Goal: Task Accomplishment & Management: Manage account settings

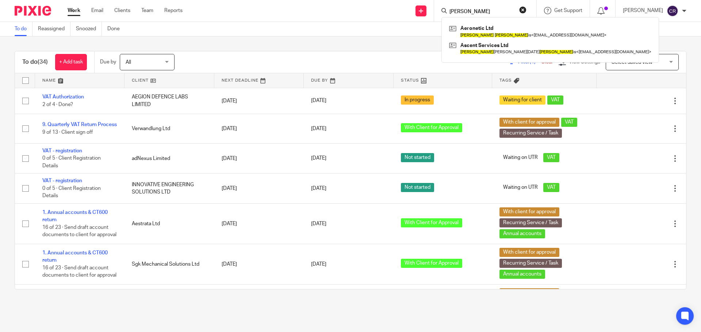
click at [523, 9] on button "reset" at bounding box center [522, 9] width 7 height 7
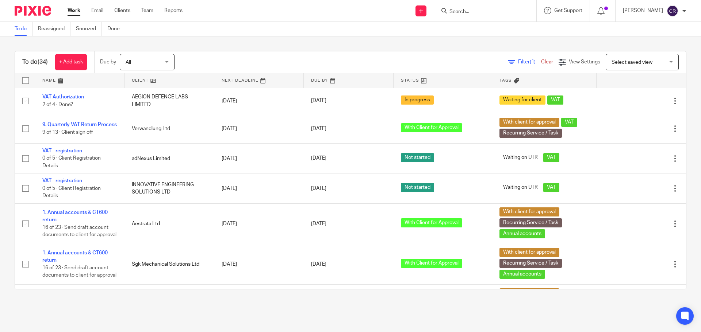
click at [474, 9] on input "Search" at bounding box center [481, 12] width 66 height 7
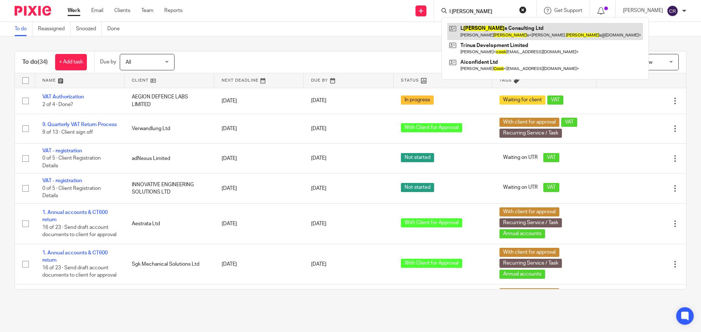
type input "l crook"
click at [475, 28] on link at bounding box center [545, 31] width 196 height 17
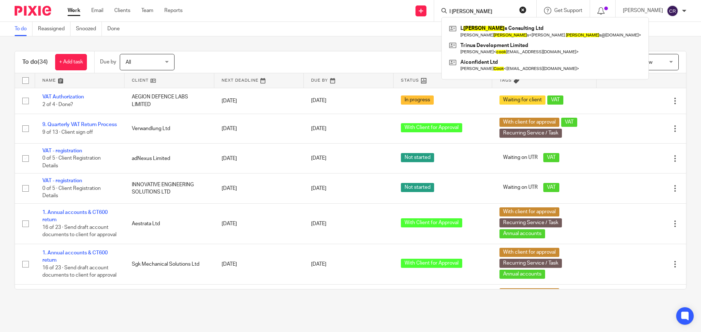
click at [528, 9] on div "l crook L Crook s Consulting Ltd Lewis Jordan Crook s < lewis. crook s@outlook.…" at bounding box center [485, 11] width 102 height 22
drag, startPoint x: 520, startPoint y: 7, endPoint x: 487, endPoint y: 16, distance: 34.0
click at [519, 8] on button "reset" at bounding box center [522, 9] width 7 height 7
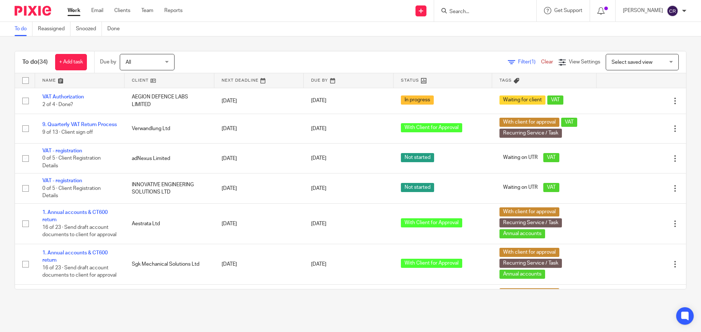
drag, startPoint x: 466, startPoint y: 16, endPoint x: 474, endPoint y: 17, distance: 8.8
click at [468, 17] on div at bounding box center [485, 11] width 102 height 22
click at [474, 16] on div at bounding box center [485, 11] width 102 height 22
click at [474, 14] on input "Search" at bounding box center [481, 12] width 66 height 7
type input "unstopp"
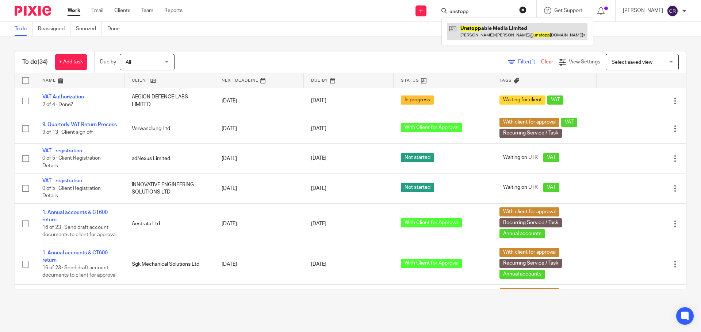
click at [492, 31] on link at bounding box center [517, 31] width 140 height 17
click at [521, 9] on button "reset" at bounding box center [522, 9] width 7 height 7
click at [469, 13] on input "Search" at bounding box center [481, 12] width 66 height 7
type input "jam"
drag, startPoint x: 475, startPoint y: 30, endPoint x: 386, endPoint y: 15, distance: 90.6
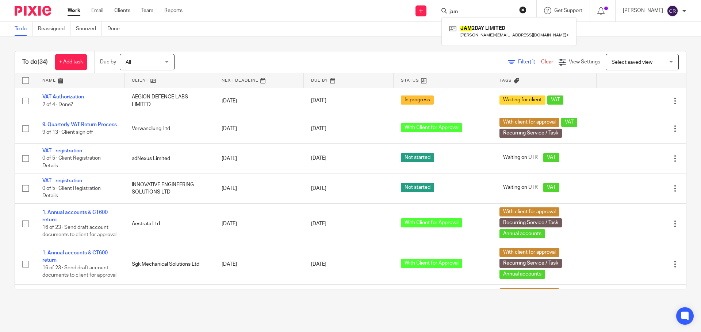
click at [477, 30] on link at bounding box center [508, 31] width 123 height 17
click at [519, 11] on button "reset" at bounding box center [522, 9] width 7 height 7
click at [488, 11] on input "Search" at bounding box center [481, 12] width 66 height 7
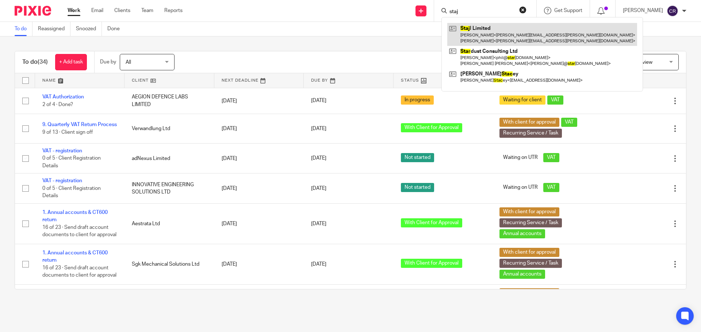
type input "staj"
click at [498, 36] on link at bounding box center [542, 34] width 190 height 23
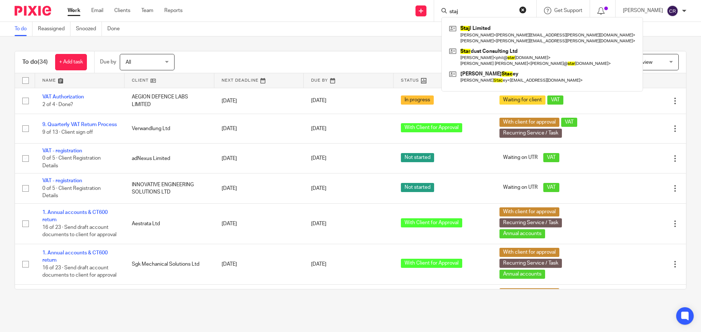
click at [516, 9] on form "staj" at bounding box center [487, 10] width 78 height 9
click at [529, 10] on div "staj Staj l Limited Jane Angelica Stenvinkel < angelica@stenvinkel.com > Bengt …" at bounding box center [485, 11] width 102 height 22
drag, startPoint x: 524, startPoint y: 9, endPoint x: 508, endPoint y: 14, distance: 16.6
click at [524, 9] on button "reset" at bounding box center [522, 9] width 7 height 7
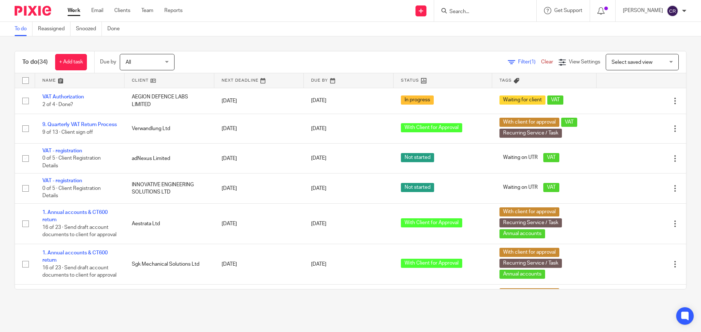
drag, startPoint x: 486, startPoint y: 13, endPoint x: 486, endPoint y: 18, distance: 5.2
click at [486, 15] on input "Search" at bounding box center [481, 12] width 66 height 7
paste input "KITE CONSTRUCTION MANAGEMENT LIMITED"
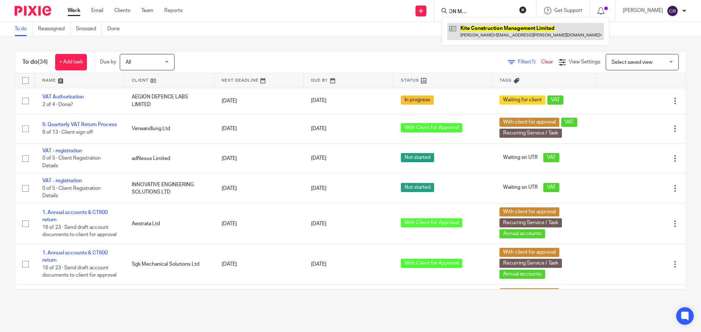
type input "KITE CONSTRUCTION MANAGEMENT LIMITED"
click at [485, 33] on link at bounding box center [525, 31] width 157 height 17
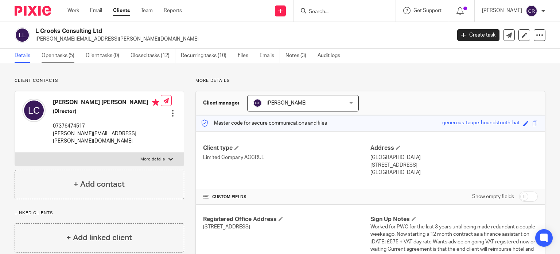
click at [58, 61] on link "Open tasks (5)" at bounding box center [61, 56] width 39 height 14
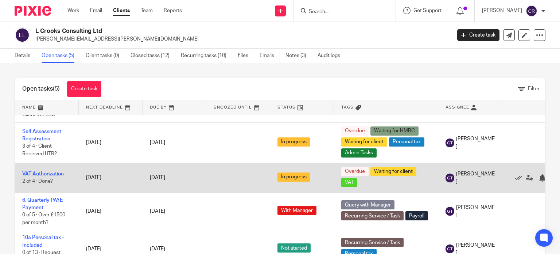
scroll to position [45, 0]
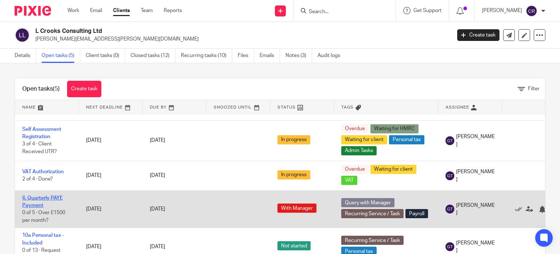
click at [42, 195] on link "6. Quarterly PAYE Payment" at bounding box center [42, 201] width 41 height 12
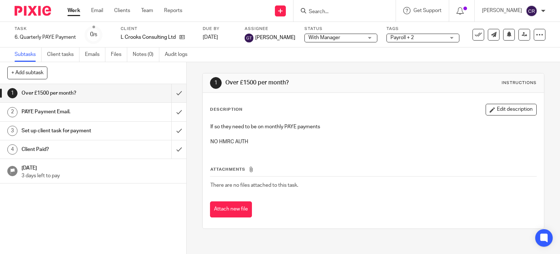
click at [312, 39] on span "With Manager" at bounding box center [325, 37] width 32 height 5
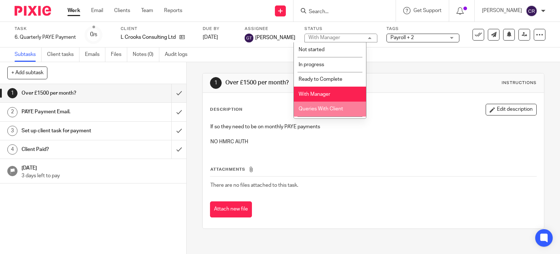
click at [335, 104] on li "Queries With Client" at bounding box center [330, 108] width 72 height 15
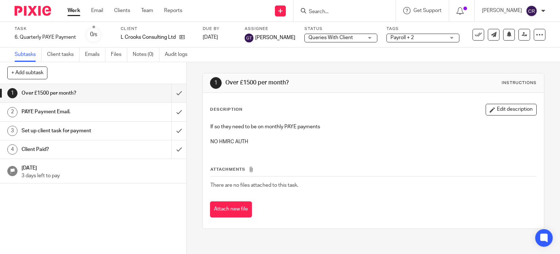
click at [398, 36] on span "Payroll + 2" at bounding box center [402, 37] width 23 height 5
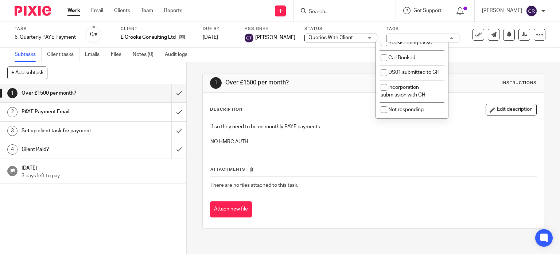
scroll to position [219, 0]
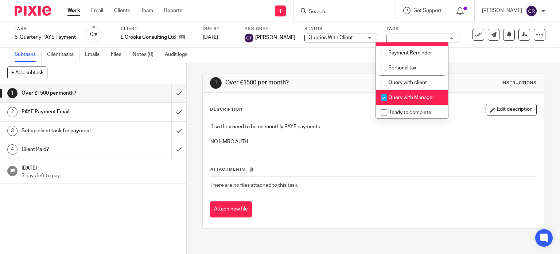
click at [422, 103] on li "Query with Manager" at bounding box center [412, 97] width 72 height 15
checkbox input "false"
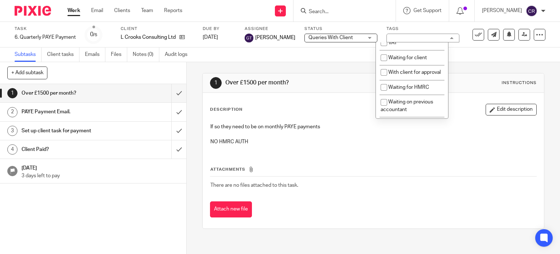
scroll to position [401, 0]
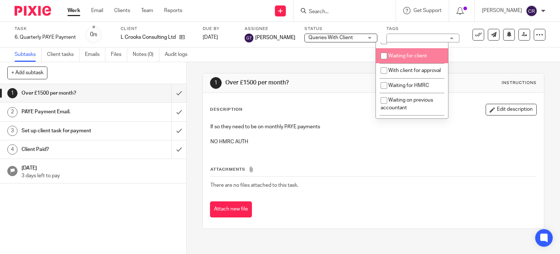
click at [418, 58] on span "Waiting for client" at bounding box center [408, 55] width 39 height 5
checkbox input "true"
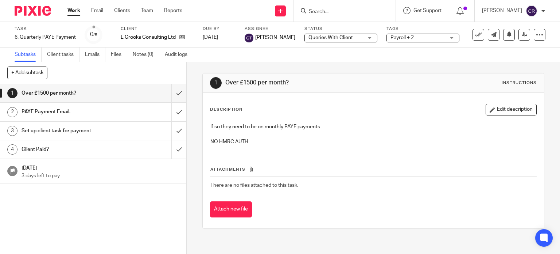
click at [314, 104] on div "Description Edit description" at bounding box center [373, 110] width 327 height 12
click at [176, 92] on input "submit" at bounding box center [93, 93] width 186 height 18
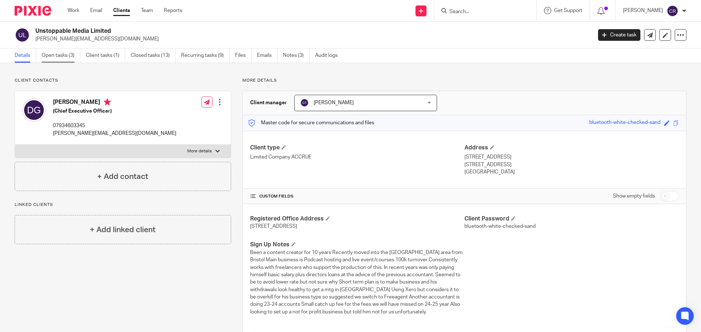
click at [50, 57] on link "Open tasks (3)" at bounding box center [61, 56] width 39 height 14
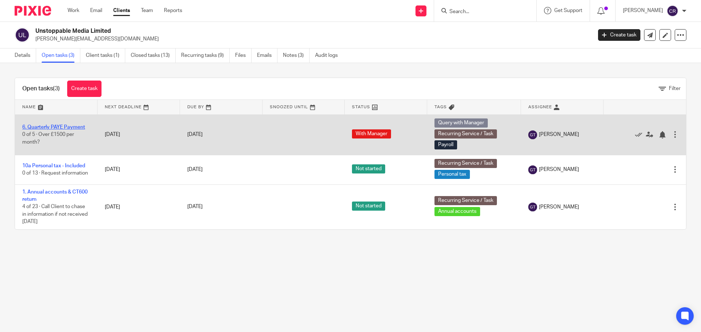
click at [47, 127] on link "6. Quarterly PAYE Payment" at bounding box center [53, 127] width 63 height 5
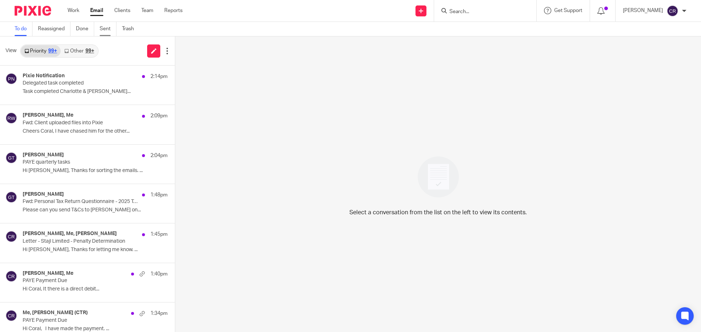
click at [108, 28] on link "Sent" at bounding box center [108, 29] width 17 height 14
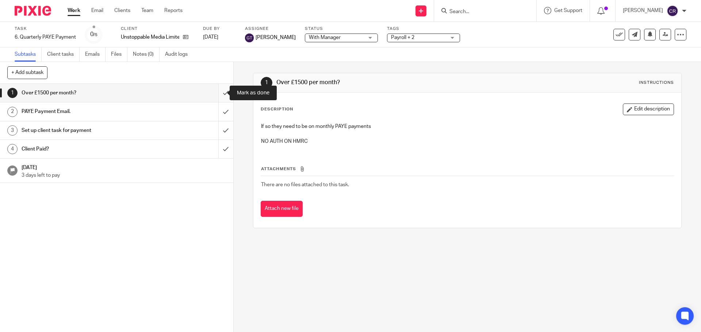
click at [219, 93] on input "submit" at bounding box center [116, 93] width 233 height 18
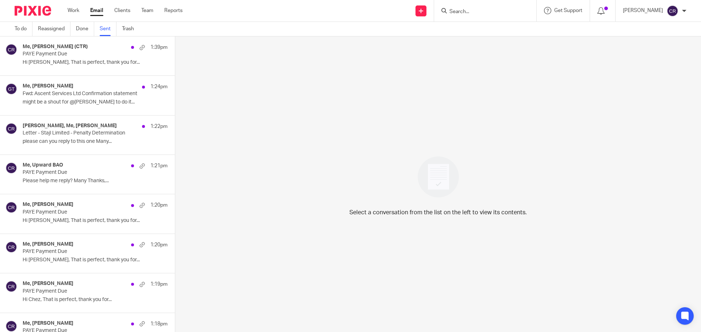
click at [72, 64] on p "Hi Kiri, That is perfect, thank you for..." at bounding box center [95, 62] width 145 height 6
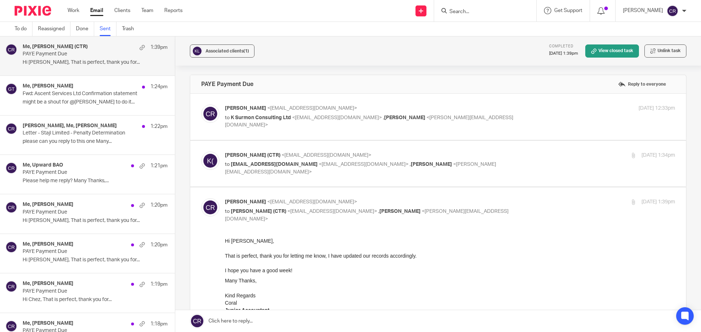
click at [334, 106] on span "<coral@accrueaccounting.co.uk>" at bounding box center [312, 108] width 90 height 5
checkbox input "true"
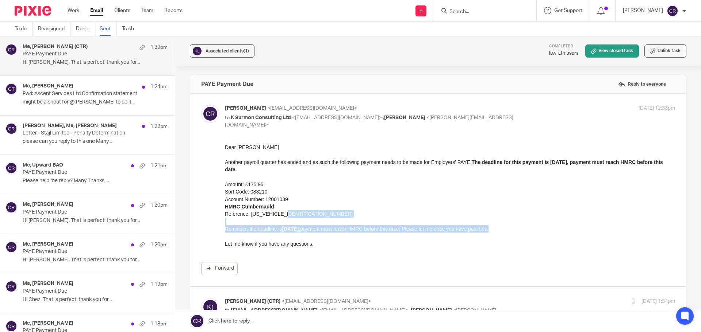
drag, startPoint x: 544, startPoint y: 227, endPoint x: 285, endPoint y: 217, distance: 258.9
click at [285, 217] on div "Dear Kiri Another payroll quarter has ended and as such the following payment n…" at bounding box center [450, 195] width 450 height 104
copy div "2606 Reminder, the deadline is 21 Oct 2025, payment must reach HMRC before this…"
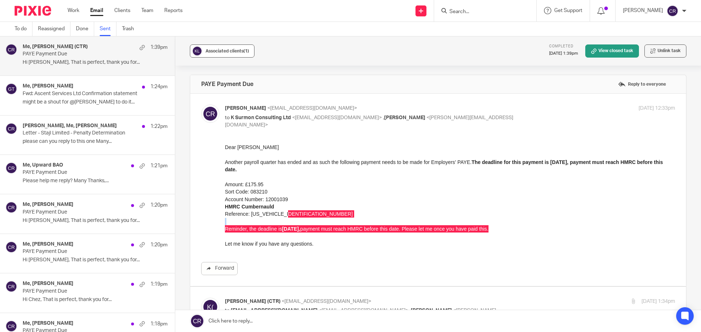
click at [229, 46] on button "Associated clients (1)" at bounding box center [222, 51] width 65 height 13
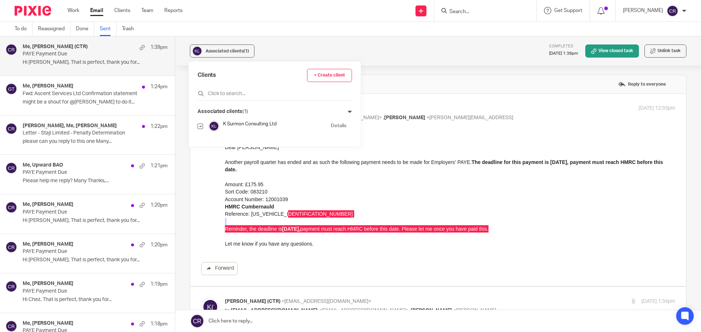
click at [225, 118] on div "Associated clients (1) K Surmon Consulting Ltd Details" at bounding box center [274, 123] width 154 height 30
click at [331, 126] on link "Details" at bounding box center [339, 126] width 16 height 7
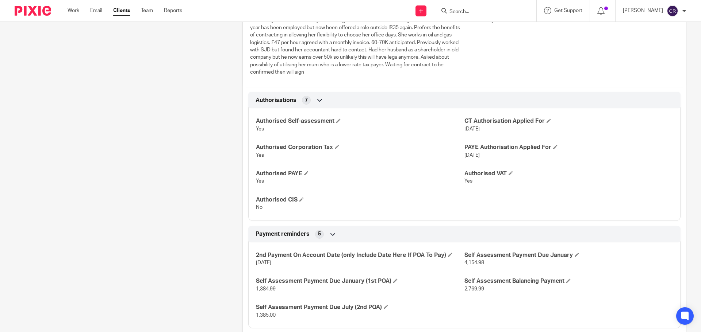
scroll to position [401, 0]
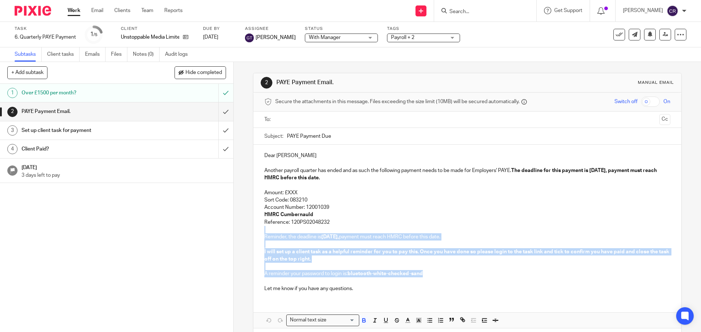
drag, startPoint x: 427, startPoint y: 277, endPoint x: 330, endPoint y: 221, distance: 112.2
click at [330, 221] on div "Dear [PERSON_NAME] Another payroll quarter has ended and as such the following …" at bounding box center [466, 221] width 427 height 153
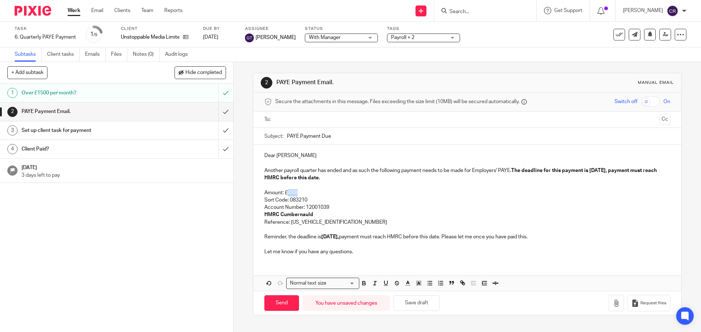
drag, startPoint x: 303, startPoint y: 196, endPoint x: 286, endPoint y: 196, distance: 17.2
click at [286, 196] on p "Amount: £XXX" at bounding box center [466, 192] width 405 height 7
drag, startPoint x: 295, startPoint y: 192, endPoint x: 302, endPoint y: 192, distance: 6.9
click at [295, 192] on p "Amount: £" at bounding box center [466, 192] width 405 height 7
click at [307, 121] on input "text" at bounding box center [467, 120] width 378 height 8
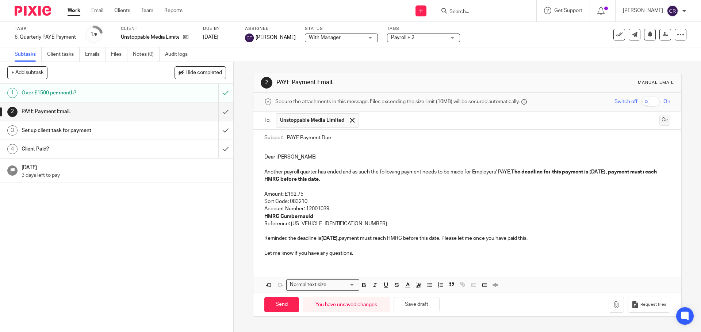
click at [659, 119] on button "Cc" at bounding box center [664, 120] width 11 height 11
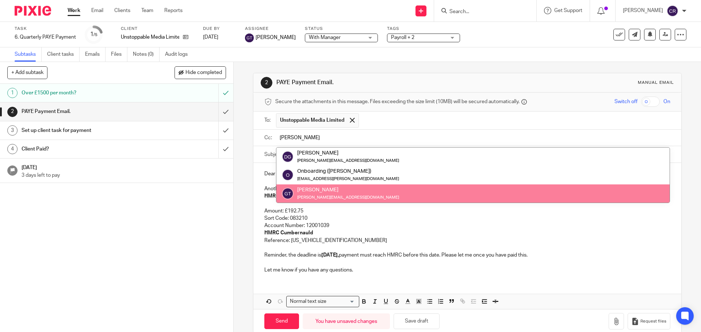
type input "greg"
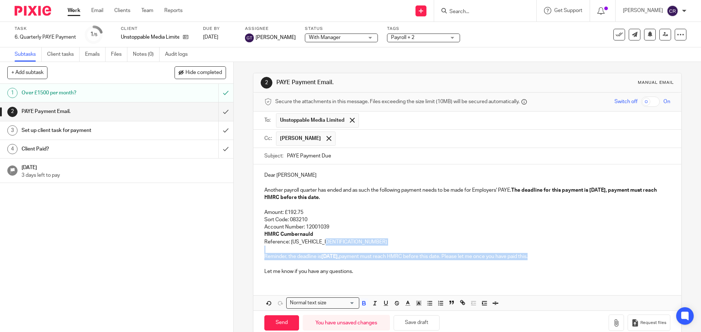
drag, startPoint x: 558, startPoint y: 254, endPoint x: 328, endPoint y: 244, distance: 230.5
click at [328, 244] on div "Dear Daniel Another payroll quarter has ended and as such the following payment…" at bounding box center [466, 223] width 427 height 116
copy div "2606 Reminder, the deadline is 21 Oct 2025, payment must reach HMRC before this…"
click at [387, 246] on p at bounding box center [466, 249] width 405 height 7
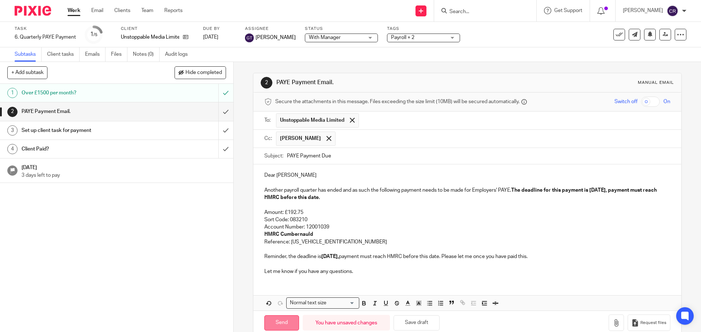
drag, startPoint x: 281, startPoint y: 322, endPoint x: 281, endPoint y: 316, distance: 6.2
click at [280, 322] on input "Send" at bounding box center [281, 324] width 35 height 16
click at [218, 130] on input "submit" at bounding box center [116, 131] width 233 height 18
type input "Sent"
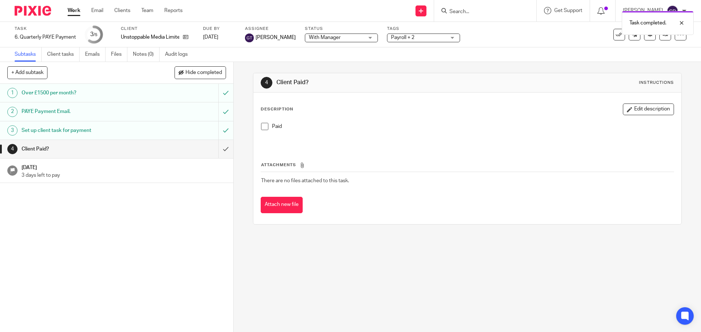
click at [334, 35] on span "With Manager" at bounding box center [336, 38] width 55 height 8
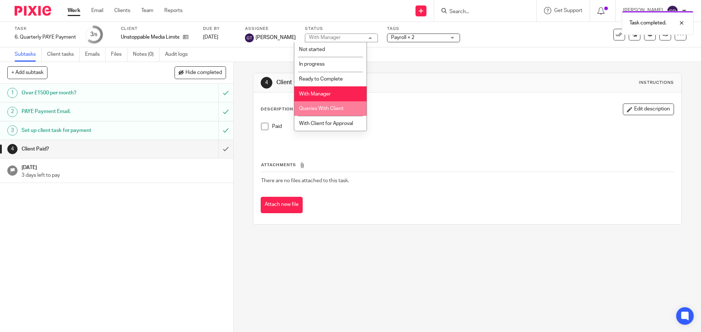
click at [340, 110] on span "Queries With Client" at bounding box center [321, 108] width 45 height 5
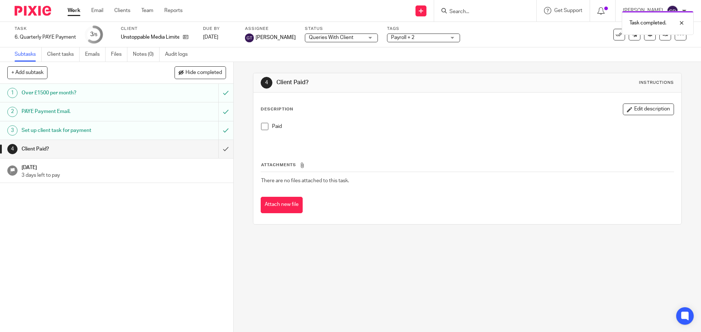
click at [415, 37] on span "Payroll + 2" at bounding box center [418, 38] width 55 height 8
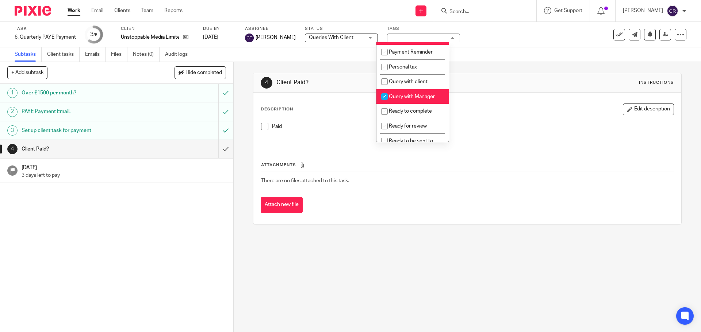
scroll to position [219, 0]
click at [409, 100] on span "Query with Manager" at bounding box center [412, 97] width 46 height 5
checkbox input "false"
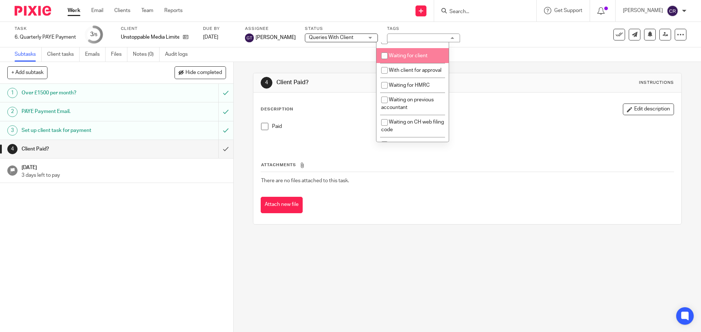
click at [417, 63] on li "Waiting for client" at bounding box center [412, 55] width 72 height 15
checkbox input "true"
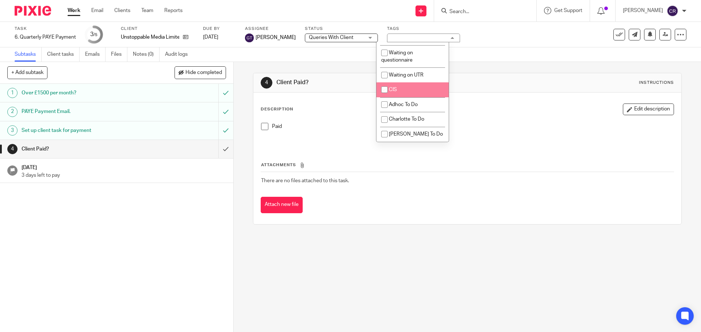
scroll to position [657, 0]
click at [534, 112] on div "Description Edit description" at bounding box center [467, 110] width 413 height 12
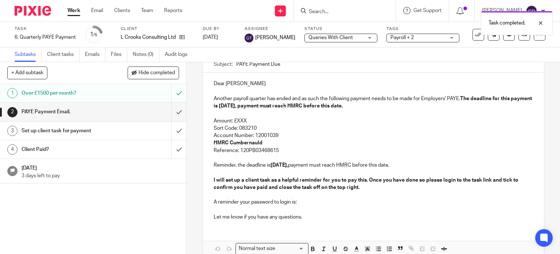
scroll to position [73, 0]
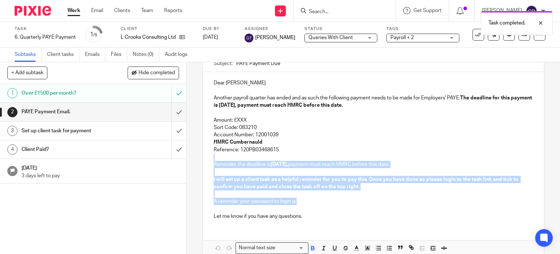
drag, startPoint x: 323, startPoint y: 198, endPoint x: 283, endPoint y: 152, distance: 60.8
click at [283, 152] on div "Dear [PERSON_NAME] Another payroll quarter has ended and as such the following …" at bounding box center [374, 148] width 342 height 153
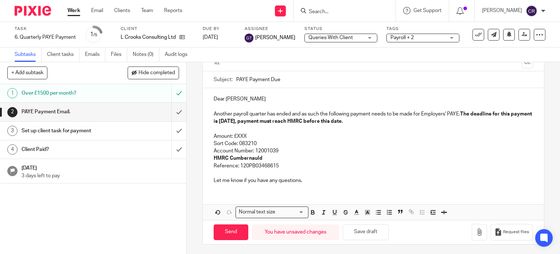
scroll to position [72, 0]
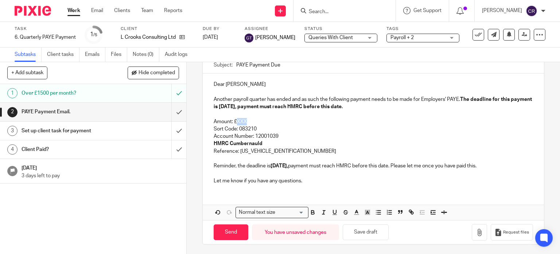
drag, startPoint x: 255, startPoint y: 120, endPoint x: 236, endPoint y: 122, distance: 18.3
click at [236, 122] on p "Amount: £XXX" at bounding box center [374, 121] width 320 height 7
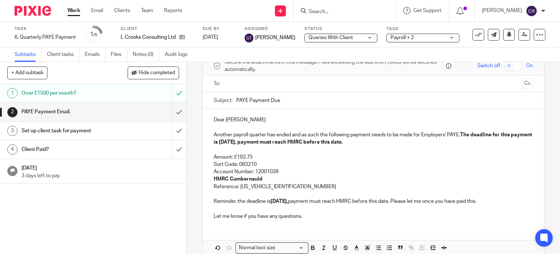
scroll to position [35, 0]
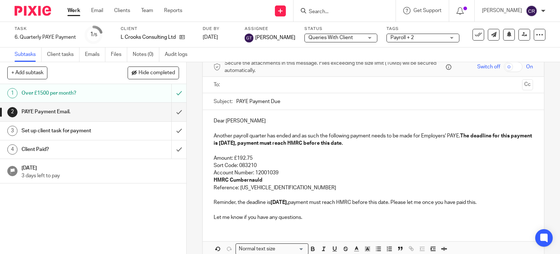
drag, startPoint x: 260, startPoint y: 82, endPoint x: 270, endPoint y: 81, distance: 10.0
click at [263, 81] on input "text" at bounding box center [373, 85] width 292 height 8
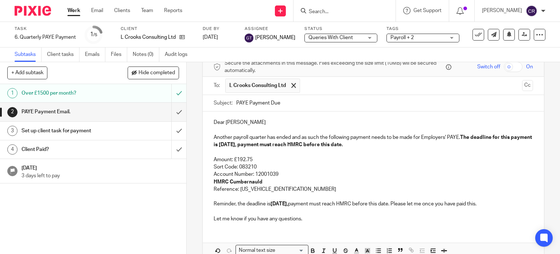
drag, startPoint x: 297, startPoint y: 99, endPoint x: 307, endPoint y: 92, distance: 12.5
click at [523, 82] on button "Cc" at bounding box center [528, 85] width 11 height 11
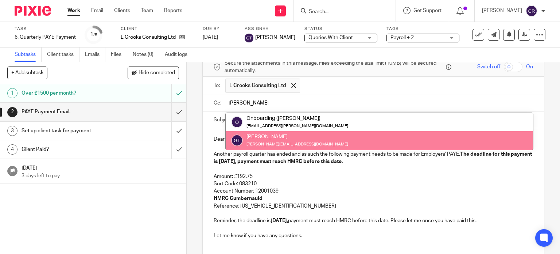
type input "[PERSON_NAME]"
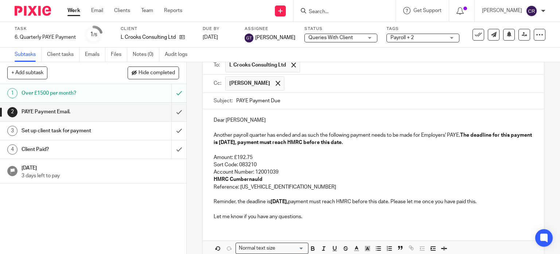
scroll to position [91, 0]
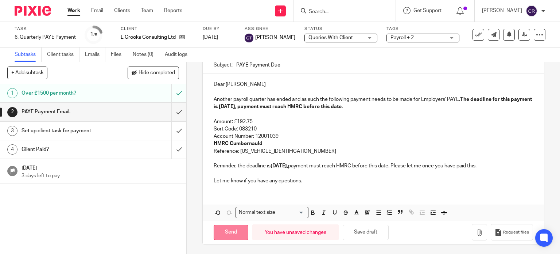
click at [229, 230] on input "Send" at bounding box center [231, 232] width 35 height 16
type input "Sent"
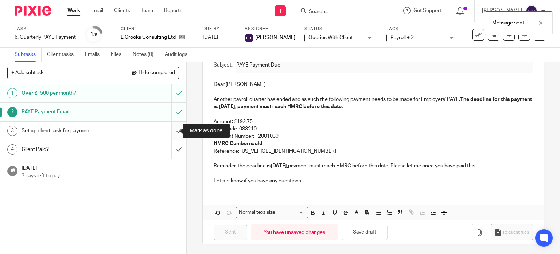
click at [172, 129] on input "submit" at bounding box center [93, 131] width 186 height 18
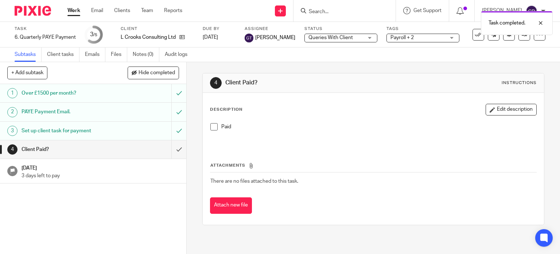
click at [322, 10] on div "Task completed." at bounding box center [416, 21] width 273 height 28
click at [543, 22] on div at bounding box center [536, 23] width 20 height 9
click at [337, 10] on input "Search" at bounding box center [341, 12] width 66 height 7
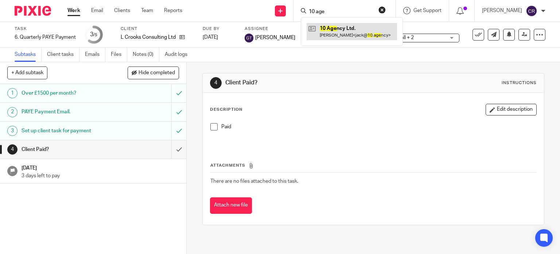
type input "10 age"
click at [346, 36] on link at bounding box center [352, 31] width 90 height 17
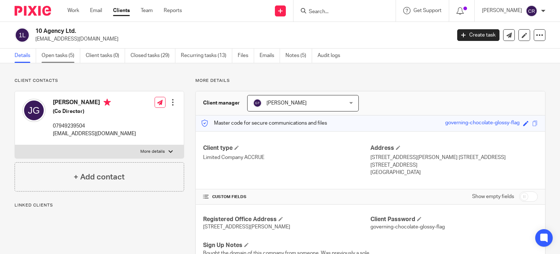
click at [65, 51] on link "Open tasks (5)" at bounding box center [61, 56] width 39 height 14
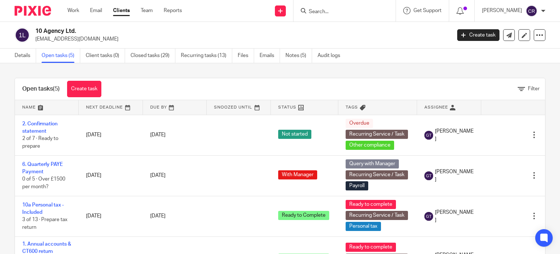
click at [325, 8] on form at bounding box center [347, 10] width 78 height 9
click at [325, 14] on input "Search" at bounding box center [341, 12] width 66 height 7
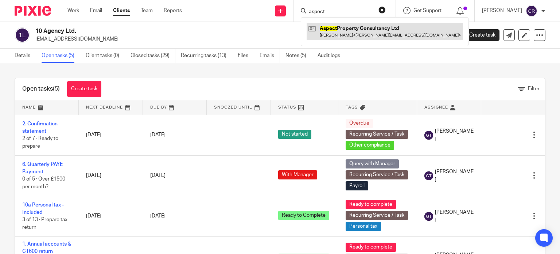
type input "aspect"
click at [329, 29] on link at bounding box center [385, 31] width 157 height 17
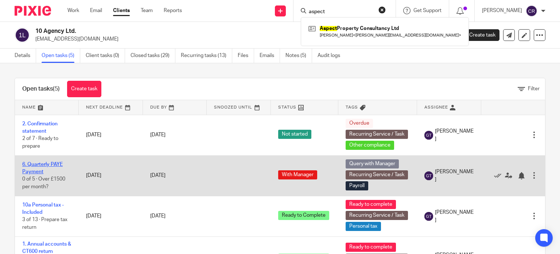
click at [41, 163] on link "6. Quarterly PAYE Payment" at bounding box center [42, 168] width 41 height 12
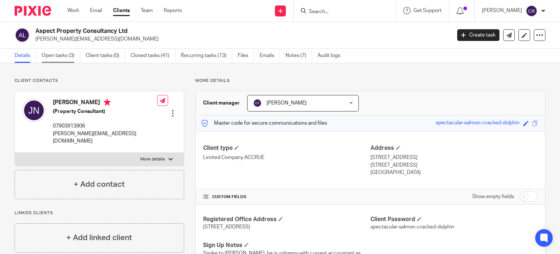
click at [60, 50] on link "Open tasks (3)" at bounding box center [61, 56] width 39 height 14
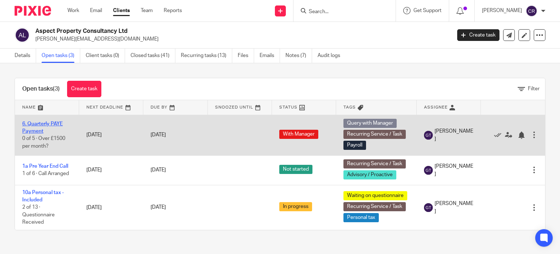
click at [34, 125] on link "6. Quarterly PAYE Payment" at bounding box center [42, 127] width 41 height 12
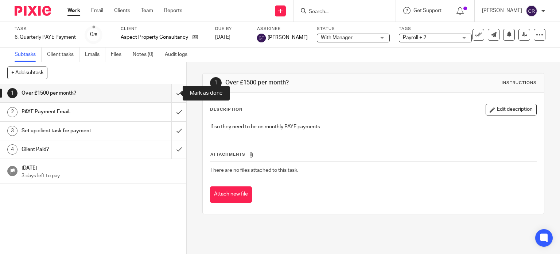
click at [172, 91] on input "submit" at bounding box center [93, 93] width 186 height 18
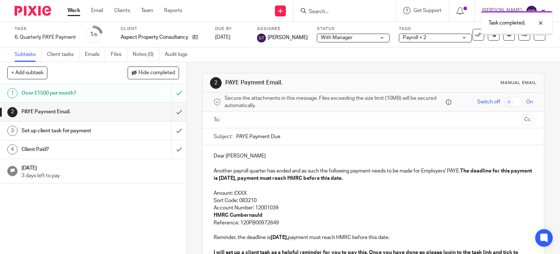
click at [328, 40] on span "With Manager" at bounding box center [348, 38] width 55 height 8
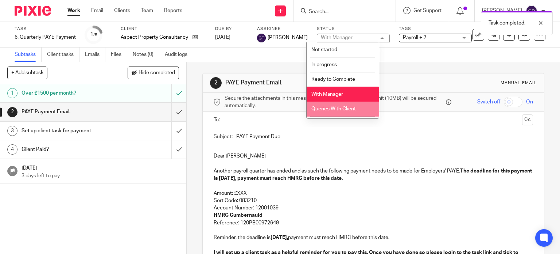
click at [346, 105] on li "Queries With Client" at bounding box center [343, 108] width 72 height 15
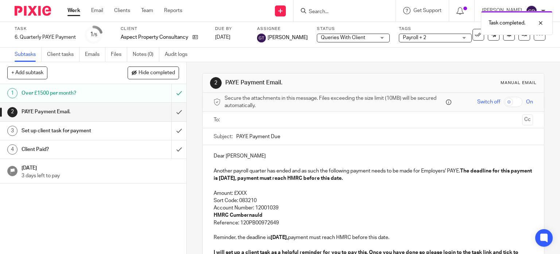
click at [264, 120] on input "text" at bounding box center [373, 120] width 292 height 8
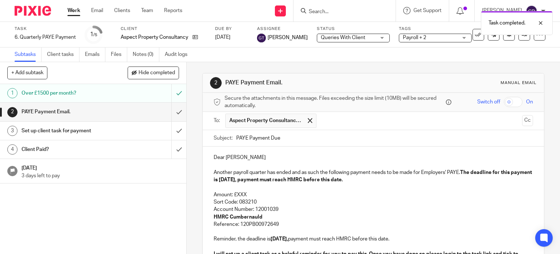
drag, startPoint x: 276, startPoint y: 133, endPoint x: 417, endPoint y: 119, distance: 141.9
click at [523, 119] on button "Cc" at bounding box center [528, 120] width 11 height 11
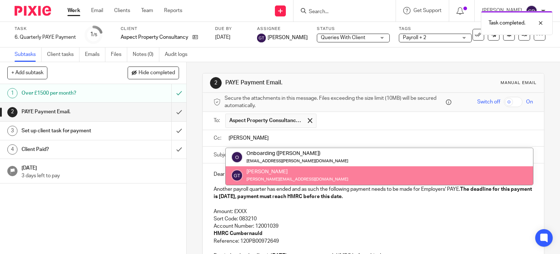
type input "greg"
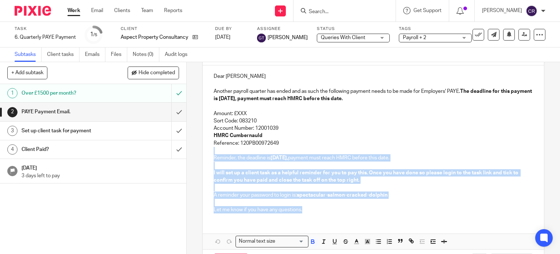
scroll to position [128, 0]
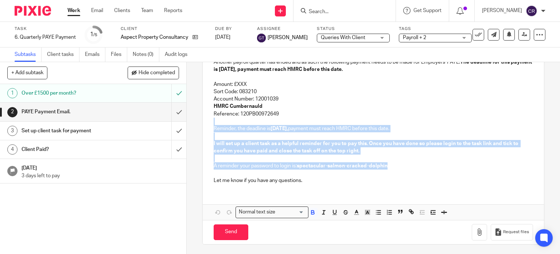
drag, startPoint x: 283, startPoint y: 205, endPoint x: 401, endPoint y: 169, distance: 123.3
click at [403, 168] on div "Dear John Another payroll quarter has ended and as such the following payment n…" at bounding box center [374, 112] width 342 height 153
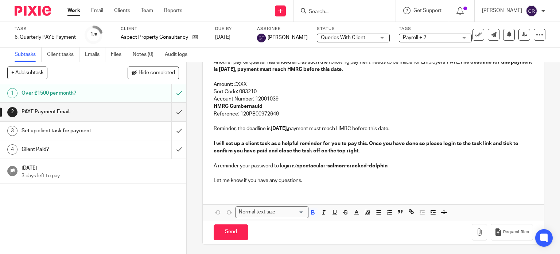
scroll to position [91, 0]
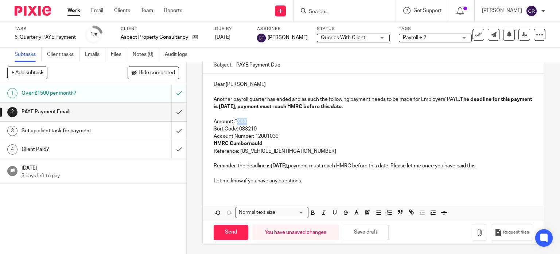
drag, startPoint x: 244, startPoint y: 122, endPoint x: 235, endPoint y: 122, distance: 9.5
click at [235, 122] on p "Amount: £XXX" at bounding box center [374, 121] width 320 height 7
click at [226, 232] on input "Send" at bounding box center [231, 232] width 35 height 16
click at [407, 39] on span "Payroll + 2" at bounding box center [414, 37] width 23 height 5
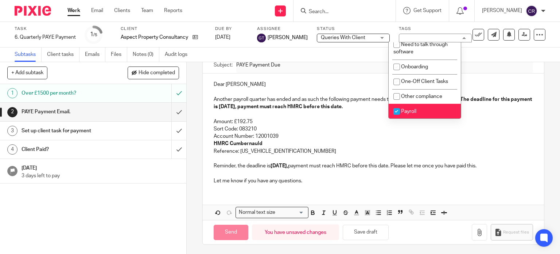
type input "Sent"
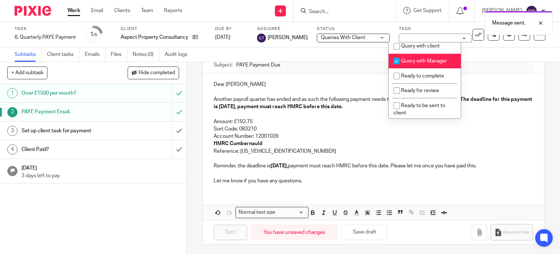
click at [423, 63] on span "Query with Manager" at bounding box center [424, 60] width 46 height 5
checkbox input "false"
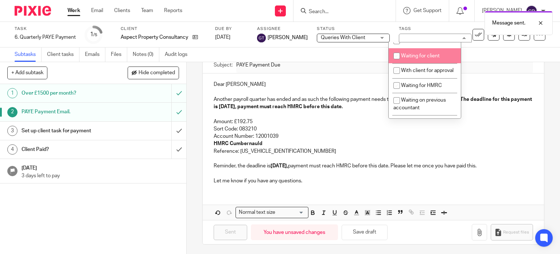
click at [419, 58] on span "Waiting for client" at bounding box center [420, 55] width 39 height 5
checkbox input "true"
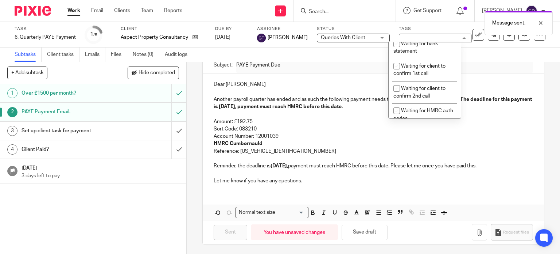
scroll to position [620, 0]
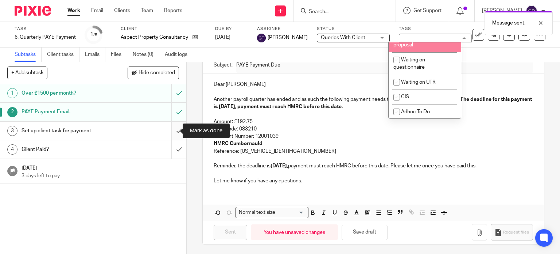
click at [173, 128] on input "submit" at bounding box center [93, 131] width 186 height 18
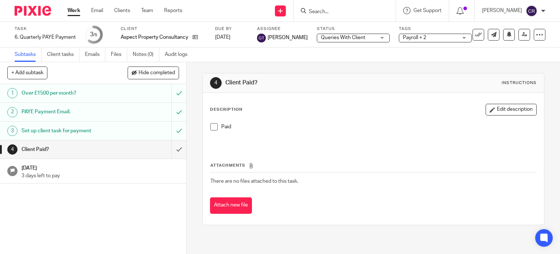
click at [341, 10] on input "Search" at bounding box center [341, 12] width 66 height 7
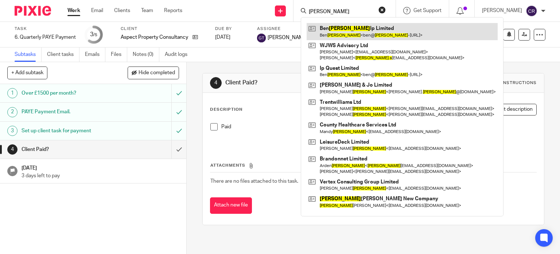
type input "ben williams"
click at [366, 28] on link at bounding box center [402, 31] width 191 height 17
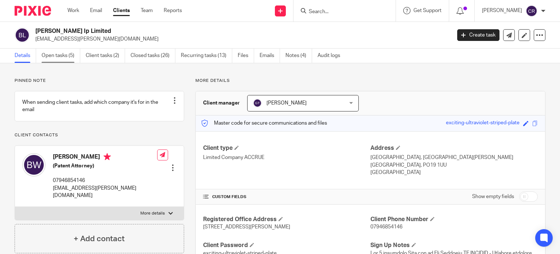
click at [55, 57] on link "Open tasks (5)" at bounding box center [61, 56] width 39 height 14
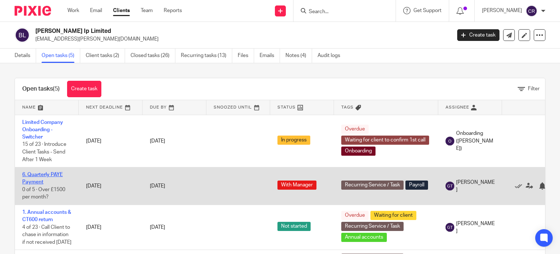
click at [39, 175] on link "6. Quarterly PAYE Payment" at bounding box center [42, 178] width 41 height 12
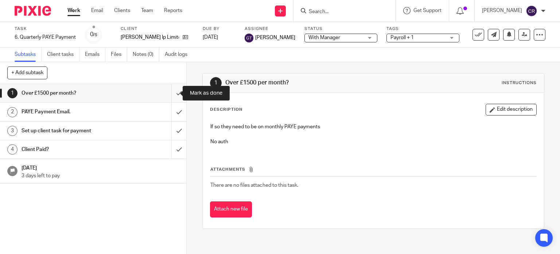
click at [175, 92] on input "submit" at bounding box center [93, 93] width 186 height 18
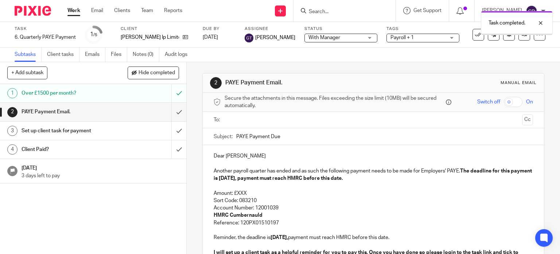
click at [245, 122] on input "text" at bounding box center [373, 120] width 292 height 8
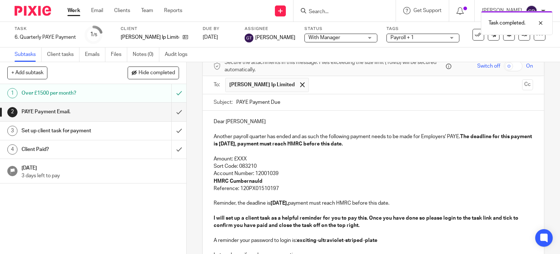
scroll to position [36, 0]
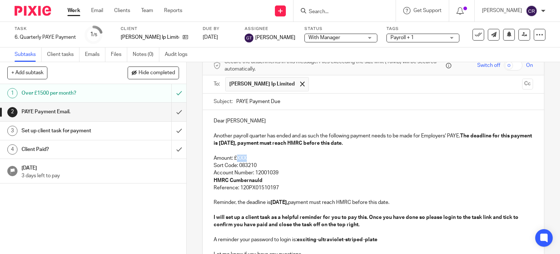
drag, startPoint x: 253, startPoint y: 156, endPoint x: 234, endPoint y: 157, distance: 18.7
click at [234, 157] on p "Amount: £XXX" at bounding box center [374, 157] width 320 height 7
click at [305, 185] on p "Reference: 120PX01510197" at bounding box center [374, 187] width 320 height 7
click at [183, 36] on icon at bounding box center [185, 36] width 5 height 5
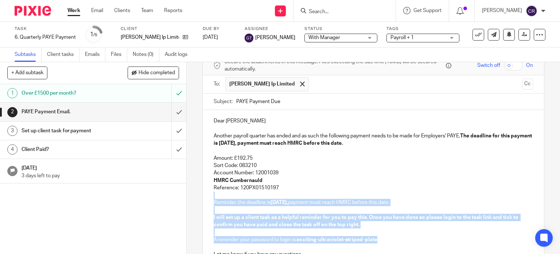
drag, startPoint x: 271, startPoint y: 192, endPoint x: 377, endPoint y: 242, distance: 116.7
click at [377, 242] on div "Dear Ben Another payroll quarter has ended and as such the following payment ne…" at bounding box center [374, 186] width 342 height 153
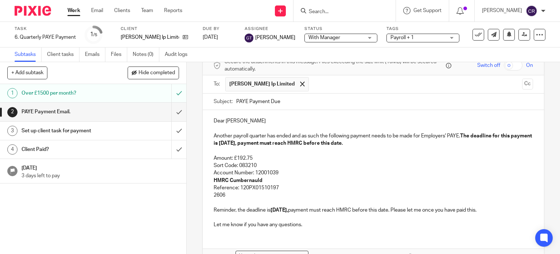
click at [214, 195] on p "2606" at bounding box center [374, 194] width 320 height 7
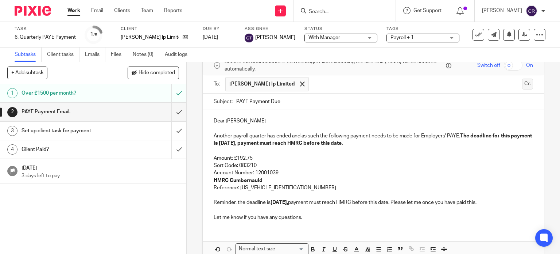
click at [523, 83] on button "Cc" at bounding box center [528, 83] width 11 height 11
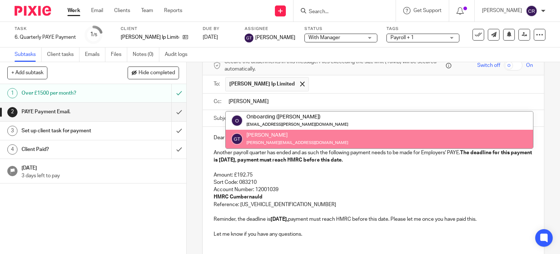
type input "greg"
click at [338, 149] on div "Dear Ben Another payroll quarter has ended and as such the following payment ne…" at bounding box center [374, 185] width 342 height 116
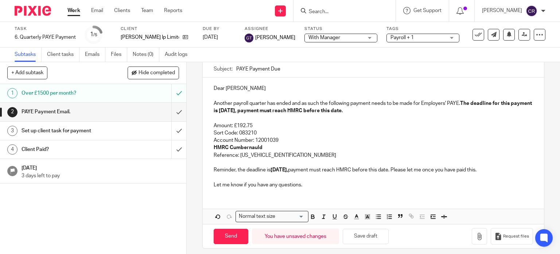
scroll to position [91, 0]
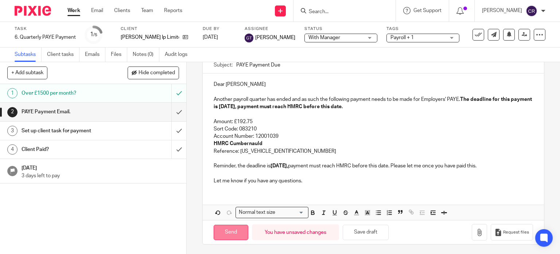
click at [230, 229] on input "Send" at bounding box center [231, 232] width 35 height 16
click at [169, 131] on input "submit" at bounding box center [93, 131] width 186 height 18
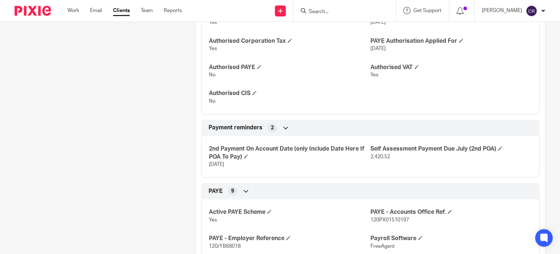
scroll to position [511, 0]
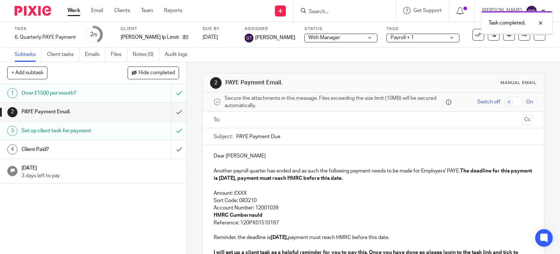
click at [315, 37] on span "With Manager" at bounding box center [325, 37] width 32 height 5
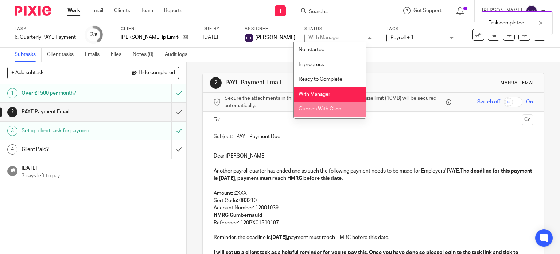
click at [324, 104] on li "Queries With Client" at bounding box center [330, 108] width 72 height 15
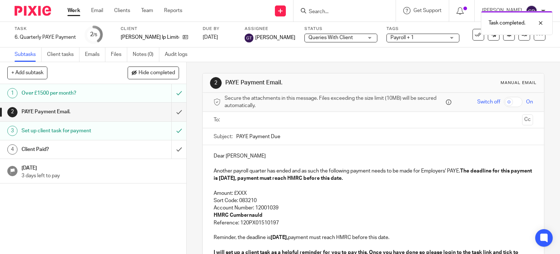
click at [418, 39] on span "Payroll + 1" at bounding box center [418, 38] width 55 height 8
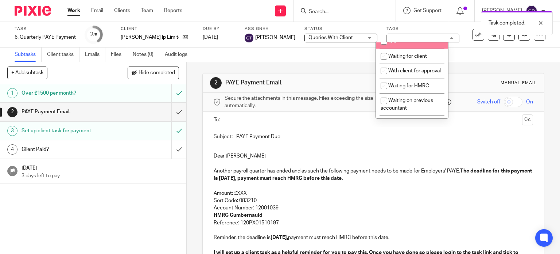
scroll to position [401, 0]
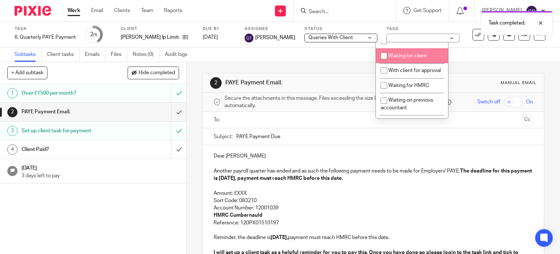
click at [412, 58] on span "Waiting for client" at bounding box center [408, 55] width 39 height 5
checkbox input "true"
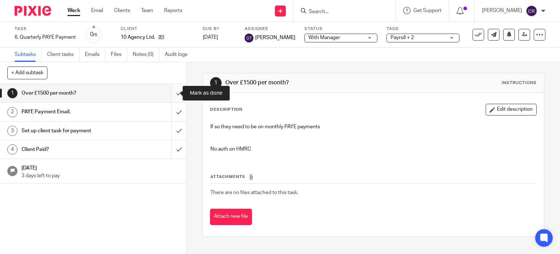
click at [174, 91] on input "submit" at bounding box center [93, 93] width 186 height 18
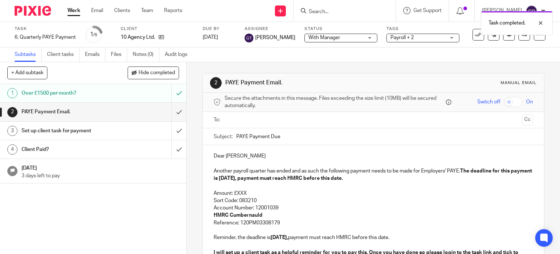
click at [341, 38] on span "With Manager" at bounding box center [336, 38] width 55 height 8
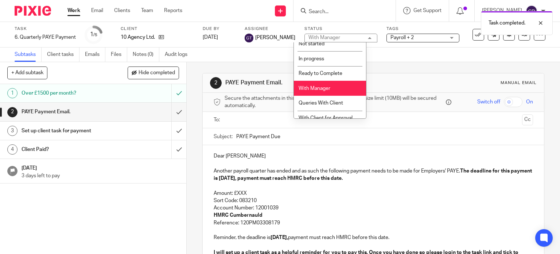
scroll to position [13, 0]
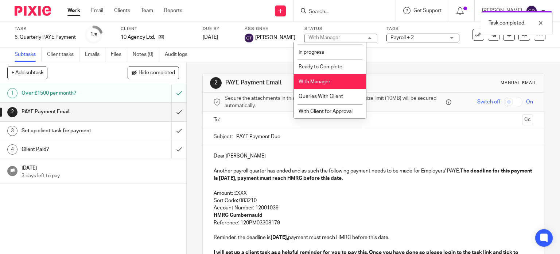
click at [327, 95] on span "Queries With Client" at bounding box center [321, 96] width 45 height 5
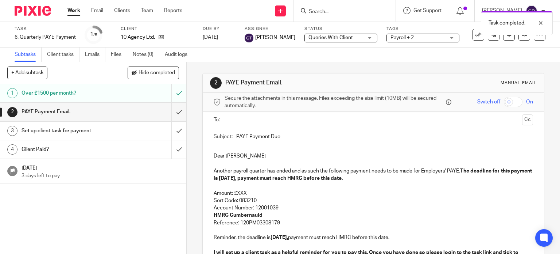
click at [404, 36] on span "Payroll + 2" at bounding box center [418, 38] width 55 height 8
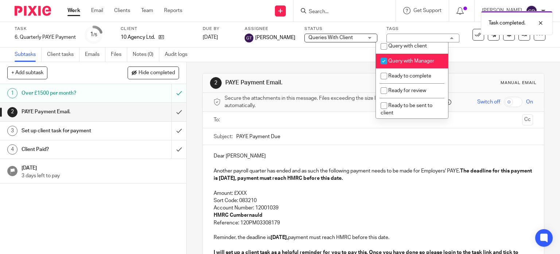
click at [408, 63] on span "Query with Manager" at bounding box center [412, 60] width 46 height 5
checkbox input "false"
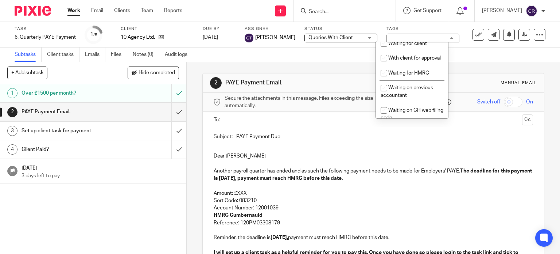
scroll to position [438, 0]
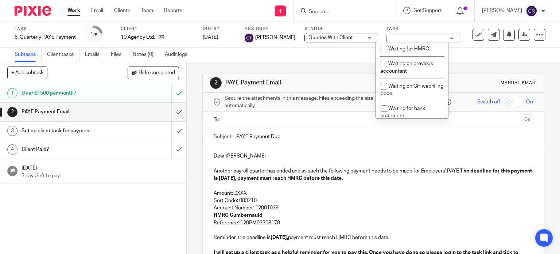
click at [407, 27] on li "Waiting for client" at bounding box center [412, 19] width 72 height 15
checkbox input "true"
click at [257, 119] on input "text" at bounding box center [373, 120] width 292 height 8
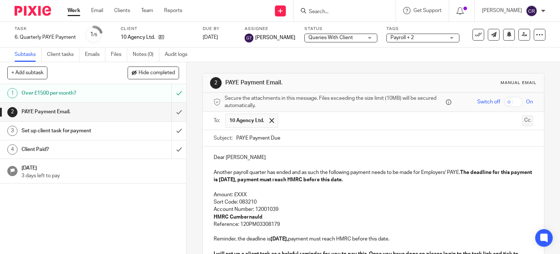
click at [523, 117] on button "Cc" at bounding box center [528, 120] width 11 height 11
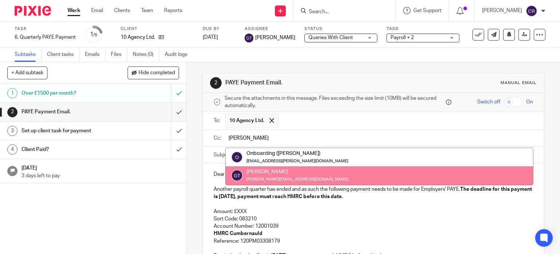
type input "greg"
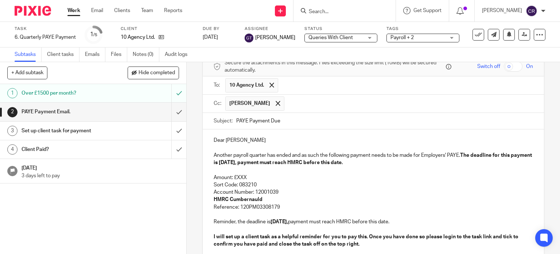
scroll to position [36, 0]
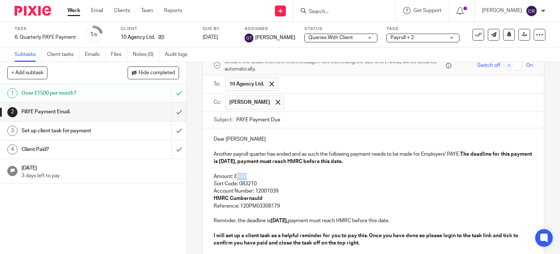
drag, startPoint x: 247, startPoint y: 173, endPoint x: 236, endPoint y: 174, distance: 10.3
click at [236, 174] on p "Amount: £XXX" at bounding box center [374, 176] width 320 height 7
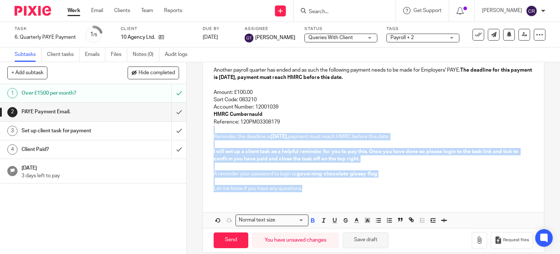
scroll to position [128, 0]
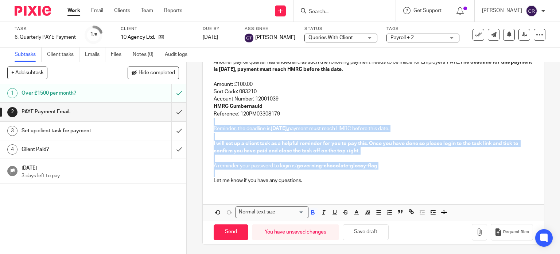
drag, startPoint x: 300, startPoint y: 203, endPoint x: 403, endPoint y: 174, distance: 107.2
click at [403, 174] on div "Dear Jack Another payroll quarter has ended and as such the following payment n…" at bounding box center [374, 112] width 342 height 153
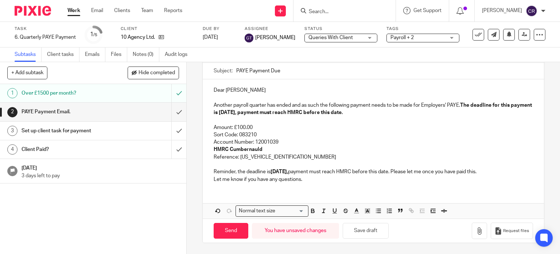
scroll to position [84, 0]
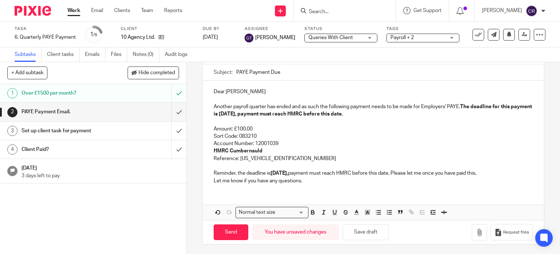
click at [524, 170] on div "Dear Jack Another payroll quarter has ended and as such the following payment n…" at bounding box center [374, 135] width 342 height 109
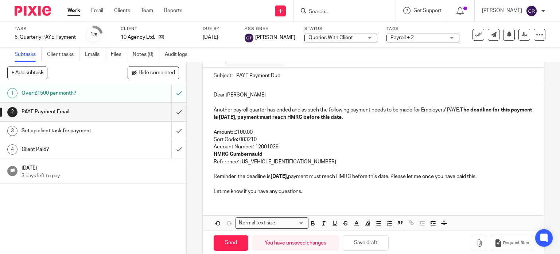
scroll to position [91, 0]
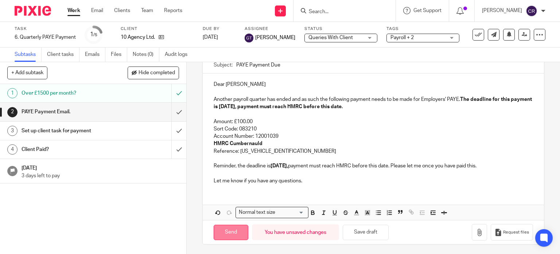
click at [225, 229] on input "Send" at bounding box center [231, 232] width 35 height 16
type input "Sent"
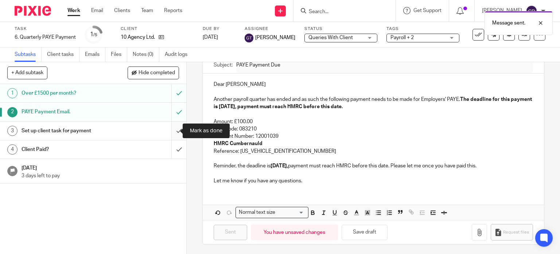
click at [168, 129] on input "submit" at bounding box center [93, 131] width 186 height 18
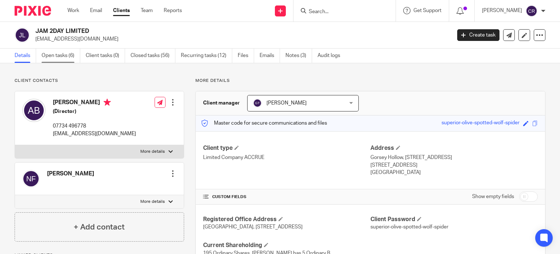
click at [62, 57] on link "Open tasks (6)" at bounding box center [61, 56] width 39 height 14
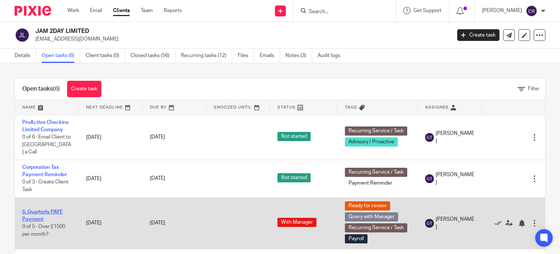
click at [31, 209] on link "6. Quarterly PAYE Payment" at bounding box center [42, 215] width 41 height 12
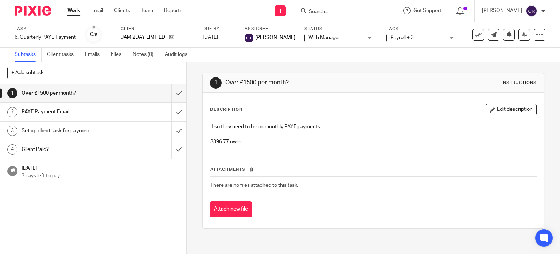
click at [124, 110] on div "PAYE Payment Email." at bounding box center [93, 111] width 143 height 11
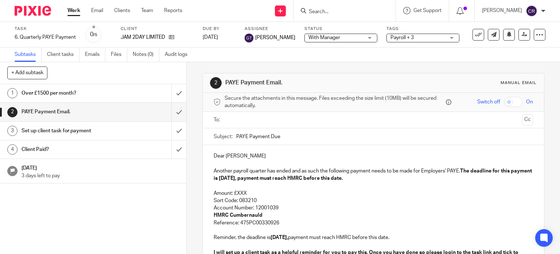
scroll to position [36, 0]
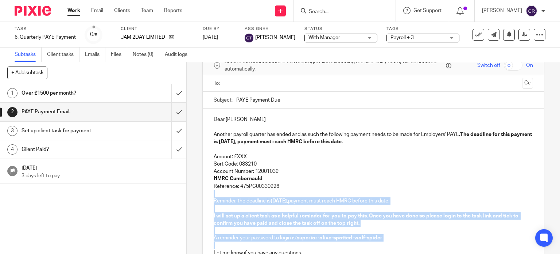
drag, startPoint x: 281, startPoint y: 184, endPoint x: 390, endPoint y: 241, distance: 123.1
click at [390, 241] on div "Dear Alistair Another payroll quarter has ended and as such the following payme…" at bounding box center [374, 184] width 342 height 153
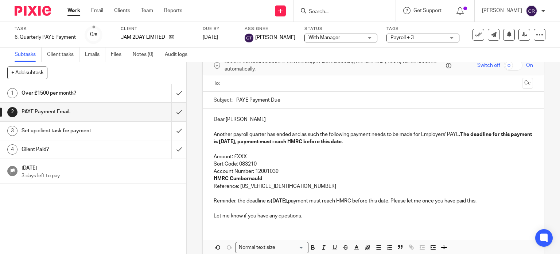
drag, startPoint x: 267, startPoint y: 81, endPoint x: 267, endPoint y: 85, distance: 4.4
click at [267, 81] on input "text" at bounding box center [373, 83] width 292 height 8
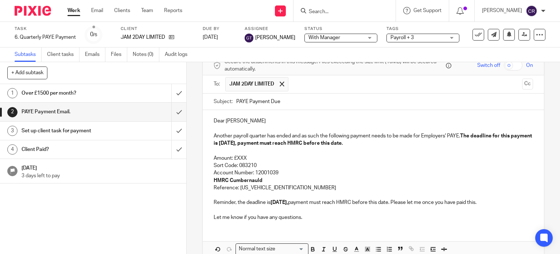
drag, startPoint x: 267, startPoint y: 95, endPoint x: 451, endPoint y: 95, distance: 183.5
click at [523, 84] on button "Cc" at bounding box center [528, 83] width 11 height 11
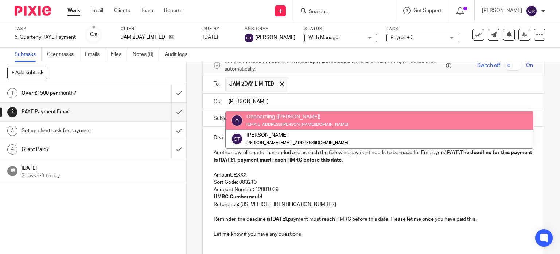
type input "greg"
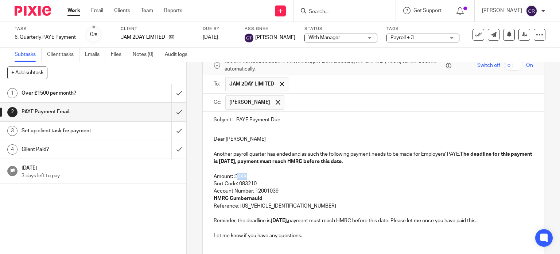
drag, startPoint x: 244, startPoint y: 172, endPoint x: 234, endPoint y: 175, distance: 11.3
click at [234, 175] on p "Amount: £XXX" at bounding box center [374, 176] width 320 height 7
click at [317, 187] on div "Dear Alistair Another payroll quarter has ended and as such the following payme…" at bounding box center [374, 186] width 342 height 116
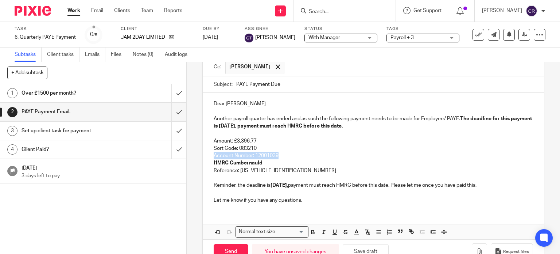
scroll to position [73, 0]
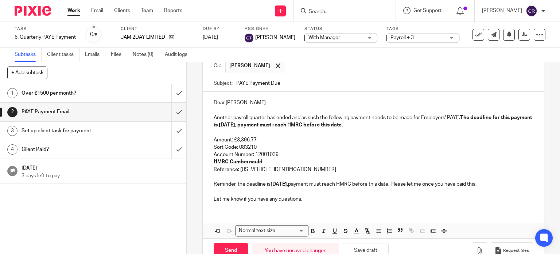
click at [316, 185] on p "Reminder, the deadline is 21 Oct 2025, payment must reach HMRC before this date…" at bounding box center [374, 183] width 320 height 7
click at [231, 243] on input "Send" at bounding box center [231, 251] width 35 height 16
type input "Sent"
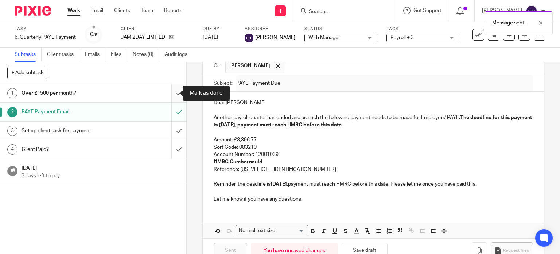
click at [169, 95] on input "submit" at bounding box center [93, 93] width 186 height 18
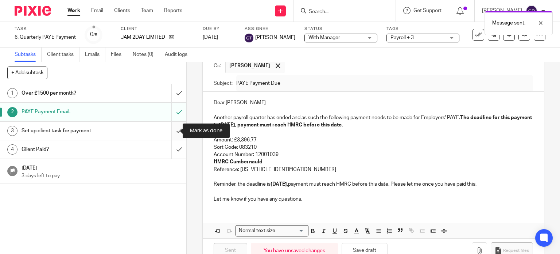
click at [171, 131] on input "submit" at bounding box center [93, 131] width 186 height 18
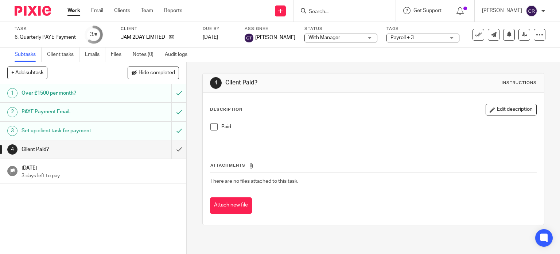
click at [343, 42] on div "With Manager With Manager" at bounding box center [341, 38] width 73 height 9
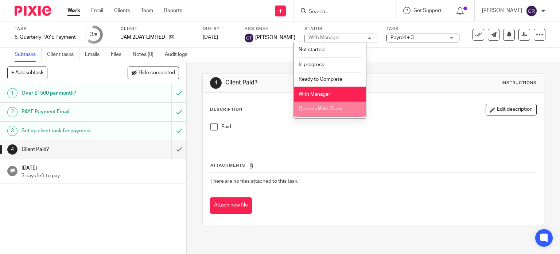
click at [322, 107] on li "Queries With Client" at bounding box center [330, 108] width 72 height 15
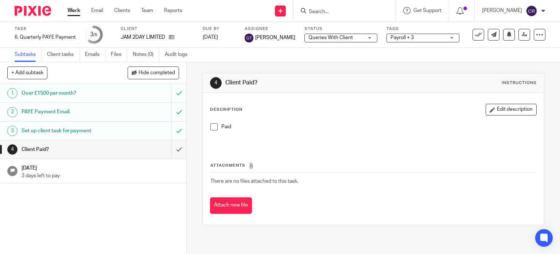
click at [401, 36] on span "Payroll + 3" at bounding box center [402, 37] width 23 height 5
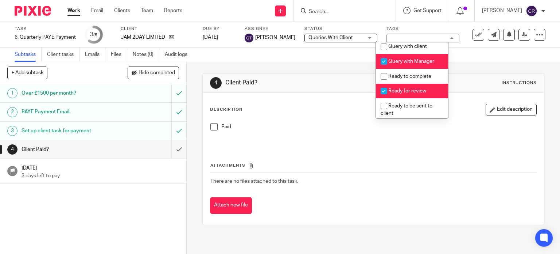
scroll to position [255, 0]
click at [405, 66] on li "Query with Manager" at bounding box center [412, 61] width 72 height 15
checkbox input "false"
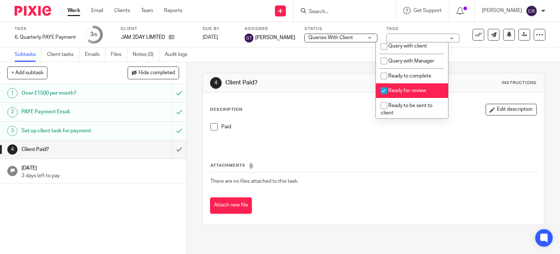
click at [406, 93] on span "Ready for review" at bounding box center [408, 90] width 38 height 5
checkbox input "false"
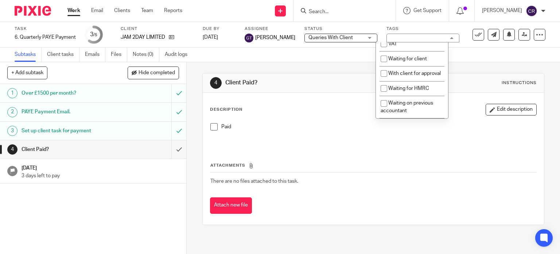
scroll to position [401, 0]
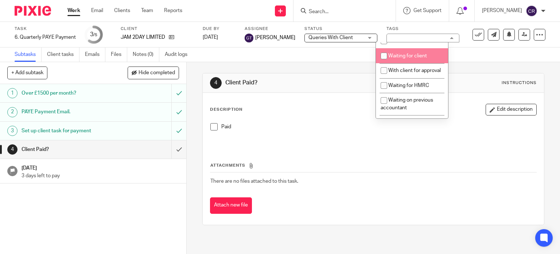
click at [409, 58] on span "Waiting for client" at bounding box center [408, 55] width 39 height 5
checkbox input "true"
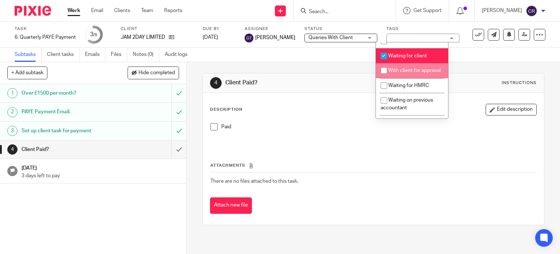
click at [493, 156] on div "Attachments There are no files attached to this task. Attach new file" at bounding box center [373, 180] width 327 height 66
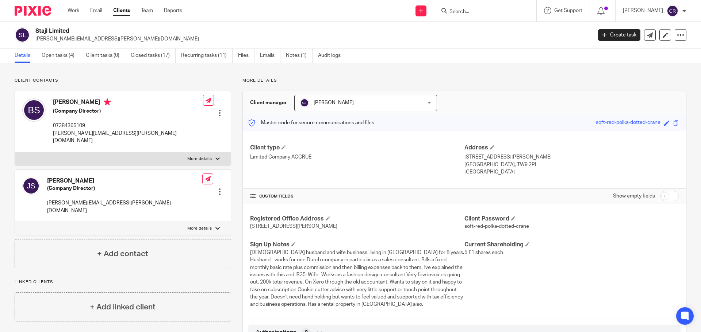
click at [127, 157] on label "More details" at bounding box center [123, 159] width 216 height 13
click at [15, 153] on input "More details" at bounding box center [15, 152] width 0 height 0
checkbox input "true"
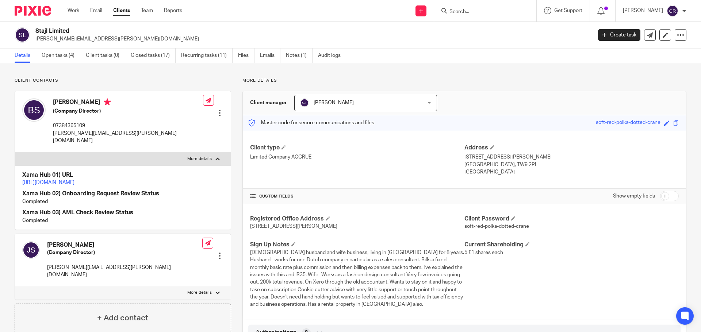
click at [74, 180] on link "https://platform.xamatech.com/portal/crm/clients/770110f0-edca-11ef-a76e-857a2c…" at bounding box center [48, 182] width 52 height 5
click at [54, 47] on div "Stajl Limited jonas@stenvinkel.com Create task Update from Companies House Expo…" at bounding box center [350, 35] width 701 height 27
click at [55, 59] on link "Open tasks (4)" at bounding box center [61, 56] width 39 height 14
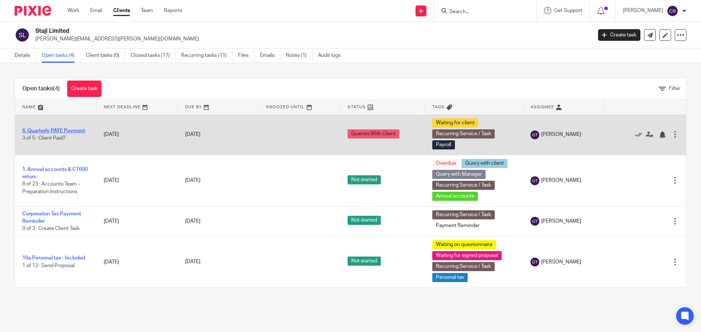
click at [75, 128] on link "6. Quarterly PAYE Payment" at bounding box center [53, 130] width 63 height 5
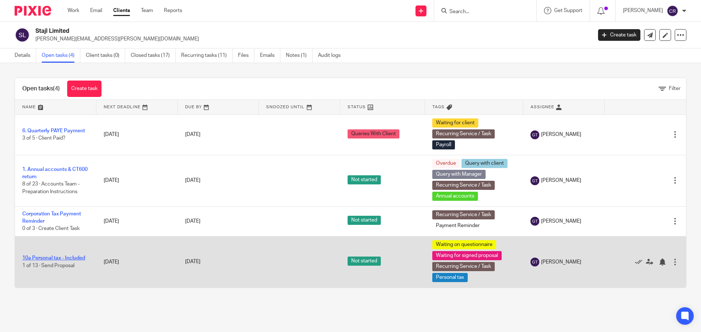
click at [63, 257] on link "10a Personal tax - Included" at bounding box center [53, 258] width 63 height 5
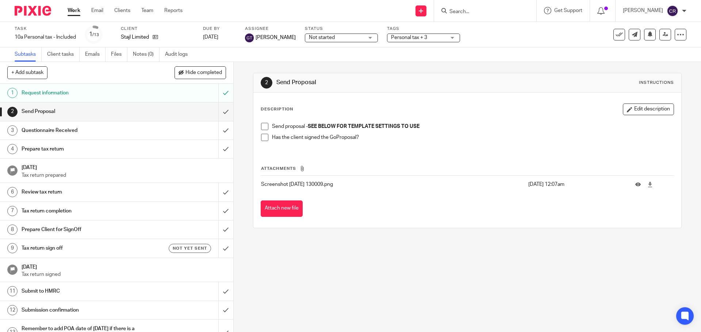
click at [261, 126] on span at bounding box center [264, 126] width 7 height 7
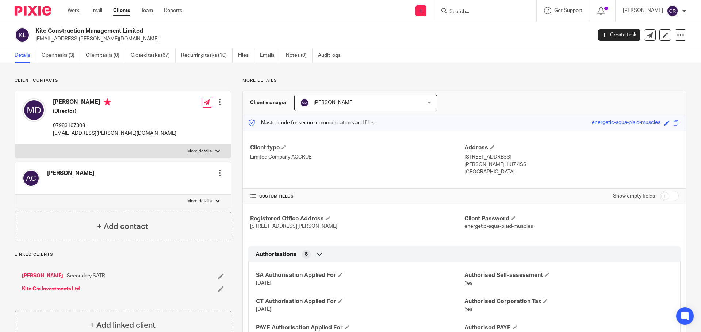
click at [475, 11] on input "Search" at bounding box center [481, 12] width 66 height 7
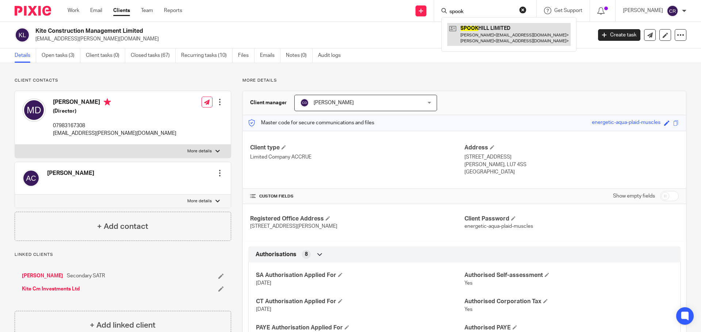
type input "spook"
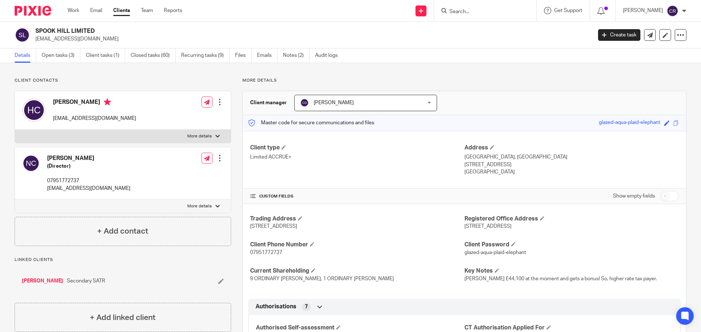
click at [472, 10] on input "Search" at bounding box center [481, 12] width 66 height 7
paste input "KDNT LIMITED"
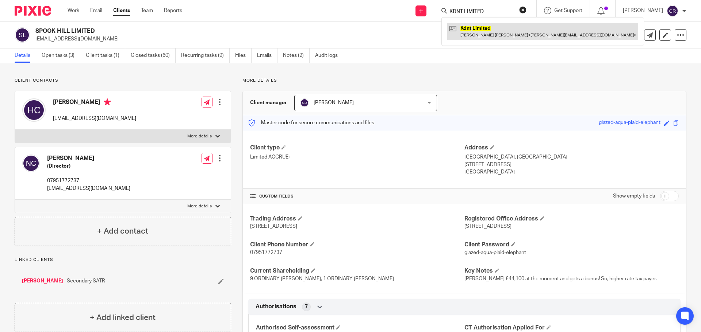
type input "KDNT LIMITED"
click at [478, 31] on link at bounding box center [542, 31] width 191 height 17
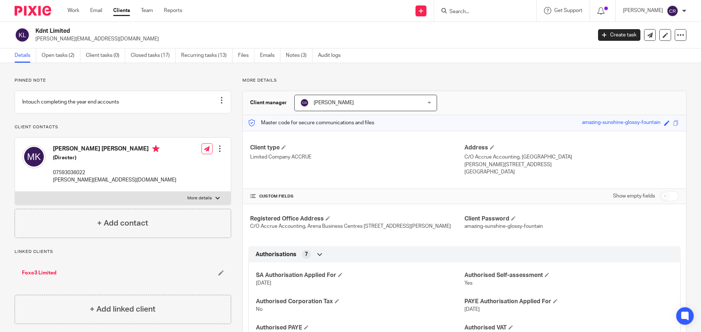
click at [477, 11] on input "Search" at bounding box center [481, 12] width 66 height 7
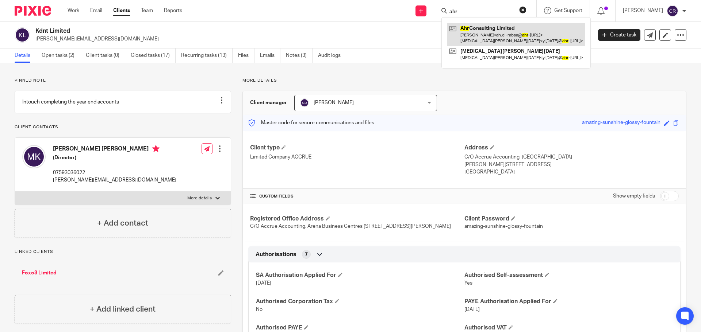
type input "ahr"
click at [490, 29] on link at bounding box center [516, 34] width 138 height 23
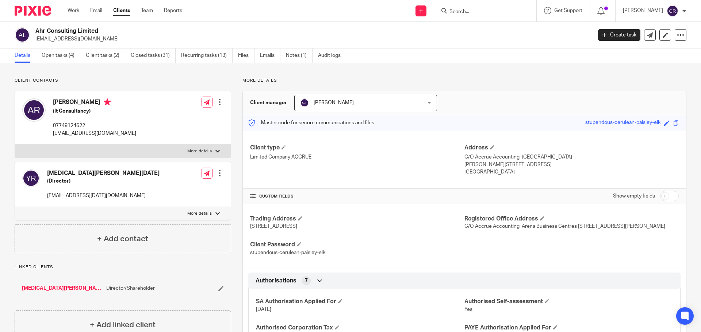
drag, startPoint x: 477, startPoint y: 12, endPoint x: 439, endPoint y: 0, distance: 39.6
click at [477, 12] on input "Search" at bounding box center [481, 12] width 66 height 7
click at [478, 13] on input "Search" at bounding box center [481, 12] width 66 height 7
type input "cone clo"
click at [475, 29] on link at bounding box center [508, 31] width 123 height 17
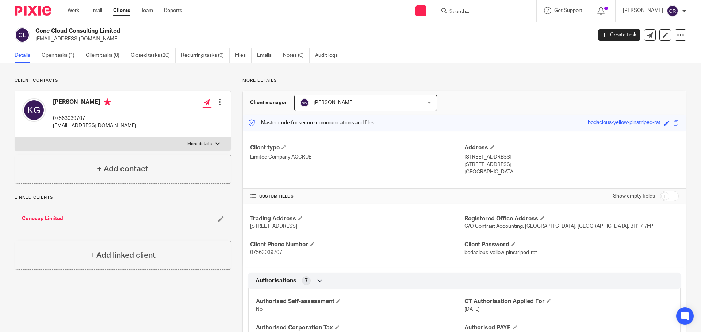
click at [468, 10] on input "Search" at bounding box center [481, 12] width 66 height 7
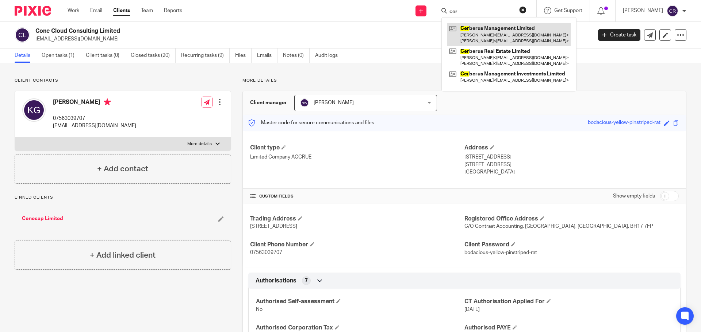
type input "cer"
click at [506, 30] on link at bounding box center [508, 34] width 123 height 23
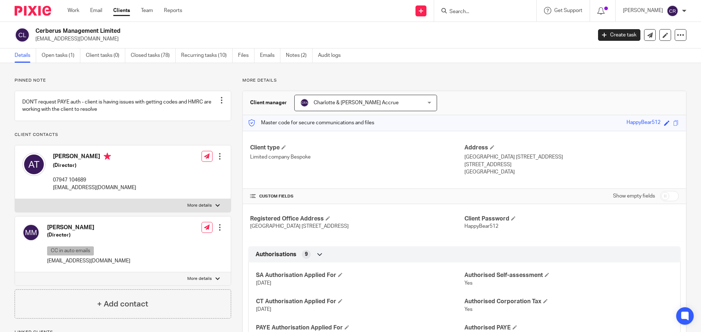
click at [464, 9] on input "Search" at bounding box center [481, 12] width 66 height 7
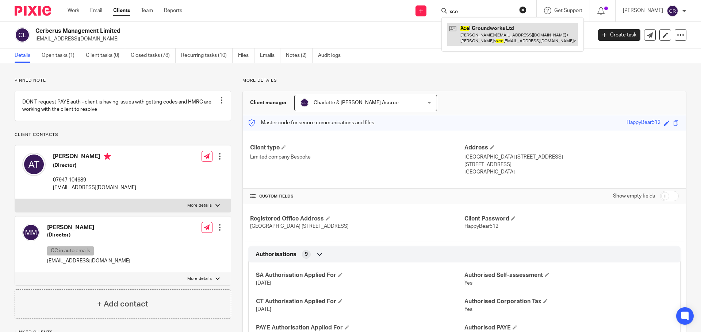
type input "xce"
click at [474, 36] on link at bounding box center [512, 34] width 131 height 23
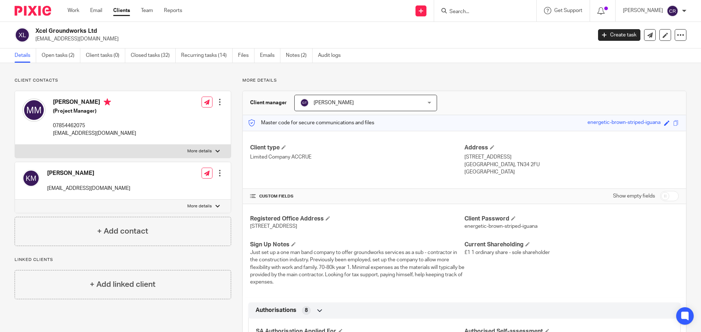
click at [481, 14] on input "Search" at bounding box center [481, 12] width 66 height 7
type input "sgk"
click at [483, 35] on link at bounding box center [512, 31] width 130 height 17
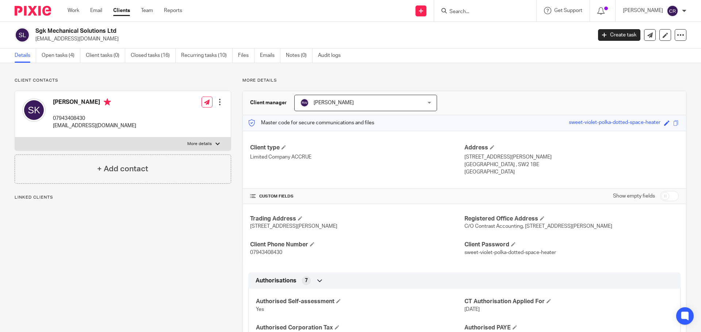
click at [462, 11] on input "Search" at bounding box center [481, 12] width 66 height 7
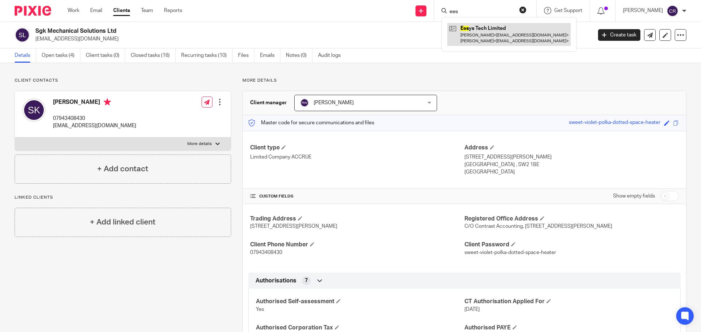
type input "ees"
click at [497, 34] on link at bounding box center [508, 34] width 123 height 23
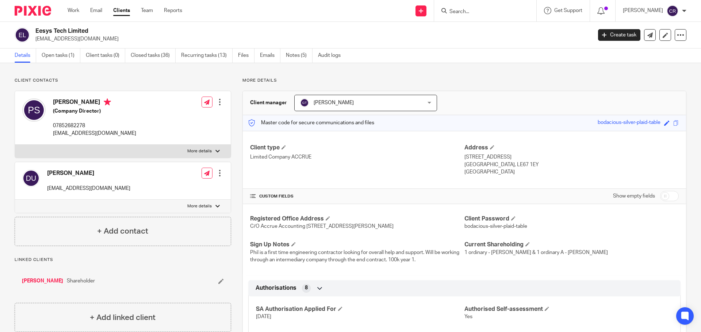
click at [482, 11] on input "Search" at bounding box center [481, 12] width 66 height 7
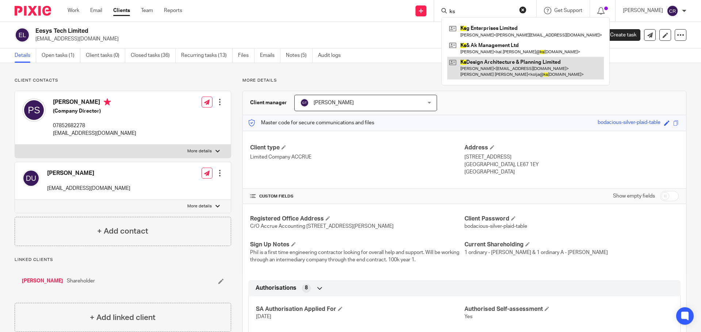
type input "ks"
click at [484, 64] on link at bounding box center [525, 68] width 157 height 23
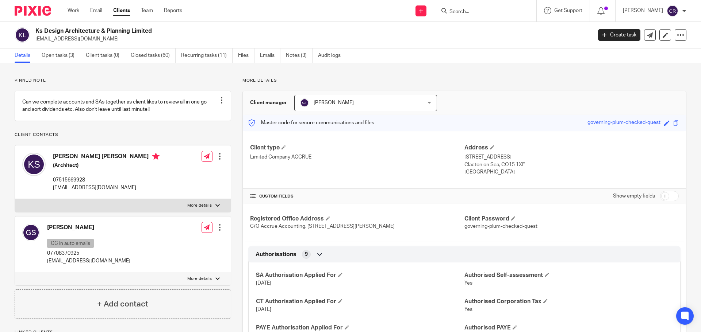
click at [490, 7] on form at bounding box center [487, 10] width 78 height 9
click at [479, 14] on input "Search" at bounding box center [481, 12] width 66 height 7
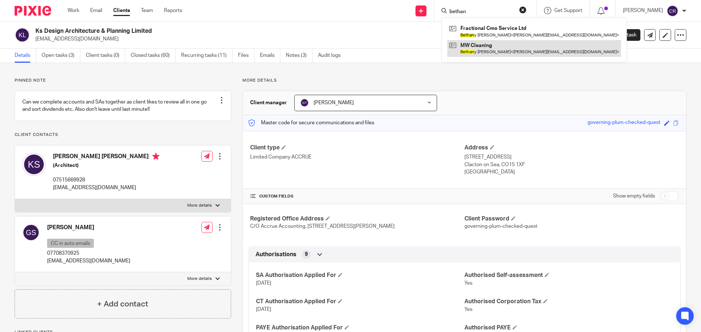
type input "bethan"
click at [495, 52] on link at bounding box center [534, 48] width 174 height 17
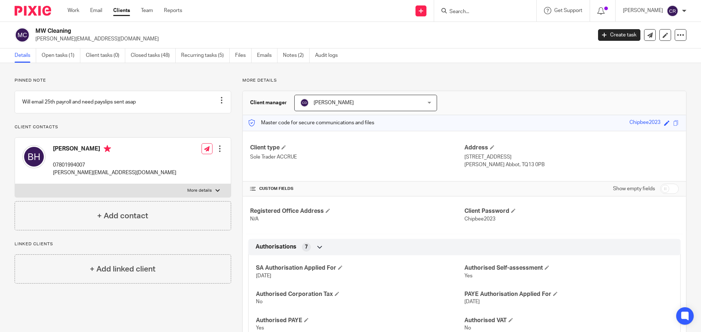
click at [482, 10] on input "Search" at bounding box center [481, 12] width 66 height 7
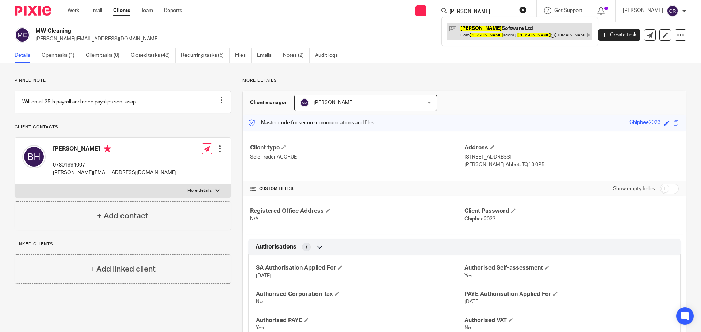
type input "wingfield"
click at [504, 35] on link at bounding box center [519, 31] width 145 height 17
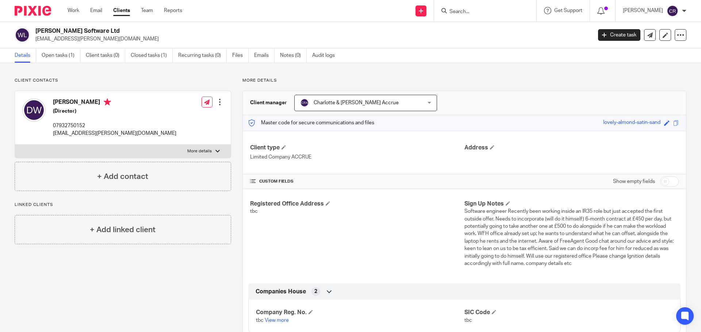
click at [660, 179] on input "checkbox" at bounding box center [669, 182] width 19 height 10
checkbox input "true"
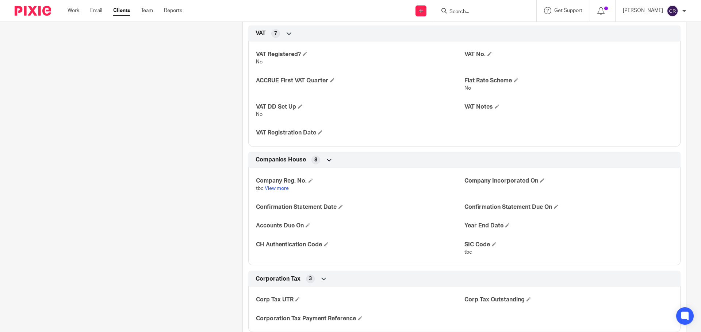
scroll to position [766, 0]
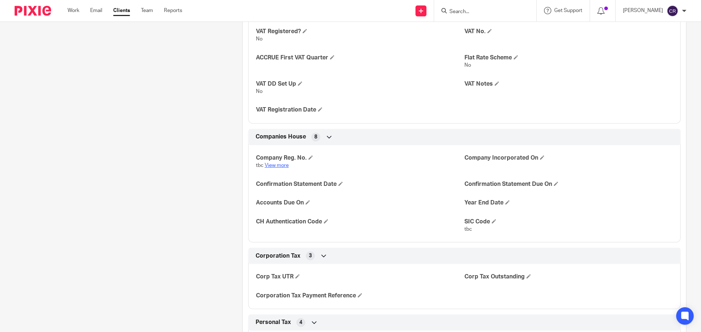
click at [272, 165] on link "View more" at bounding box center [277, 165] width 24 height 5
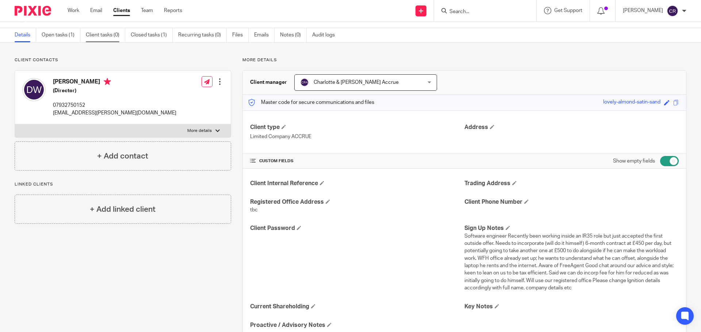
scroll to position [0, 0]
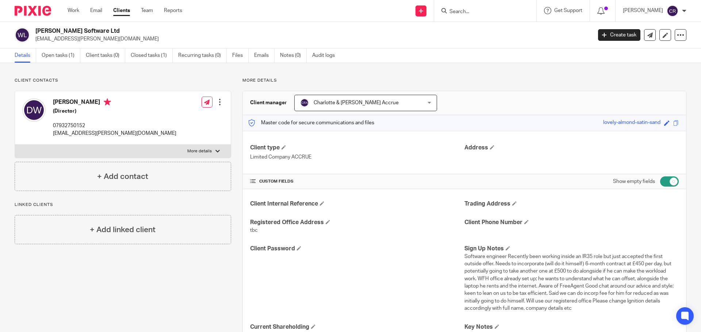
click at [78, 29] on h2 "Wingfield Software Ltd" at bounding box center [255, 31] width 441 height 8
click at [78, 29] on h2 "[PERSON_NAME] Software Ltd" at bounding box center [255, 31] width 441 height 8
copy div "Wingfield Software Ltd"
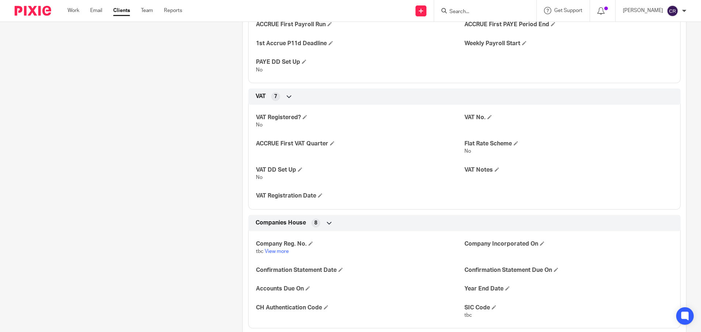
scroll to position [693, 0]
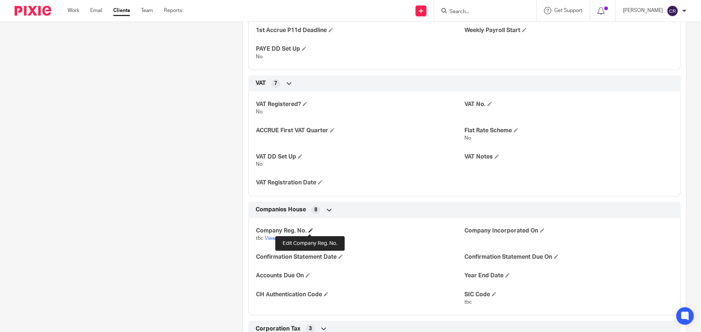
click at [311, 231] on span at bounding box center [310, 230] width 4 height 4
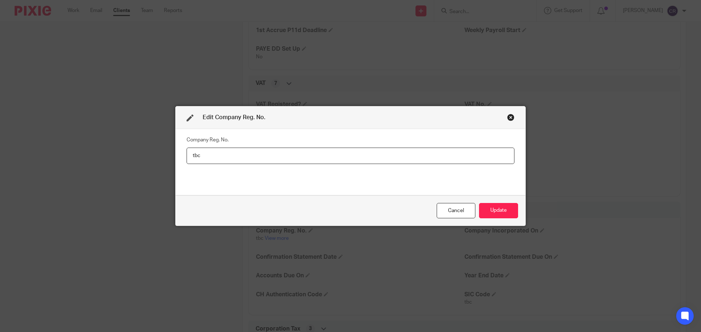
drag, startPoint x: 160, startPoint y: 161, endPoint x: 151, endPoint y: 161, distance: 9.5
click at [151, 161] on div "Edit Company Reg. No. Company Reg. No. tbc Cancel Update" at bounding box center [350, 166] width 701 height 332
type input "16770740"
click at [501, 208] on button "Update" at bounding box center [498, 211] width 39 height 16
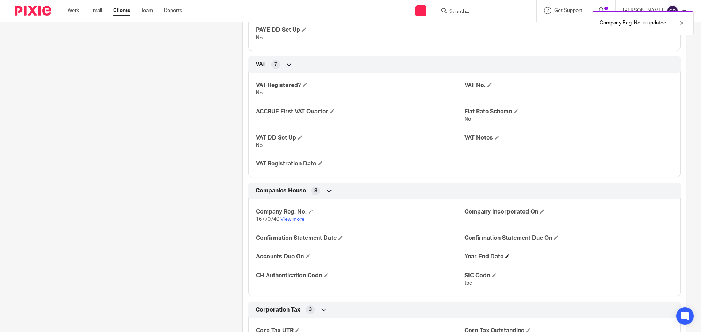
scroll to position [766, 0]
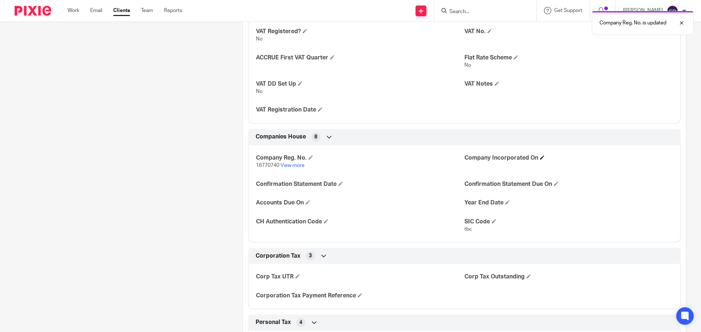
click at [538, 155] on h4 "Company Incorporated On" at bounding box center [568, 158] width 208 height 8
click at [540, 157] on span at bounding box center [542, 157] width 4 height 4
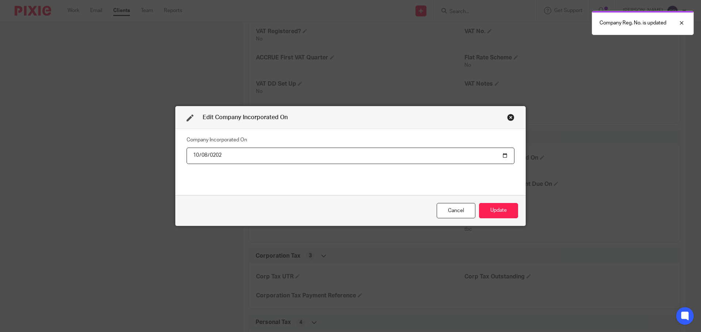
type input "2025-10-08"
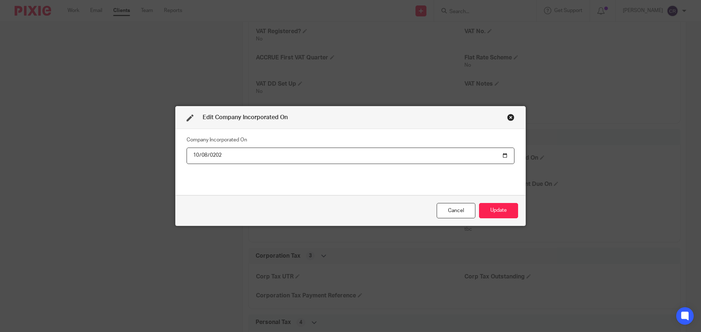
click at [479, 203] on button "Update" at bounding box center [498, 211] width 39 height 16
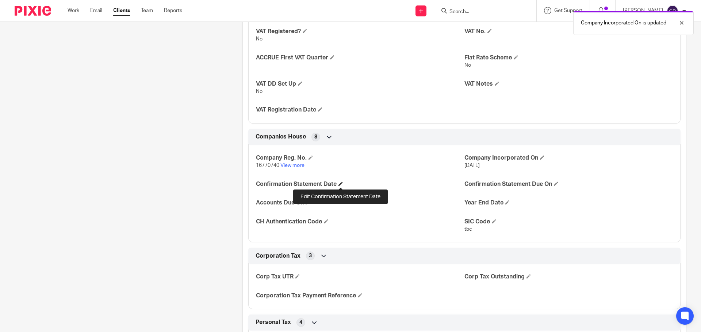
click at [340, 183] on span at bounding box center [340, 184] width 4 height 4
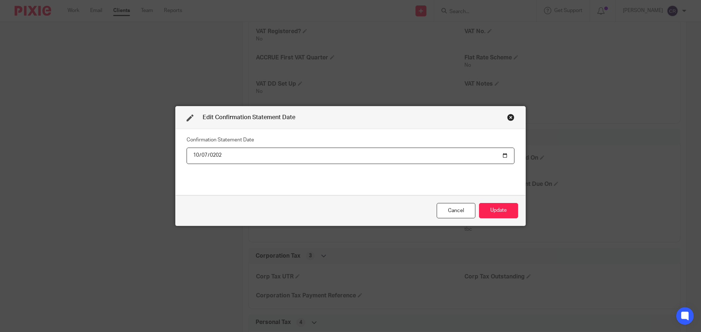
type input "2025-10-07"
type input "2026-10-07"
click at [479, 203] on button "Update" at bounding box center [498, 211] width 39 height 16
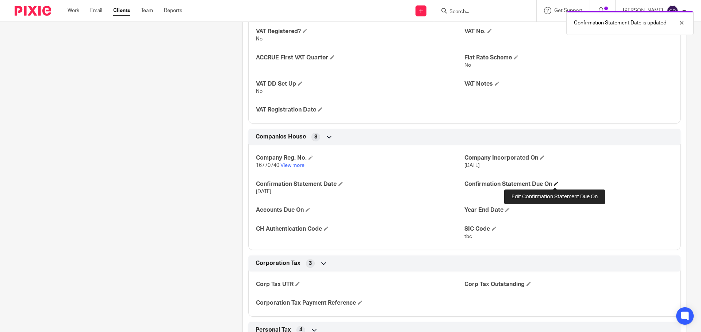
click at [555, 182] on span at bounding box center [556, 184] width 4 height 4
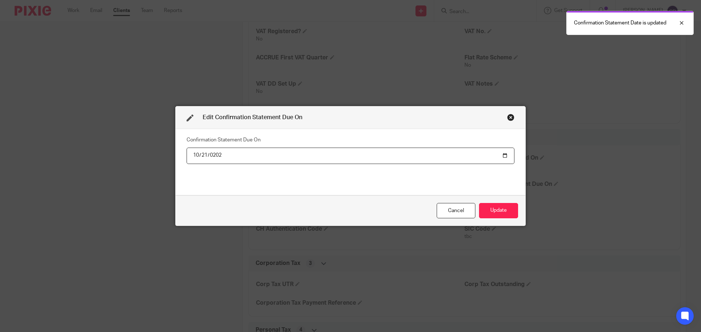
type input "2026-10-21"
click at [479, 203] on button "Update" at bounding box center [498, 211] width 39 height 16
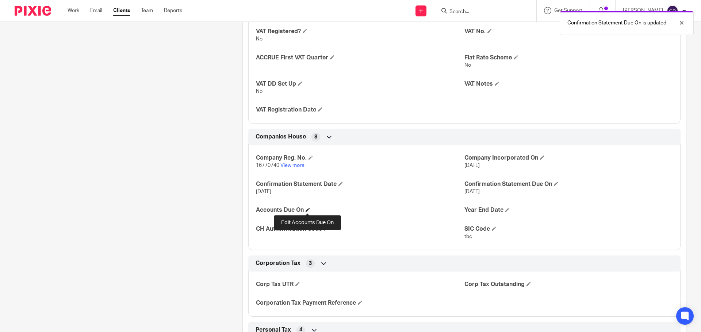
click at [306, 210] on span at bounding box center [307, 210] width 4 height 4
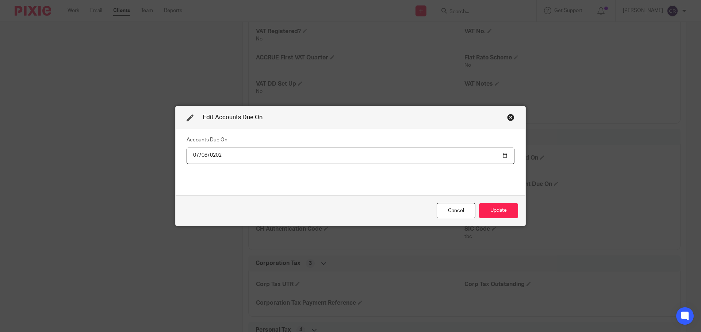
type input "2027-07-08"
click at [499, 210] on button "Update" at bounding box center [498, 211] width 39 height 16
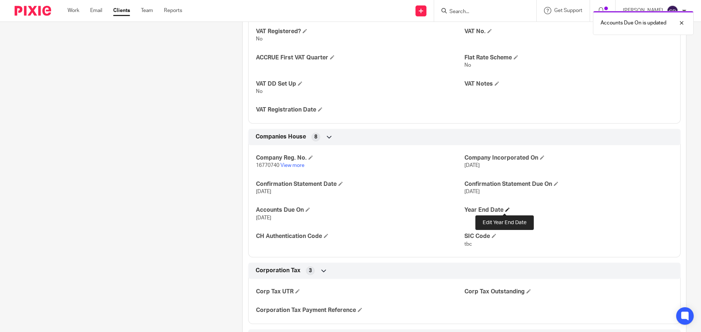
click at [505, 208] on span at bounding box center [507, 210] width 4 height 4
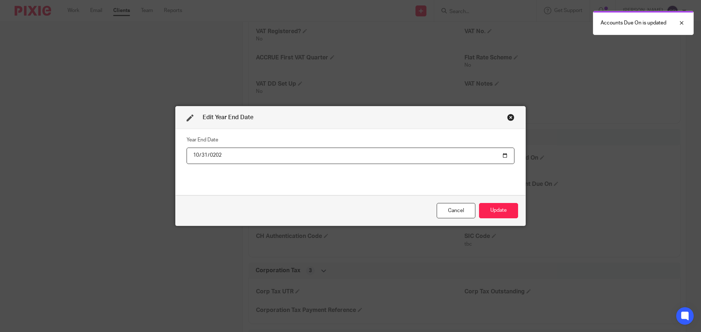
type input "2026-10-31"
click at [479, 203] on button "Update" at bounding box center [498, 211] width 39 height 16
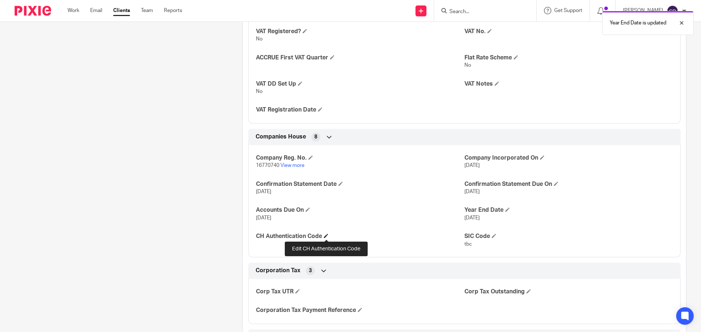
click at [328, 237] on span at bounding box center [326, 236] width 4 height 4
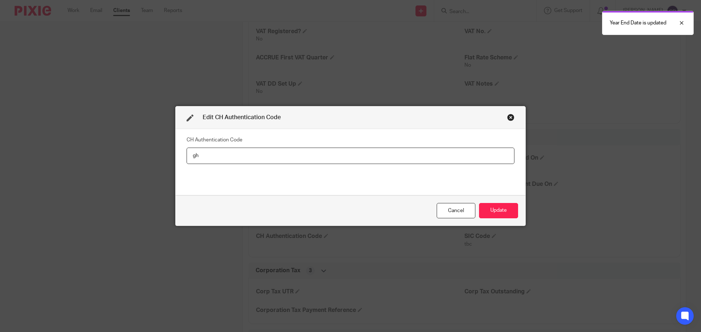
type input "g"
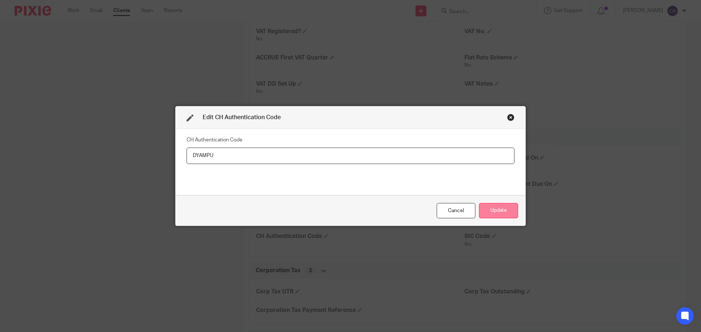
type input "DYAMPU"
click at [489, 215] on button "Update" at bounding box center [498, 211] width 39 height 16
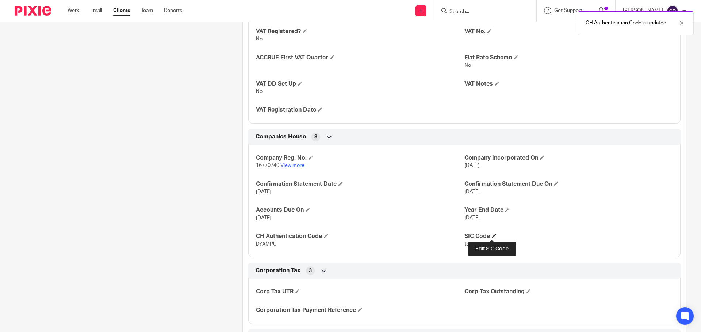
click at [492, 235] on span at bounding box center [494, 236] width 4 height 4
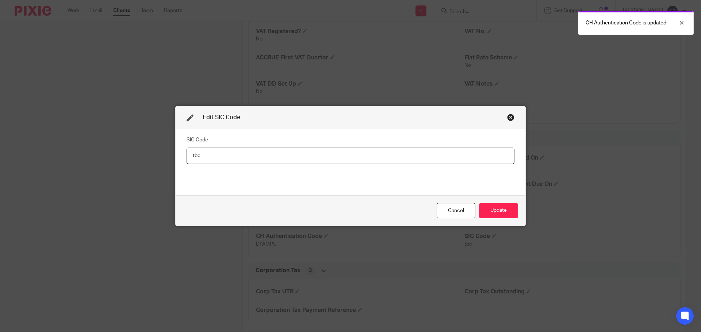
click at [271, 154] on input "tbc" at bounding box center [350, 156] width 328 height 16
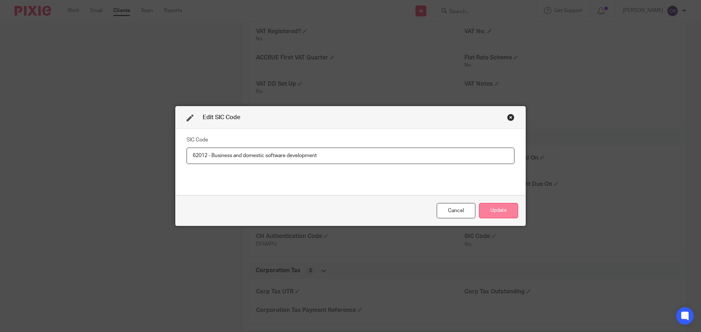
type input "62012 - Business and domestic software development"
click at [494, 208] on button "Update" at bounding box center [498, 211] width 39 height 16
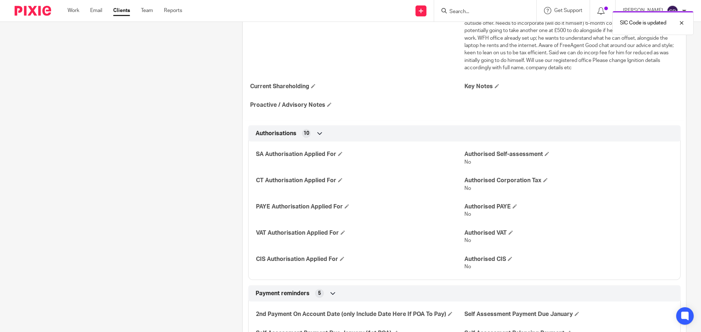
scroll to position [73, 0]
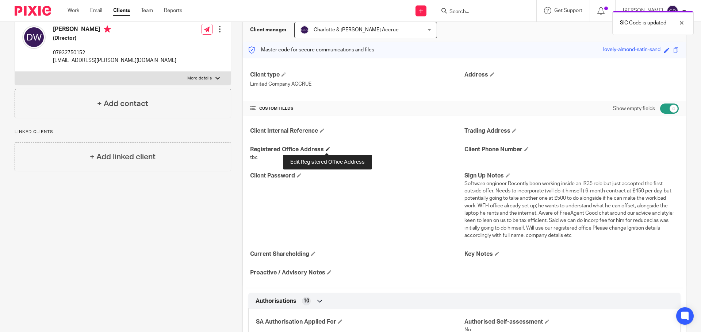
click at [327, 149] on span at bounding box center [327, 149] width 4 height 4
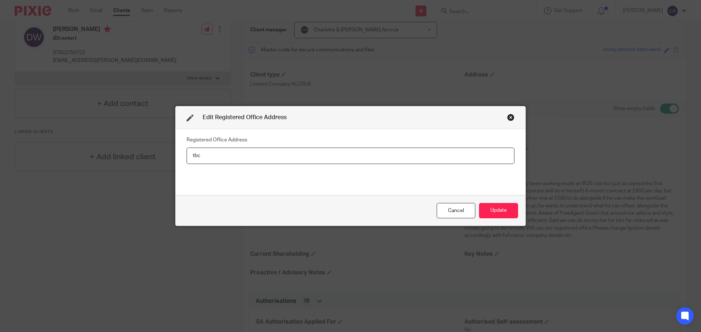
drag, startPoint x: 271, startPoint y: 154, endPoint x: 106, endPoint y: 151, distance: 164.6
click at [106, 151] on div "Edit Registered Office Address Registered Office Address tbc Cancel Update" at bounding box center [350, 166] width 701 height 332
paste input "C/O Accrue Accounting, Unit E4 Arena Business Centre, Holyrood Close, Poole, Do…"
type input "C/O Accrue Accounting, Unit E4 Arena Business Centre, Holyrood Close, Poole, Do…"
click at [504, 204] on button "Update" at bounding box center [498, 211] width 39 height 16
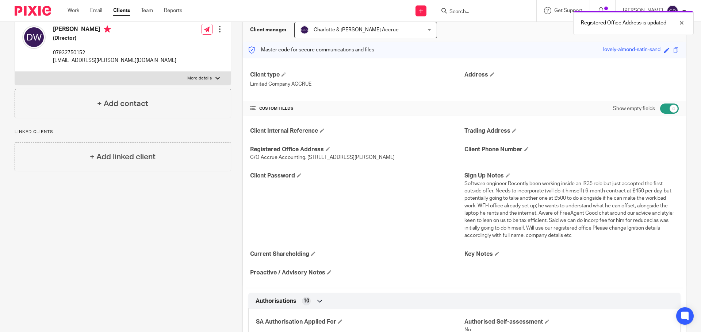
drag, startPoint x: 460, startPoint y: 12, endPoint x: 479, endPoint y: 12, distance: 19.3
click at [472, 12] on div "Registered Office Address is updated" at bounding box center [521, 21] width 343 height 28
click at [681, 23] on div at bounding box center [676, 23] width 20 height 9
click at [464, 11] on input "Search" at bounding box center [481, 12] width 66 height 7
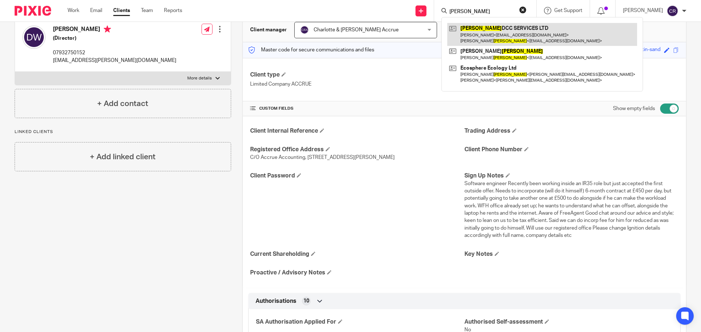
type input "MURRAY"
click at [480, 28] on link at bounding box center [542, 34] width 190 height 23
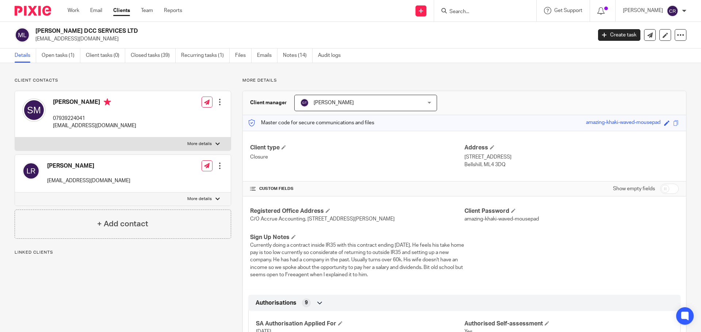
click at [660, 185] on input "checkbox" at bounding box center [669, 189] width 19 height 10
checkbox input "true"
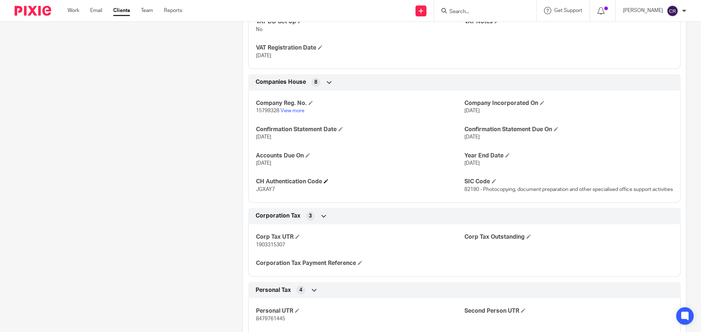
scroll to position [876, 0]
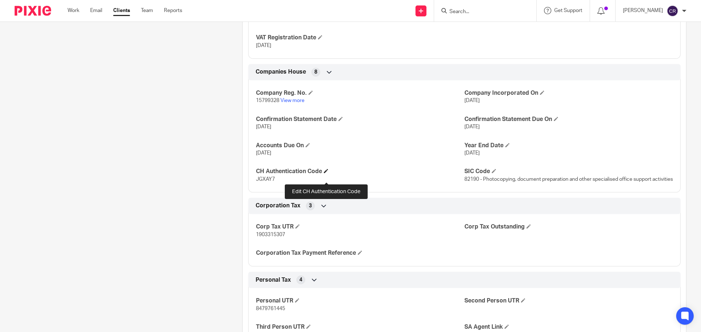
click at [325, 173] on span at bounding box center [326, 171] width 4 height 4
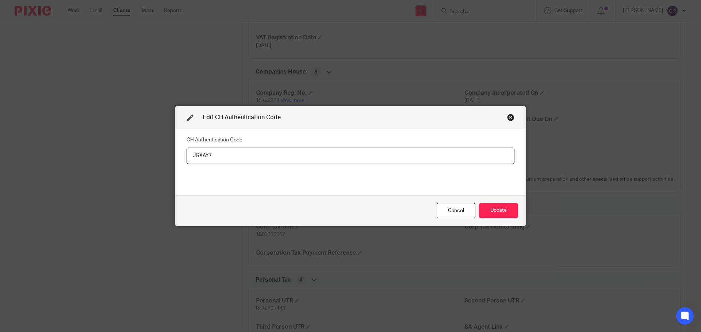
click at [507, 117] on div "Close this dialog window" at bounding box center [510, 117] width 7 height 7
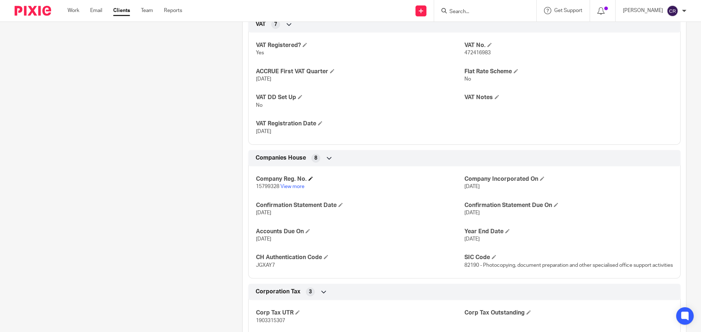
scroll to position [803, 0]
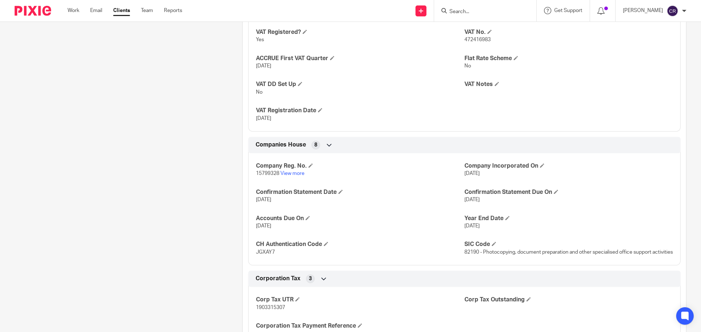
click at [465, 14] on input "Search" at bounding box center [481, 12] width 66 height 7
type input "DK"
click at [525, 10] on button "reset" at bounding box center [522, 9] width 7 height 7
click at [465, 15] on input "Search" at bounding box center [481, 12] width 66 height 7
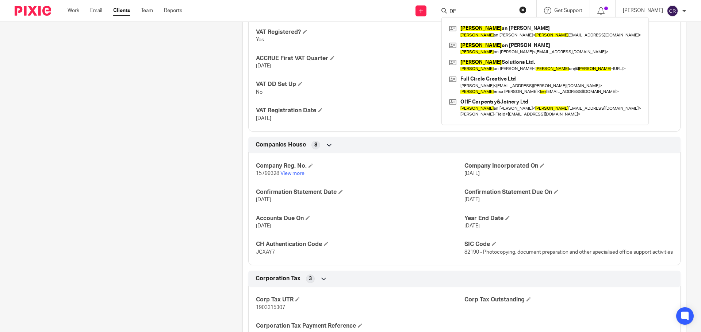
type input "D"
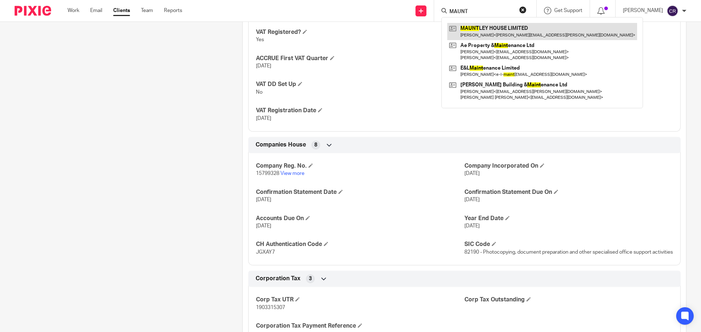
type input "MAUNT"
click at [489, 35] on link at bounding box center [542, 31] width 190 height 17
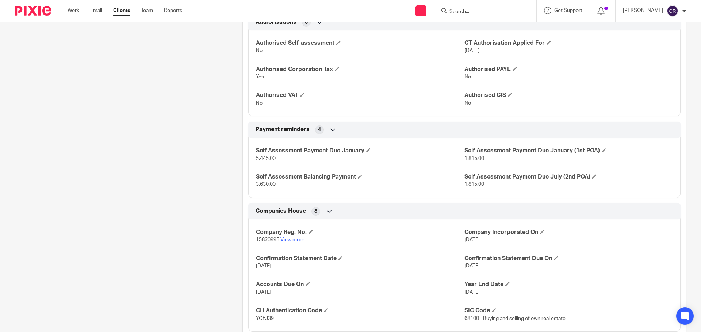
scroll to position [219, 0]
click at [481, 11] on input "Search" at bounding box center [481, 12] width 66 height 7
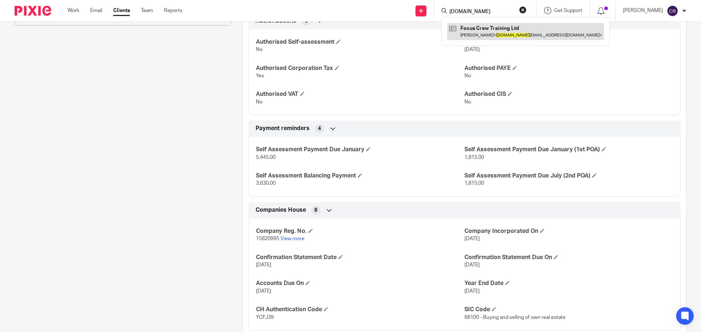
type input "[DOMAIN_NAME]"
click at [478, 33] on link at bounding box center [525, 31] width 157 height 17
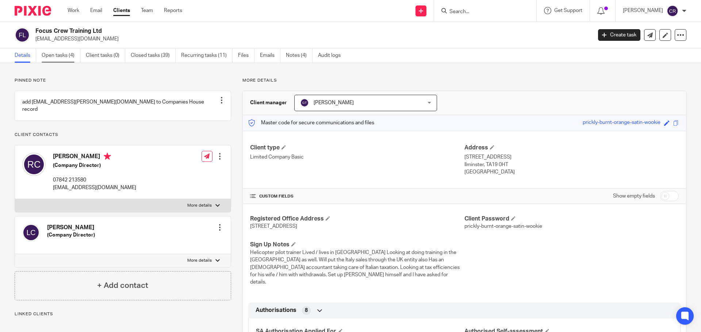
click at [69, 57] on link "Open tasks (4)" at bounding box center [61, 56] width 39 height 14
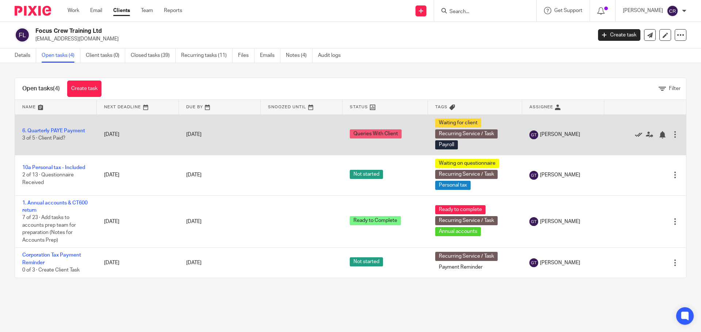
click at [635, 135] on icon at bounding box center [638, 134] width 7 height 7
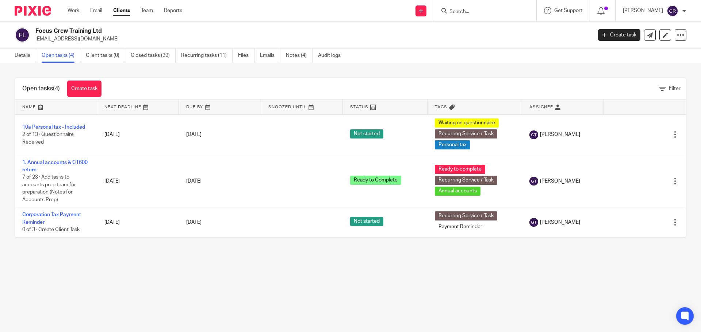
click at [474, 10] on input "Search" at bounding box center [481, 12] width 66 height 7
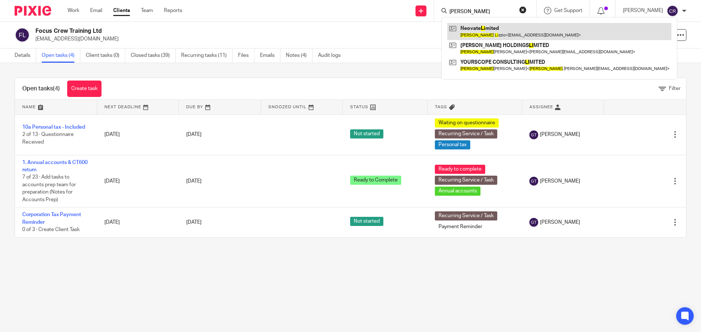
type input "adam li"
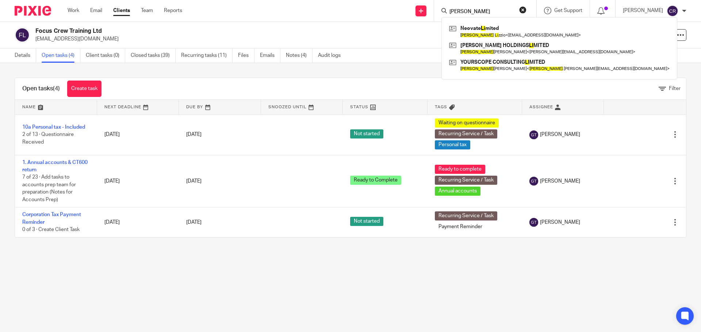
click at [523, 9] on button "reset" at bounding box center [522, 9] width 7 height 7
click at [489, 12] on input "Search" at bounding box center [481, 12] width 66 height 7
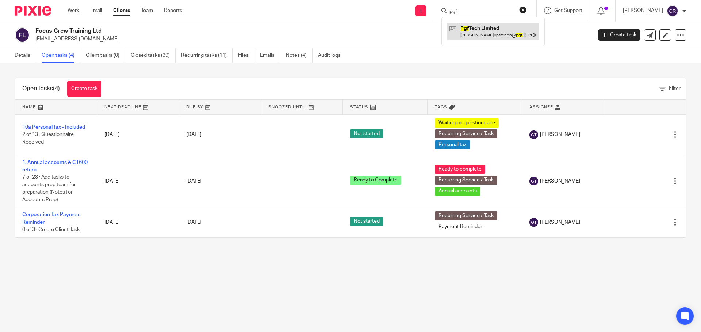
type input "pgf"
click at [527, 33] on link at bounding box center [493, 31] width 92 height 17
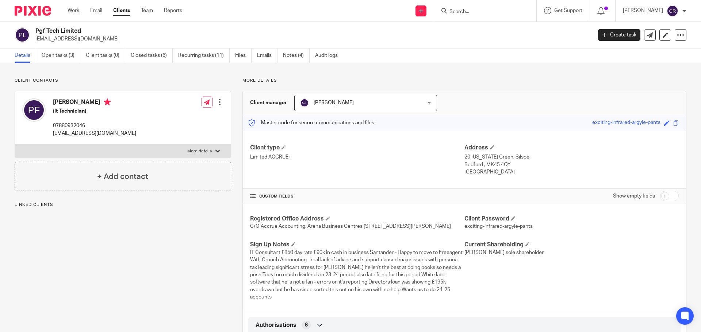
click at [57, 27] on h2 "Pgf Tech Limited" at bounding box center [255, 31] width 441 height 8
copy div "Pgf Tech Limited"
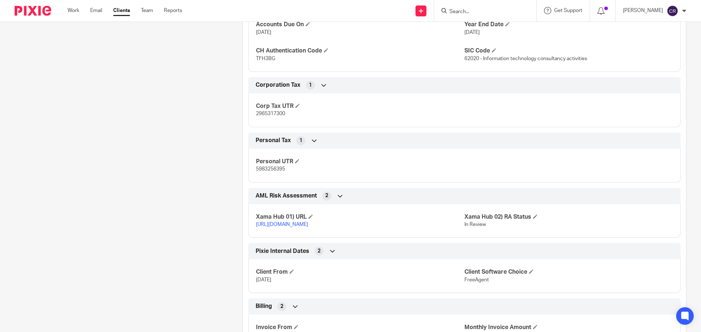
scroll to position [803, 0]
click at [276, 117] on p "2965317300" at bounding box center [360, 113] width 208 height 7
copy span "2965317300"
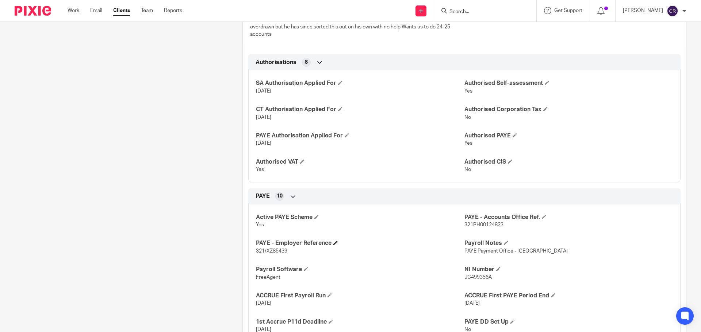
scroll to position [255, 0]
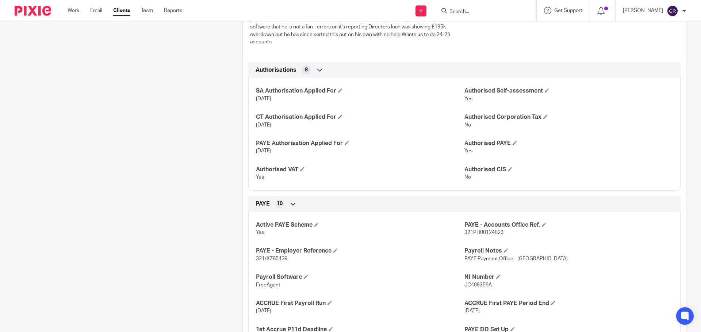
click at [492, 11] on input "Search" at bounding box center [481, 12] width 66 height 7
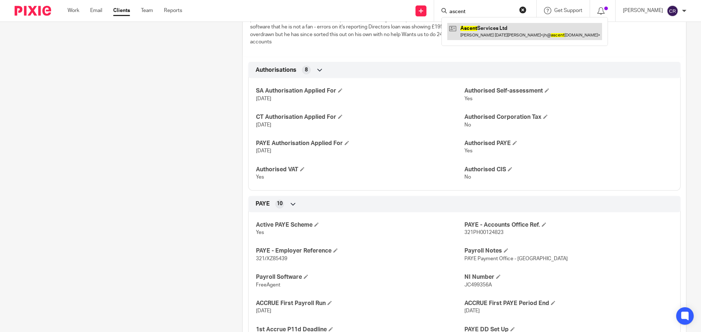
type input "ascent"
click at [485, 28] on link at bounding box center [524, 31] width 155 height 17
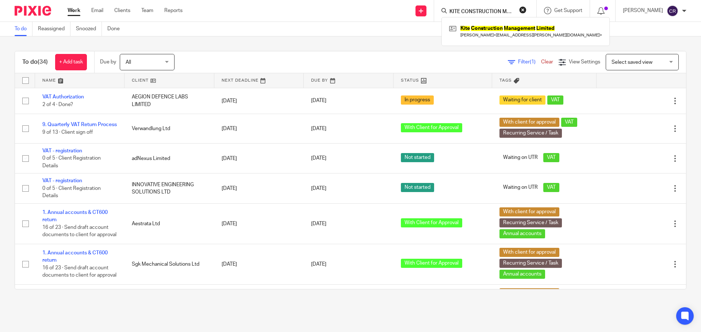
click at [522, 9] on button "reset" at bounding box center [522, 9] width 7 height 7
click at [506, 9] on input "Search" at bounding box center [481, 12] width 66 height 7
type input "pgf"
click at [494, 26] on link at bounding box center [493, 31] width 92 height 17
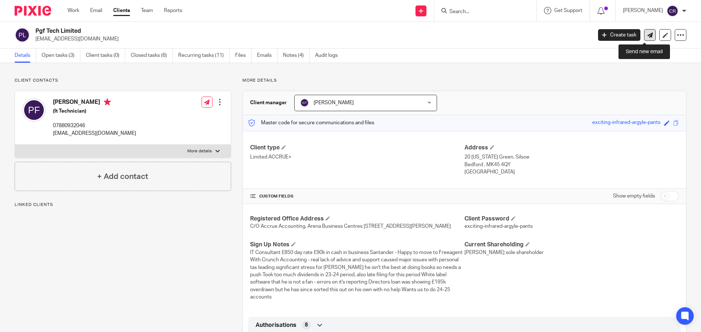
click at [644, 38] on link at bounding box center [650, 35] width 12 height 12
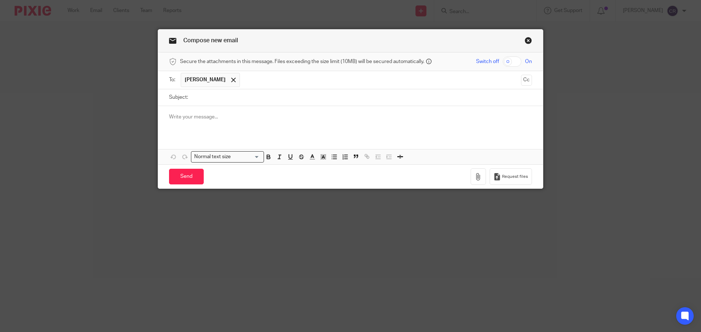
click at [322, 96] on input "Subject:" at bounding box center [362, 97] width 340 height 16
paste input "URGENT Letter - Pgf Tech Limited - bwlegal"
type input "URGENT Letter - Pgf Tech Limited - bwlegal"
click at [521, 77] on button "Cc" at bounding box center [526, 80] width 11 height 11
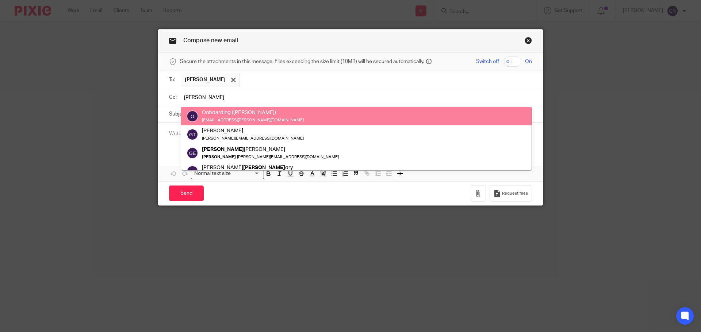
type input "greg"
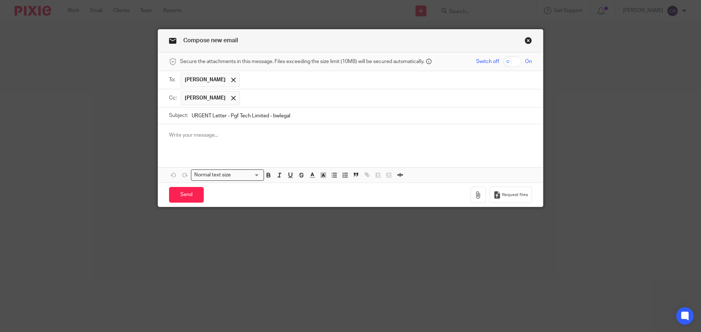
drag, startPoint x: 373, startPoint y: 134, endPoint x: 372, endPoint y: 130, distance: 4.3
click at [370, 122] on input "URGENT Letter - Pgf Tech Limited - bwlegal" at bounding box center [362, 116] width 340 height 16
click at [370, 134] on p at bounding box center [350, 135] width 363 height 7
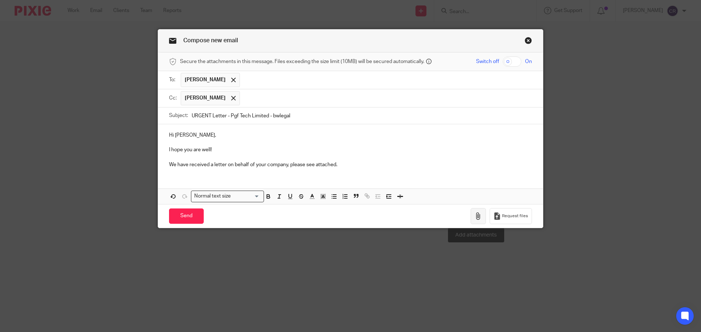
click at [479, 213] on icon "button" at bounding box center [477, 216] width 7 height 7
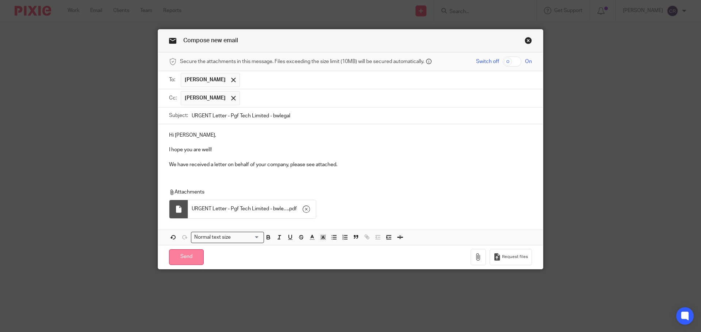
click at [191, 259] on input "Send" at bounding box center [186, 258] width 35 height 16
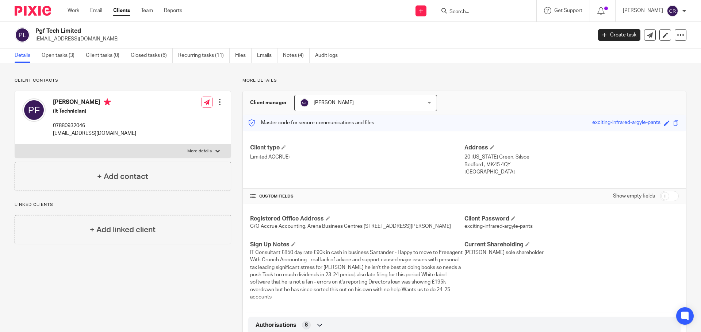
click at [466, 10] on input "Search" at bounding box center [481, 12] width 66 height 7
paste input "[EMAIL_ADDRESS][DOMAIN_NAME]"
type input "[EMAIL_ADDRESS][DOMAIN_NAME]"
click at [494, 29] on link at bounding box center [502, 31] width 111 height 17
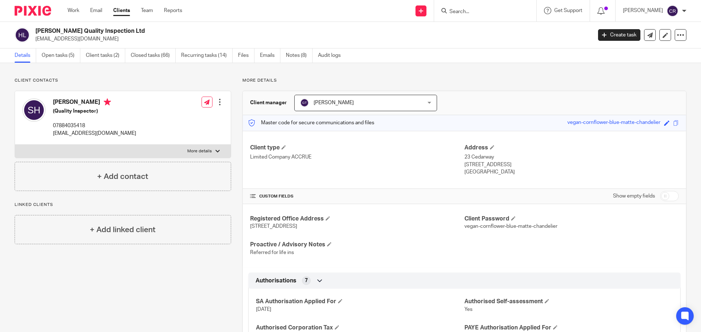
drag, startPoint x: 428, startPoint y: 80, endPoint x: 401, endPoint y: 54, distance: 38.5
click at [428, 80] on p "More details" at bounding box center [464, 81] width 444 height 6
click at [473, 13] on input "Search" at bounding box center [481, 12] width 66 height 7
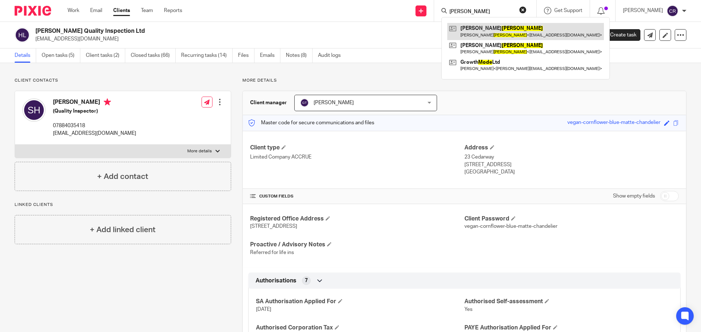
type input "mody"
click at [506, 29] on link at bounding box center [525, 31] width 157 height 17
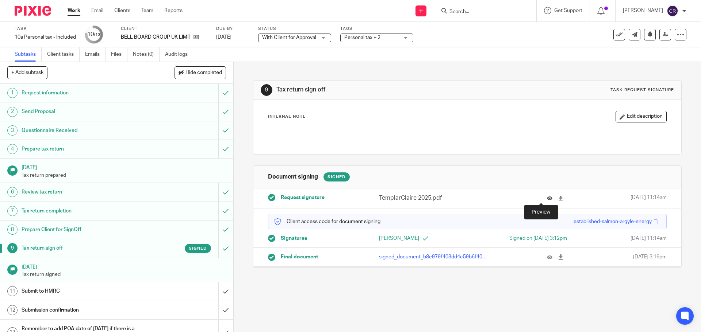
click at [547, 200] on icon at bounding box center [549, 198] width 5 height 5
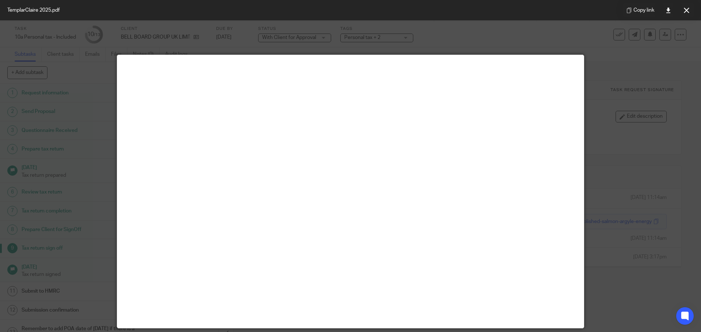
drag, startPoint x: 689, startPoint y: 12, endPoint x: 683, endPoint y: 14, distance: 6.8
click at [689, 12] on button at bounding box center [686, 10] width 15 height 15
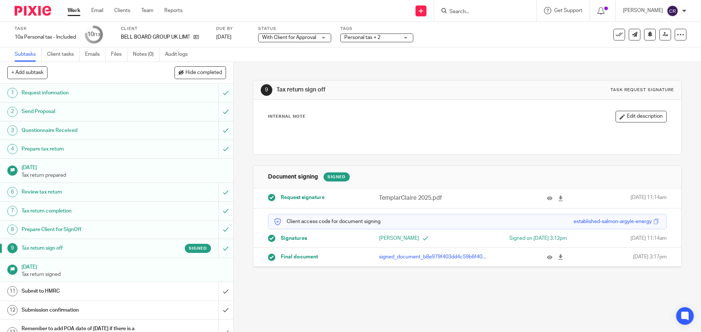
click at [202, 37] on div "BELL BOARD GROUP UK LIMITED" at bounding box center [164, 37] width 86 height 7
click at [199, 38] on icon at bounding box center [195, 36] width 5 height 5
drag, startPoint x: 96, startPoint y: 52, endPoint x: 106, endPoint y: 48, distance: 11.1
click at [96, 52] on link "Emails" at bounding box center [95, 54] width 20 height 14
click at [199, 37] on icon at bounding box center [195, 36] width 5 height 5
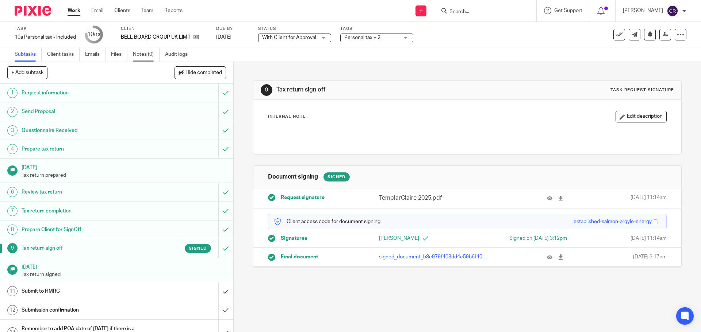
click at [140, 56] on link "Notes (0)" at bounding box center [146, 54] width 27 height 14
click at [219, 293] on input "submit" at bounding box center [116, 291] width 233 height 18
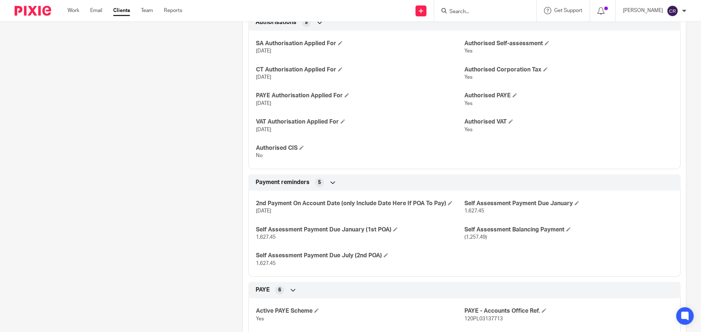
scroll to position [219, 0]
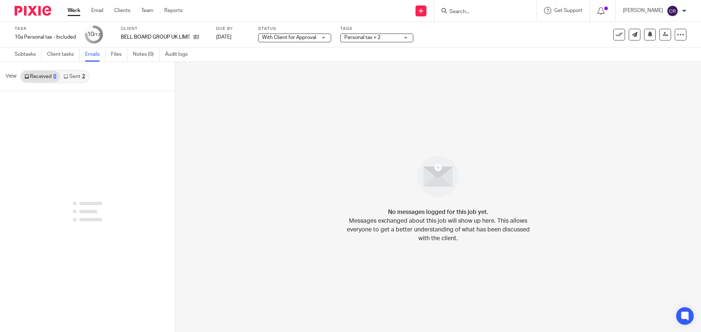
click at [81, 79] on link "Sent 2" at bounding box center [74, 77] width 28 height 12
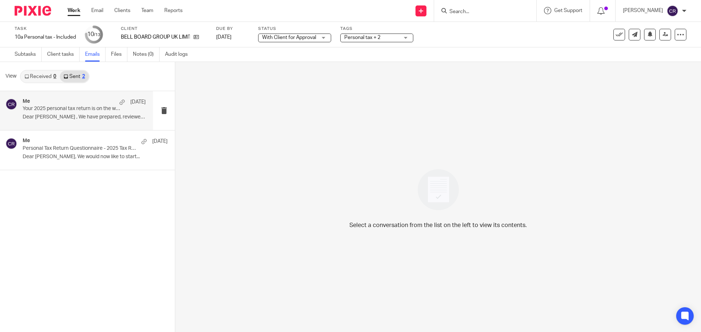
click at [69, 113] on div "Me 22 Sep Your 2025 personal tax return is on the way for approval Dear Claire …" at bounding box center [84, 111] width 123 height 24
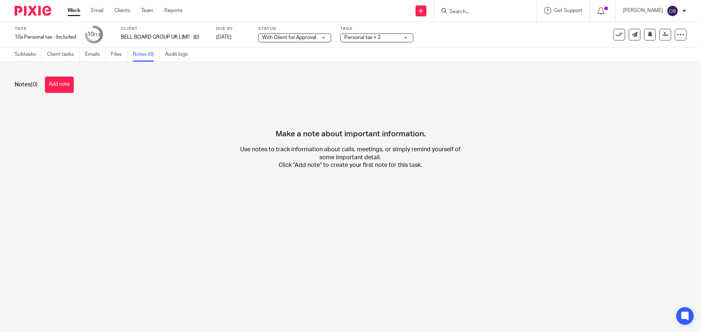
drag, startPoint x: 67, startPoint y: 85, endPoint x: 72, endPoint y: 89, distance: 5.9
click at [68, 86] on button "Add note" at bounding box center [59, 85] width 29 height 16
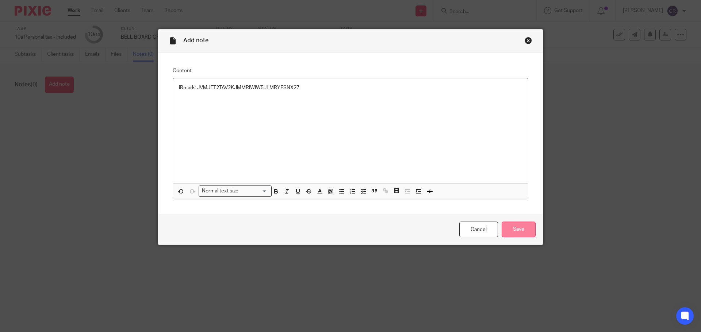
click at [508, 226] on input "Save" at bounding box center [518, 230] width 34 height 16
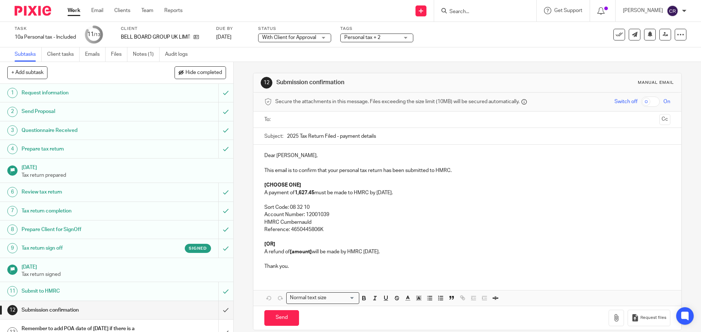
click at [314, 193] on p "A payment of 1,627.45 must be made to HMRC by [DATE]." at bounding box center [466, 192] width 405 height 7
click at [314, 193] on strong "1,627.45" at bounding box center [304, 192] width 20 height 5
drag, startPoint x: 314, startPoint y: 193, endPoint x: 304, endPoint y: 194, distance: 10.3
click at [304, 194] on strong "1,627.45" at bounding box center [304, 192] width 20 height 5
paste div
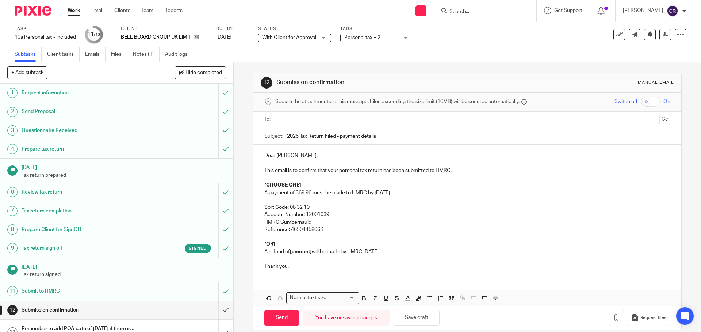
click at [295, 192] on p "A payment of 369.96 must be made to HMRC by 31 January." at bounding box center [466, 192] width 405 height 7
drag, startPoint x: 312, startPoint y: 193, endPoint x: 295, endPoint y: 194, distance: 16.8
click at [295, 194] on p "A payment of £369.96 must be made to HMRC by 31 January." at bounding box center [466, 192] width 405 height 7
click at [409, 192] on p "A payment of £369.96 must be made to HMRC by 31 January." at bounding box center [466, 192] width 405 height 7
drag, startPoint x: 271, startPoint y: 256, endPoint x: 254, endPoint y: 238, distance: 24.5
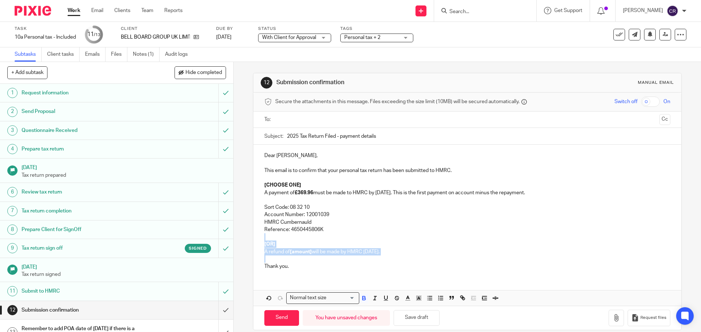
click at [254, 238] on div "Dear Claire, This email is to confirm that your personal tax return has been su…" at bounding box center [466, 210] width 427 height 131
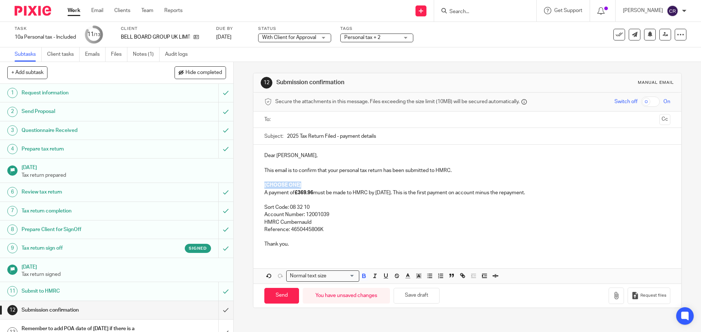
drag, startPoint x: 312, startPoint y: 187, endPoint x: 256, endPoint y: 185, distance: 55.9
click at [257, 187] on div "Dear Claire, This email is to confirm that your personal tax return has been su…" at bounding box center [466, 199] width 427 height 109
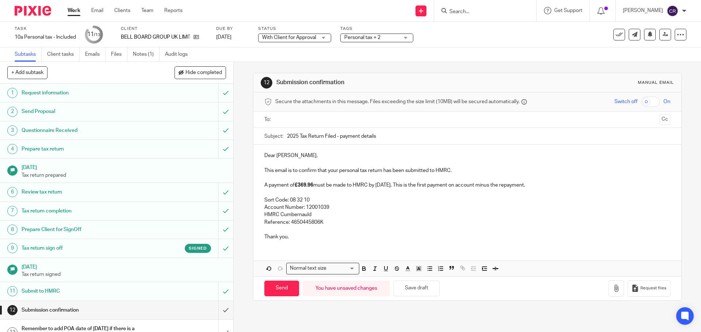
click at [289, 123] on input "text" at bounding box center [467, 120] width 378 height 8
click at [659, 122] on button "Cc" at bounding box center [664, 120] width 11 height 11
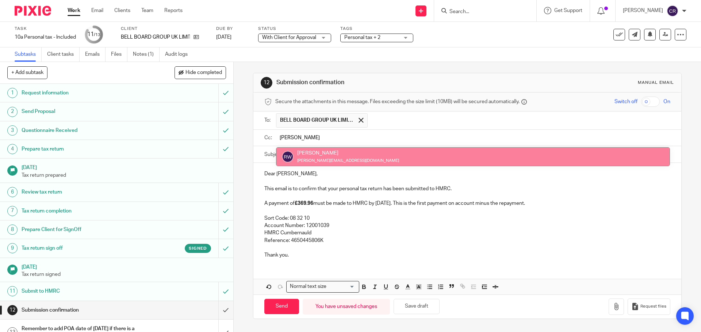
type input "rick"
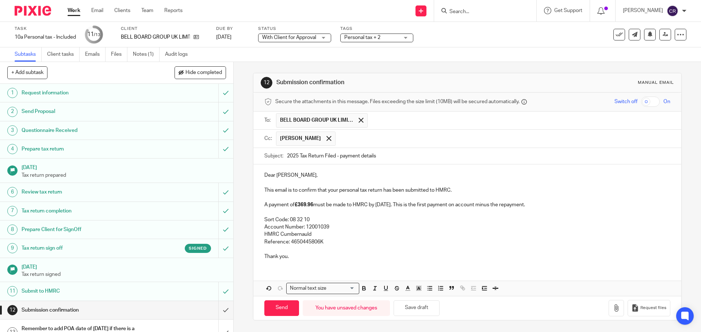
click at [512, 206] on p "A payment of £369.96 must be made to HMRC by 31 January. This is the first paym…" at bounding box center [466, 204] width 405 height 7
click at [279, 308] on input "Send" at bounding box center [281, 309] width 35 height 16
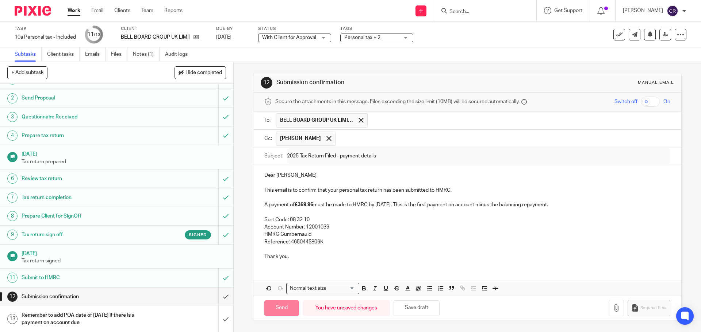
scroll to position [14, 0]
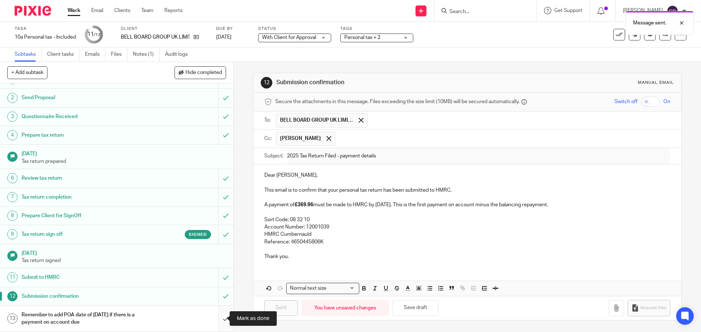
type input "Sent"
click at [218, 317] on input "submit" at bounding box center [116, 319] width 233 height 26
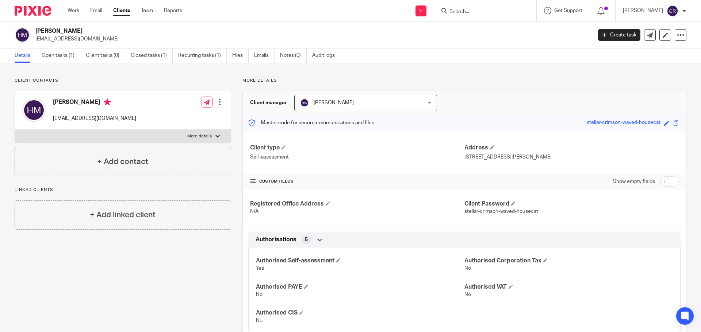
click at [154, 47] on div "Hasumati Mody sue542012@gmail.com Create task Update from Companies House Expor…" at bounding box center [350, 35] width 701 height 27
click at [153, 55] on link "Closed tasks (1)" at bounding box center [152, 56] width 42 height 14
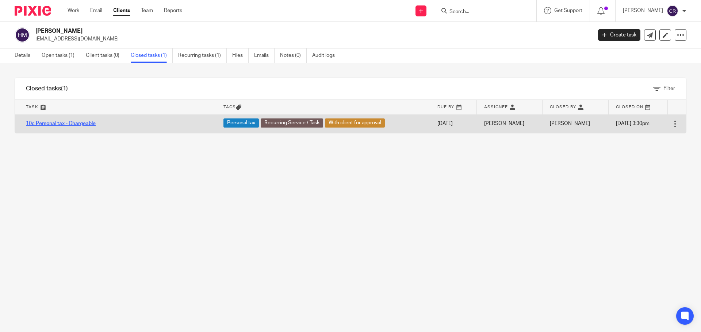
click at [92, 122] on link "10c Personal tax - Chargeable" at bounding box center [61, 123] width 70 height 5
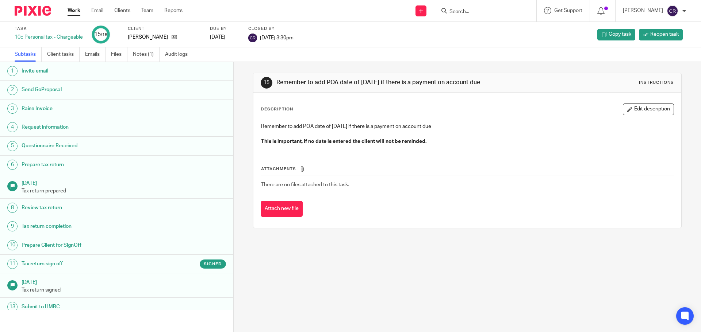
click at [114, 262] on h1 "Tax return sign off" at bounding box center [90, 264] width 136 height 11
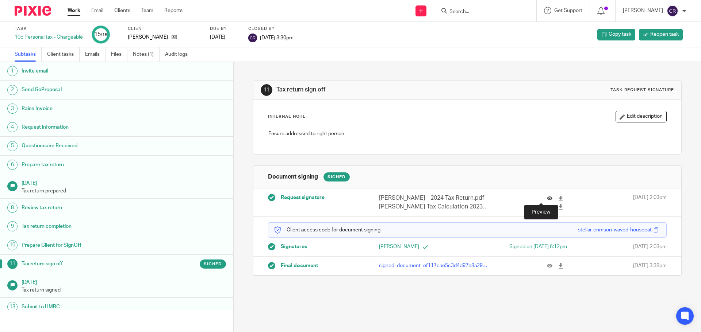
click at [547, 198] on icon at bounding box center [549, 198] width 5 height 5
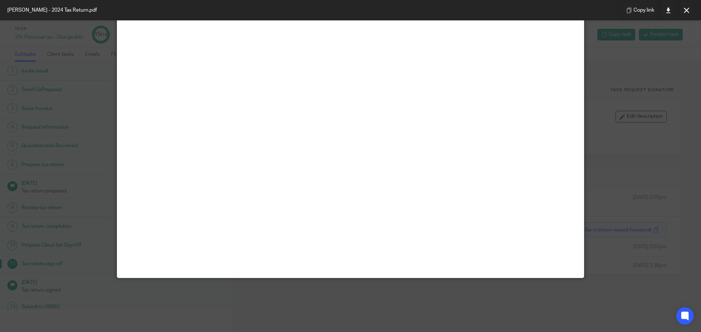
scroll to position [51, 0]
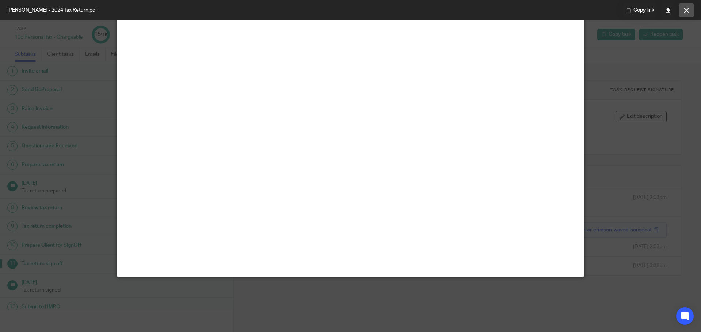
click at [680, 8] on button at bounding box center [686, 10] width 15 height 15
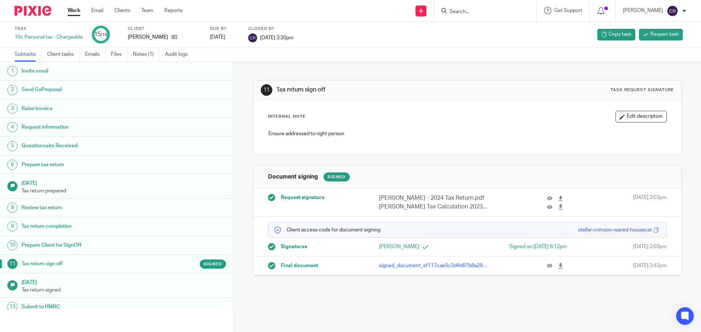
drag, startPoint x: 174, startPoint y: 34, endPoint x: 174, endPoint y: 26, distance: 8.4
click at [174, 34] on div "[PERSON_NAME]" at bounding box center [164, 37] width 73 height 7
click at [172, 38] on icon at bounding box center [174, 36] width 5 height 5
click at [488, 9] on input "Search" at bounding box center [481, 12] width 66 height 7
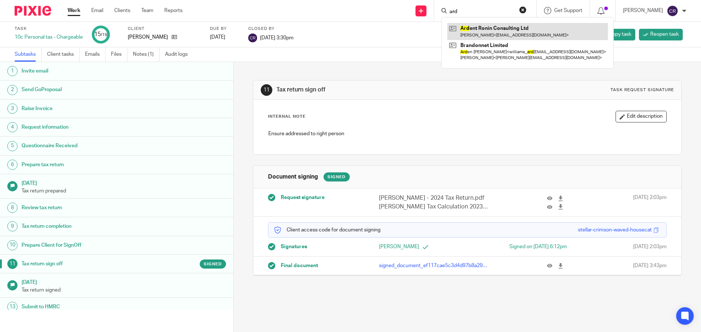
type input "ard"
click at [479, 31] on link at bounding box center [527, 31] width 161 height 17
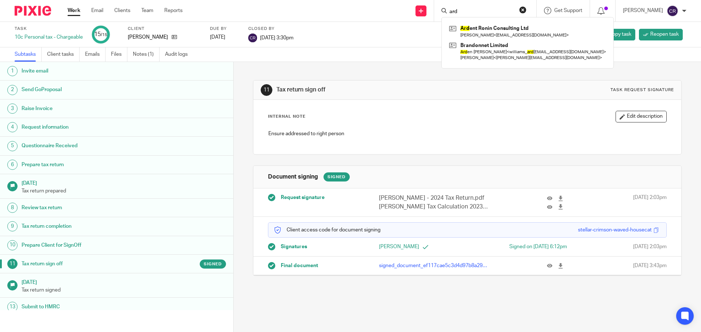
click at [79, 10] on link "Work" at bounding box center [74, 10] width 13 height 7
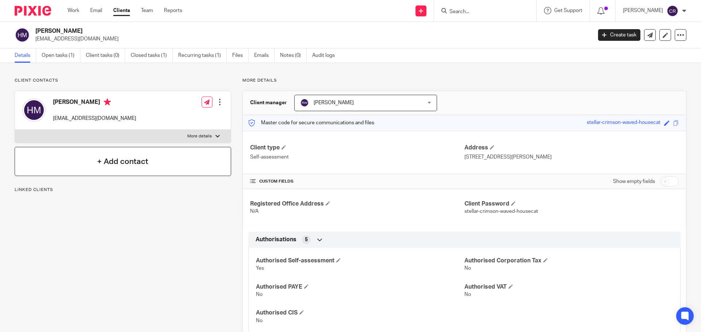
click at [152, 158] on div "+ Add contact" at bounding box center [123, 161] width 216 height 29
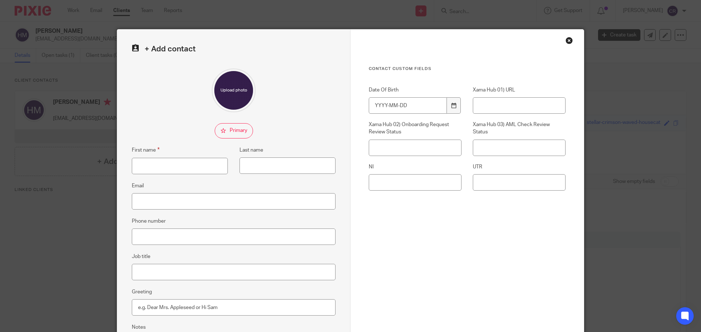
click at [565, 42] on div "Close this dialog window" at bounding box center [568, 40] width 7 height 7
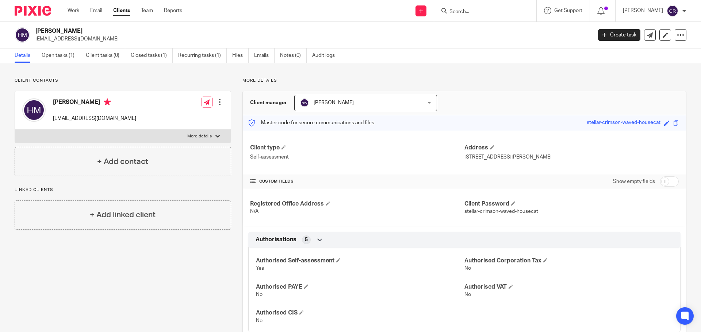
click at [467, 12] on input "Search" at bounding box center [481, 12] width 66 height 7
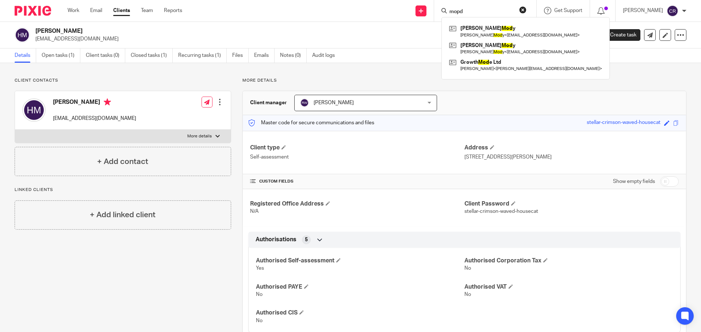
type input "mopd"
drag, startPoint x: 523, startPoint y: 7, endPoint x: 513, endPoint y: 10, distance: 10.4
click at [523, 7] on button "reset" at bounding box center [522, 9] width 7 height 7
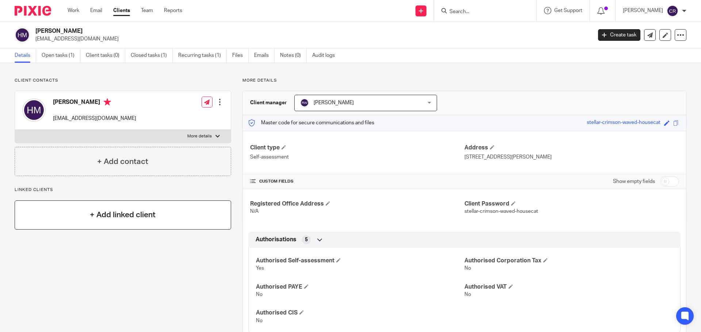
click at [122, 221] on h4 "+ Add linked client" at bounding box center [123, 214] width 66 height 11
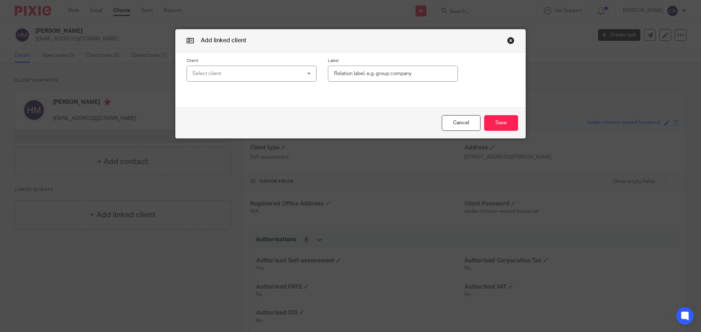
click at [277, 76] on div "Select client" at bounding box center [241, 73] width 99 height 15
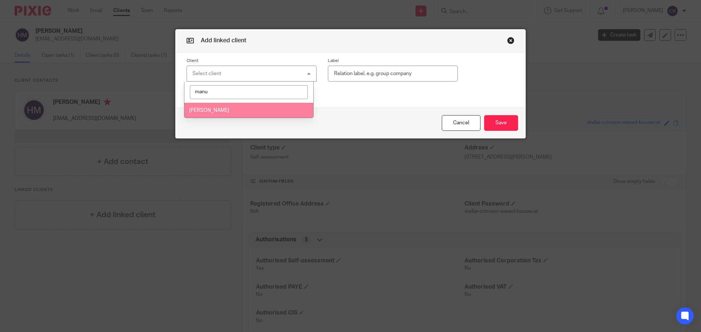
type input "manu"
click at [261, 108] on li "[PERSON_NAME]" at bounding box center [248, 110] width 129 height 15
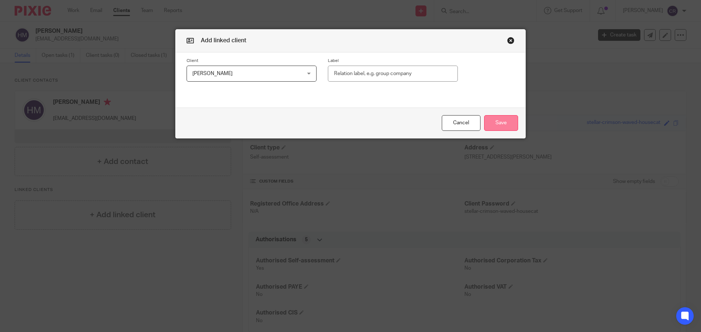
click at [499, 122] on button "Save" at bounding box center [501, 123] width 34 height 16
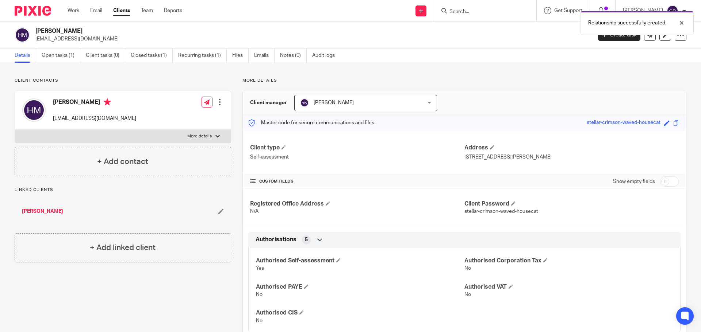
click at [61, 212] on link "[PERSON_NAME]" at bounding box center [42, 211] width 41 height 7
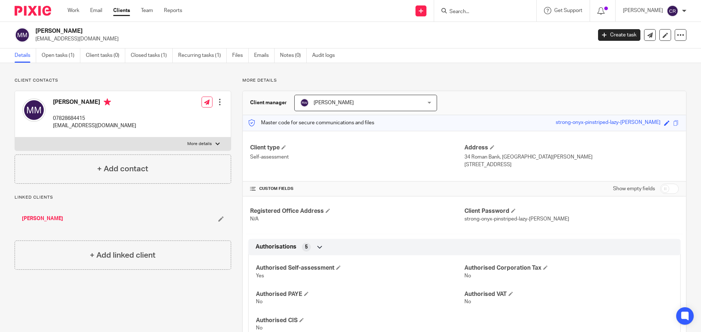
click at [138, 139] on label "More details" at bounding box center [123, 144] width 216 height 13
click at [15, 138] on input "More details" at bounding box center [15, 137] width 0 height 0
checkbox input "true"
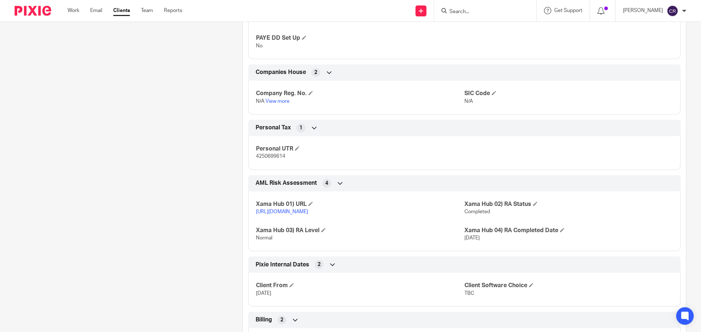
scroll to position [365, 0]
click at [266, 157] on span "4250699614" at bounding box center [270, 155] width 29 height 5
copy span "4250699614"
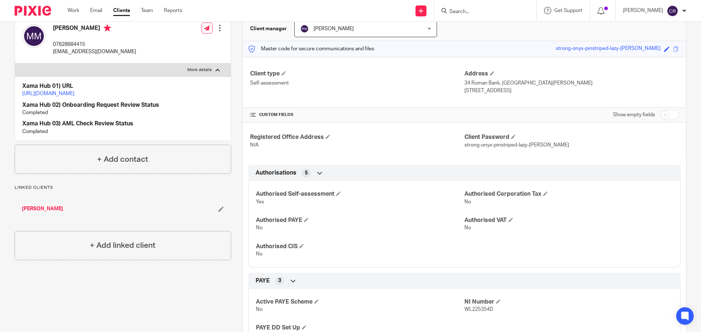
scroll to position [73, 0]
drag, startPoint x: 136, startPoint y: 92, endPoint x: 142, endPoint y: 77, distance: 16.3
click at [74, 92] on link "https://platform.xamatech.com/portal/crm/clients/83377470-2d83-11ef-aa91-89ce9a…" at bounding box center [48, 94] width 52 height 5
click at [478, 313] on p "WL225354D" at bounding box center [568, 310] width 208 height 7
click at [478, 313] on span "WL225354D" at bounding box center [478, 310] width 29 height 5
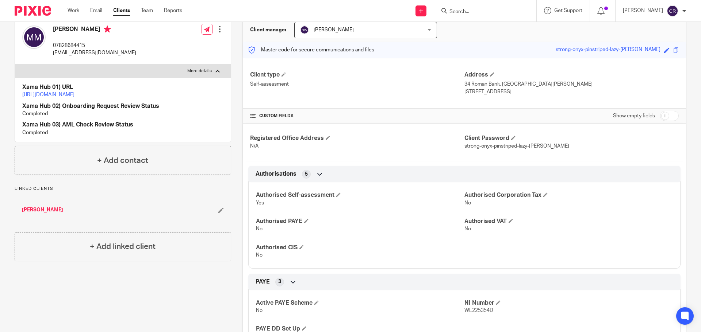
click at [477, 309] on span "WL225354D" at bounding box center [478, 310] width 29 height 5
copy span "WL225354D"
click at [660, 115] on input "checkbox" at bounding box center [669, 116] width 19 height 10
checkbox input "true"
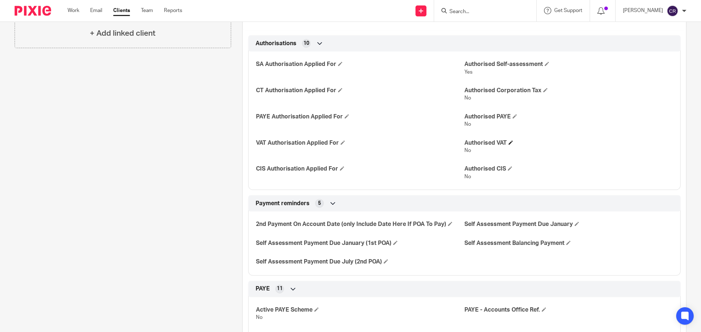
scroll to position [365, 0]
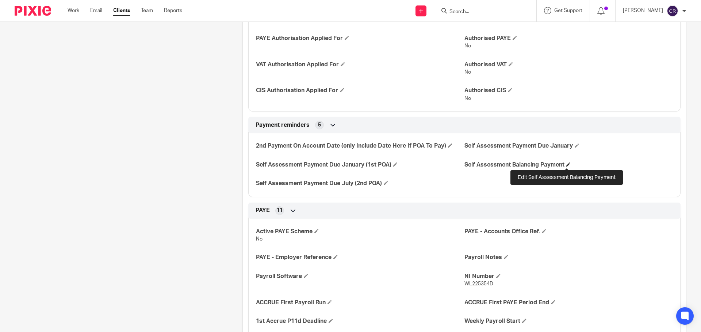
click at [567, 165] on span at bounding box center [568, 164] width 4 height 4
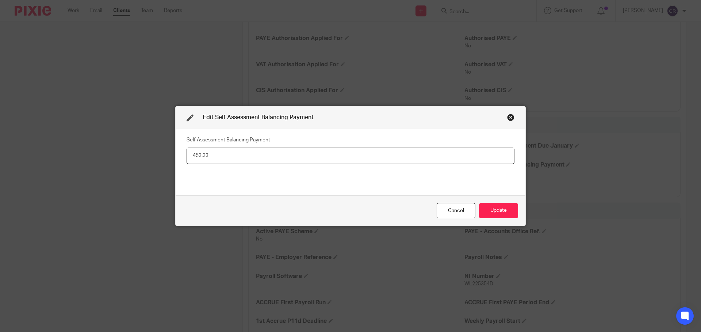
type input "453.33"
click at [501, 202] on div "Cancel Update" at bounding box center [351, 211] width 350 height 31
click at [499, 210] on button "Update" at bounding box center [498, 211] width 39 height 16
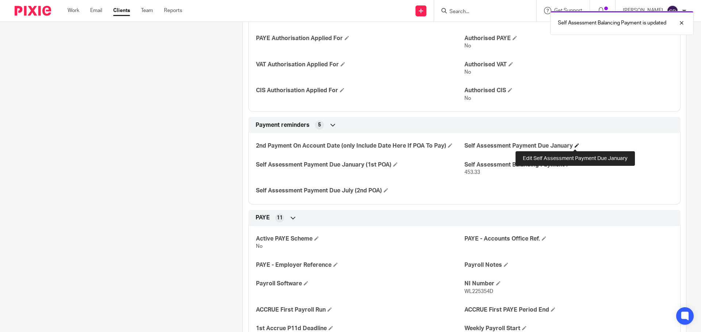
click at [574, 145] on span at bounding box center [576, 145] width 4 height 4
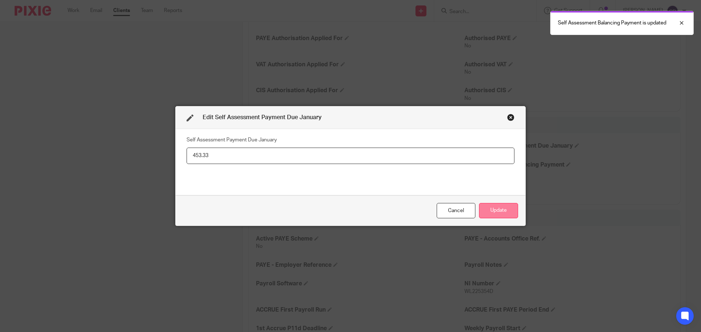
type input "453.33"
click at [491, 204] on button "Update" at bounding box center [498, 211] width 39 height 16
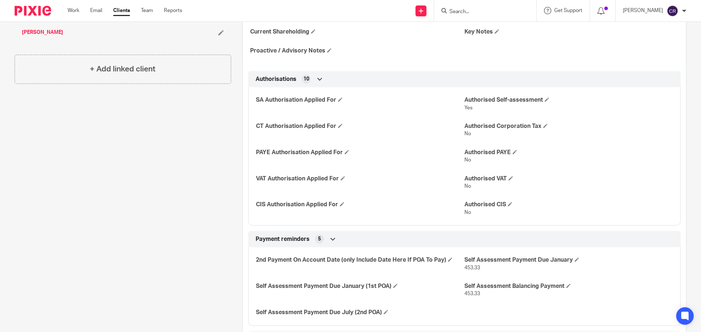
scroll to position [182, 0]
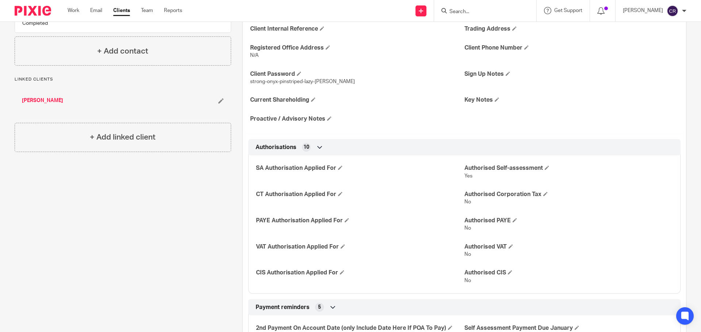
click at [49, 104] on link "Hasumati Mody" at bounding box center [42, 100] width 41 height 7
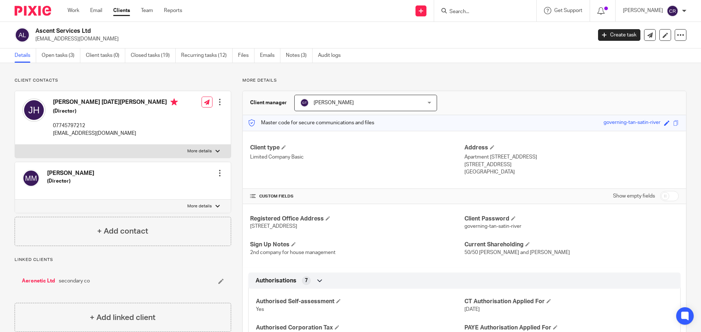
click at [64, 54] on link "Open tasks (3)" at bounding box center [61, 56] width 39 height 14
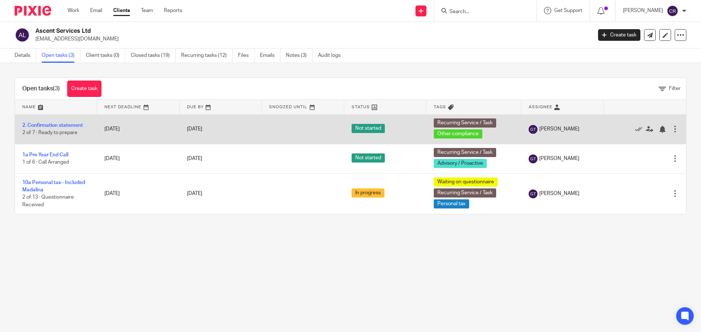
click at [73, 123] on td "2. Confirmation statement 2 of 7 · Ready to prepare" at bounding box center [56, 130] width 82 height 30
click at [73, 123] on link "2. Confirmation statement" at bounding box center [52, 125] width 61 height 5
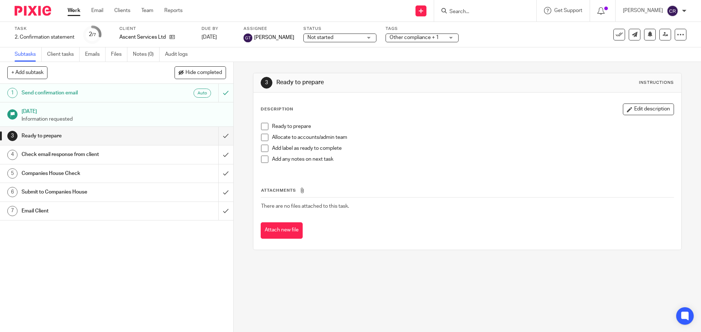
click at [431, 36] on span "Other compliance + 1" at bounding box center [416, 38] width 55 height 8
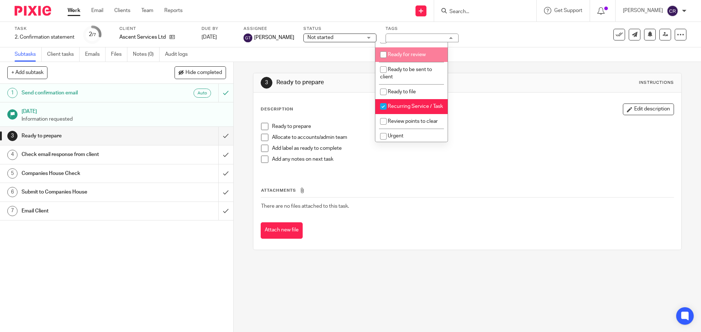
scroll to position [292, 0]
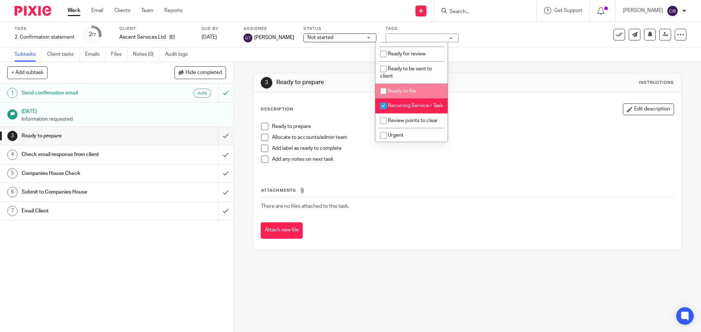
click at [409, 94] on span "Ready to file" at bounding box center [402, 91] width 28 height 5
checkbox input "true"
click at [479, 107] on div "Description Edit description" at bounding box center [467, 110] width 413 height 12
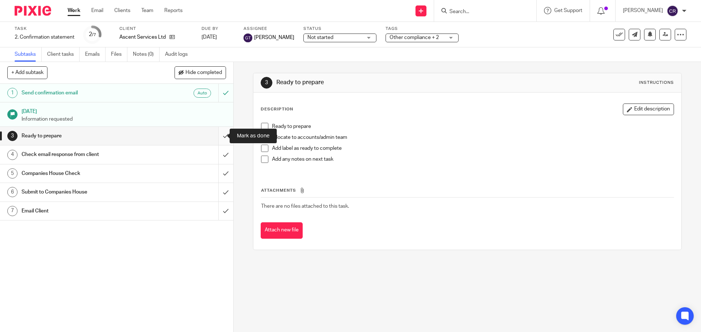
click at [221, 132] on input "submit" at bounding box center [116, 136] width 233 height 18
click at [219, 150] on input "submit" at bounding box center [116, 155] width 233 height 18
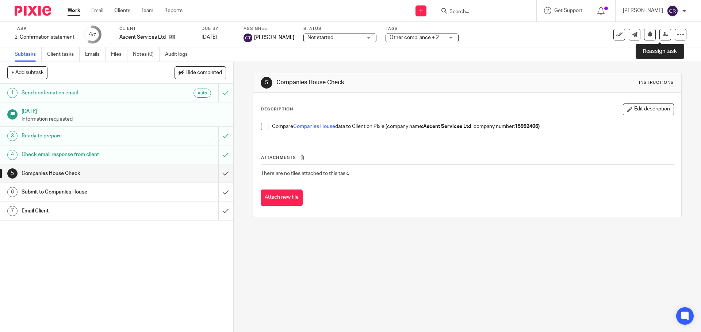
click at [662, 36] on icon at bounding box center [664, 34] width 5 height 5
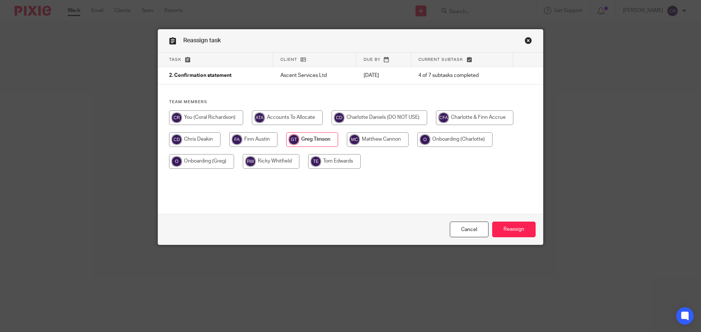
click at [370, 136] on input "radio" at bounding box center [378, 139] width 62 height 15
radio input "true"
click at [509, 232] on input "Reassign" at bounding box center [513, 230] width 43 height 16
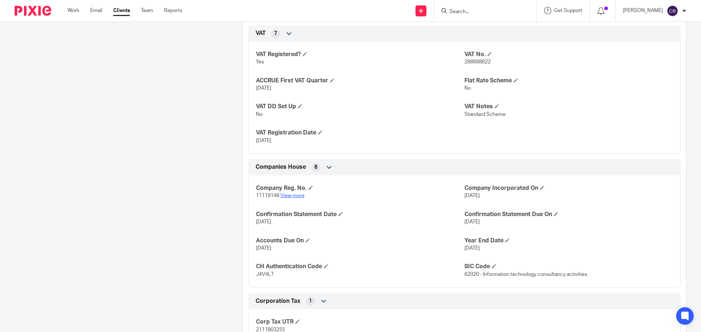
scroll to position [730, 0]
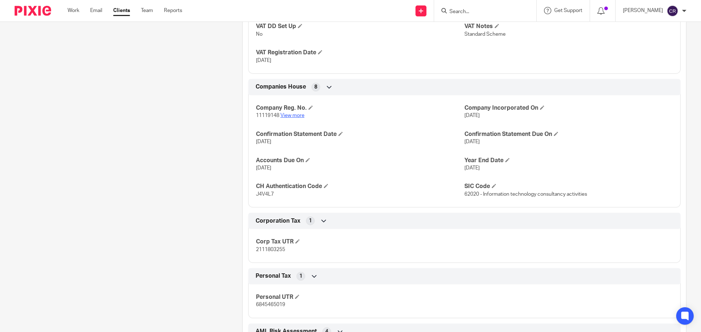
click at [288, 115] on link "View more" at bounding box center [292, 115] width 24 height 5
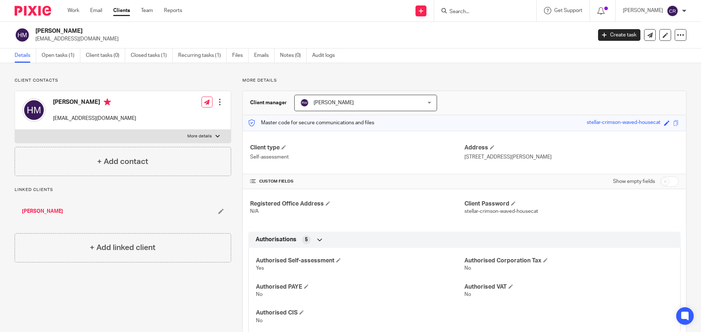
click at [70, 101] on h4 "[PERSON_NAME]" at bounding box center [94, 103] width 83 height 9
copy h4 "[PERSON_NAME]"
click at [157, 138] on label "More details" at bounding box center [123, 136] width 216 height 13
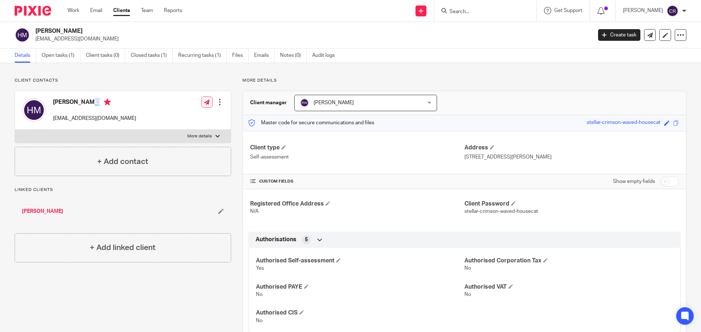
click at [15, 130] on input "More details" at bounding box center [15, 130] width 0 height 0
checkbox input "true"
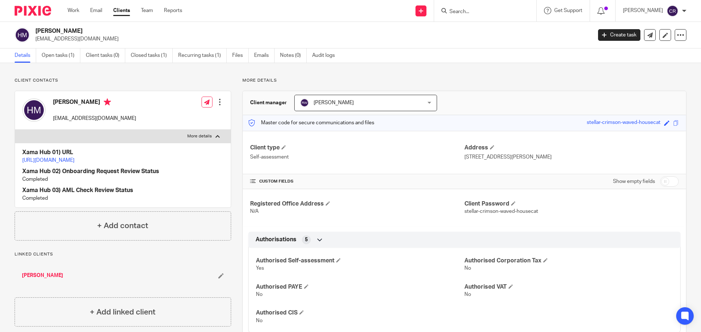
click at [105, 157] on p "https://platform.xamatech.com/portal/crm/clients/f02d9de0-2fa7-11ef-8bce-81a8e7…" at bounding box center [122, 160] width 201 height 7
click at [74, 161] on link "https://platform.xamatech.com/portal/crm/clients/f02d9de0-2fa7-11ef-8bce-81a8e7…" at bounding box center [48, 160] width 52 height 5
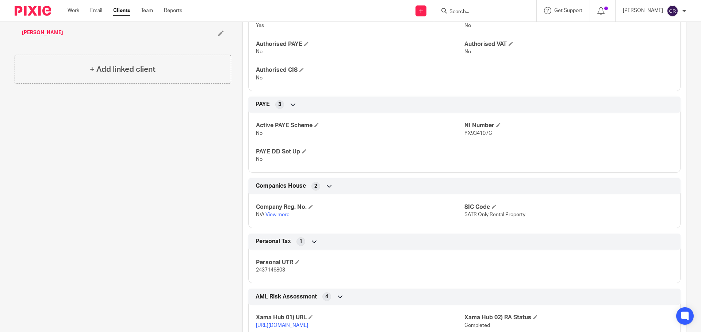
scroll to position [255, 0]
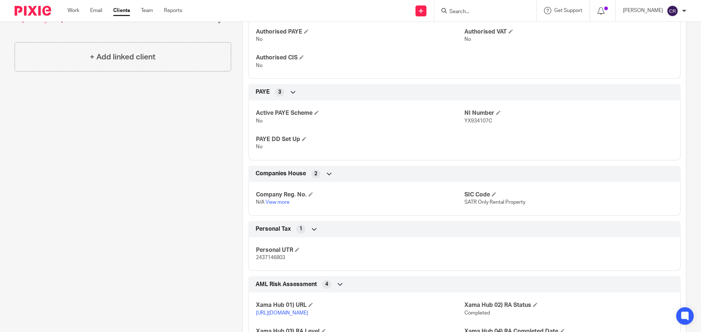
click at [261, 259] on span "2437146803" at bounding box center [270, 257] width 29 height 5
copy span "2437146803"
click at [467, 119] on span "YX934107C" at bounding box center [478, 121] width 28 height 5
click at [466, 119] on span "YX934107C" at bounding box center [478, 121] width 28 height 5
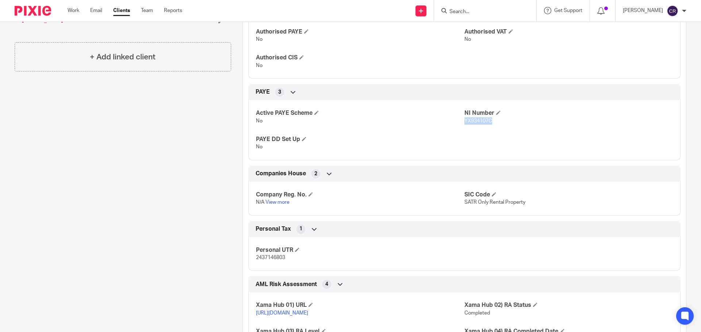
copy span "YX934107C"
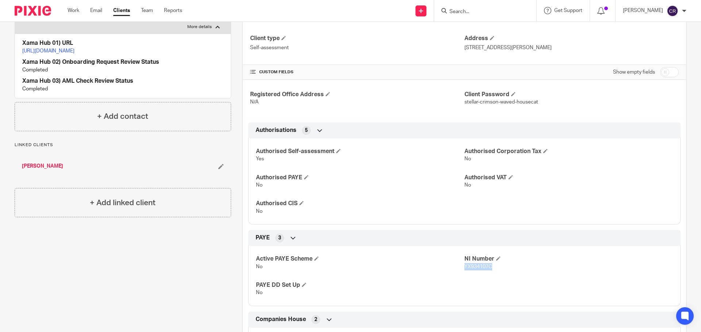
click at [660, 74] on input "checkbox" at bounding box center [669, 72] width 19 height 10
checkbox input "true"
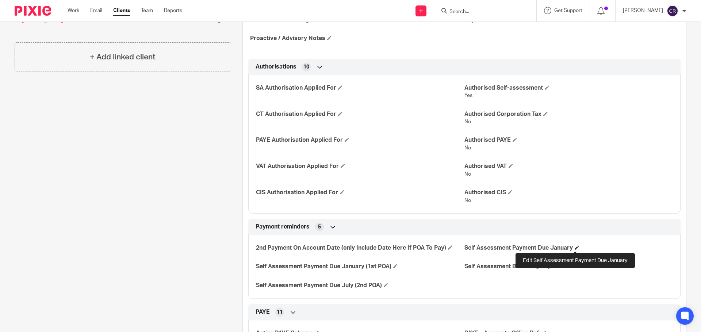
click at [574, 248] on span at bounding box center [576, 248] width 4 height 4
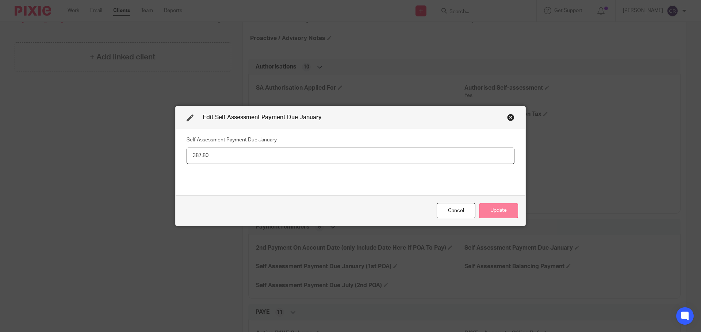
type input "387.80"
click at [490, 205] on button "Update" at bounding box center [498, 211] width 39 height 16
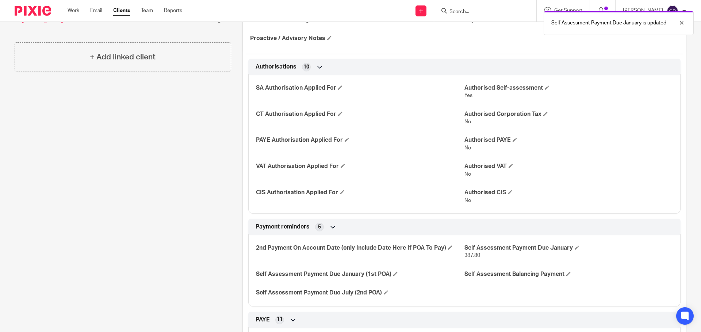
click at [566, 267] on div "2nd Payment On Account Date (only Include Date Here If POA To Pay) Self Assessm…" at bounding box center [464, 268] width 432 height 77
click at [566, 275] on span at bounding box center [568, 274] width 4 height 4
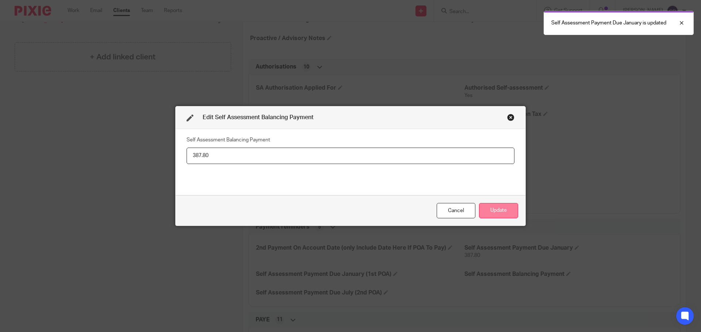
type input "387.80"
click at [509, 207] on button "Update" at bounding box center [498, 211] width 39 height 16
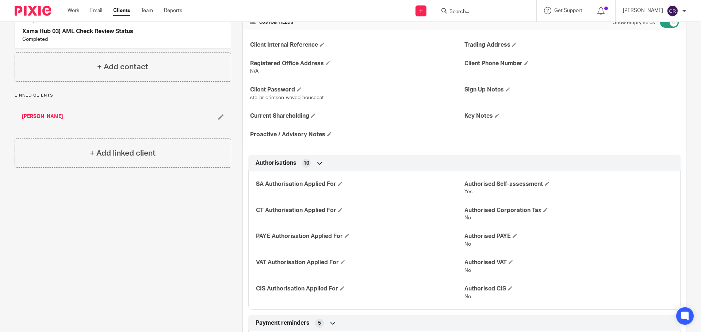
scroll to position [0, 0]
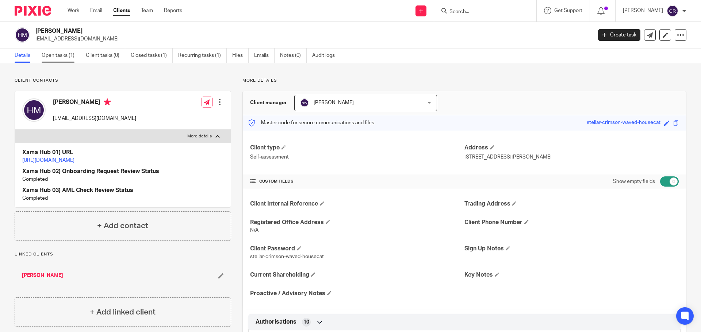
click at [68, 57] on link "Open tasks (1)" at bounding box center [61, 56] width 39 height 14
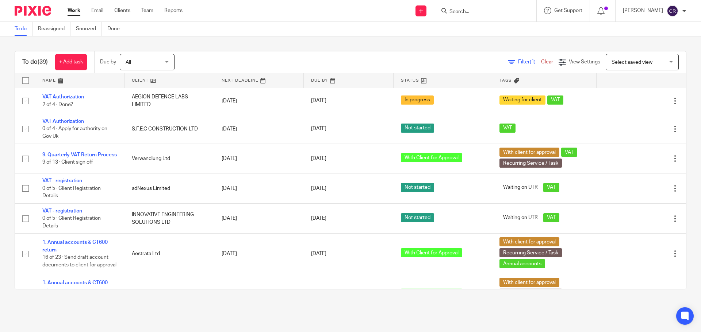
click at [627, 67] on span "Select saved view" at bounding box center [637, 61] width 53 height 15
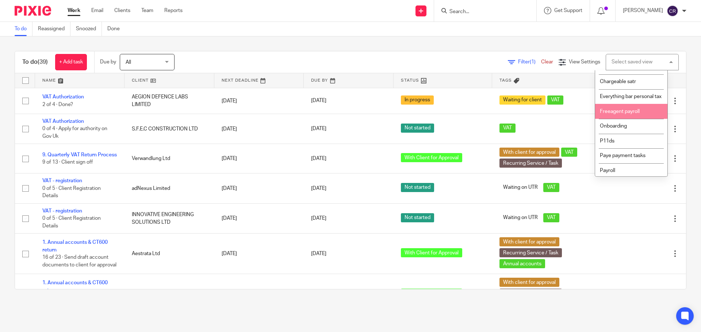
scroll to position [123, 0]
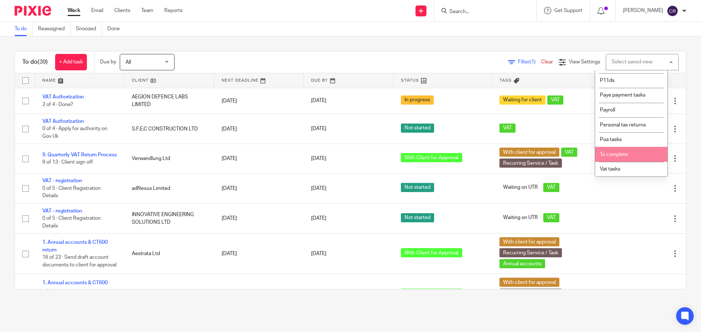
click at [618, 151] on li "To complete" at bounding box center [631, 154] width 72 height 15
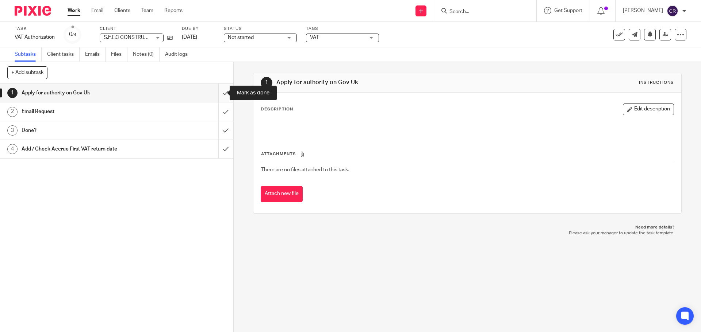
click at [221, 93] on input "submit" at bounding box center [116, 93] width 233 height 18
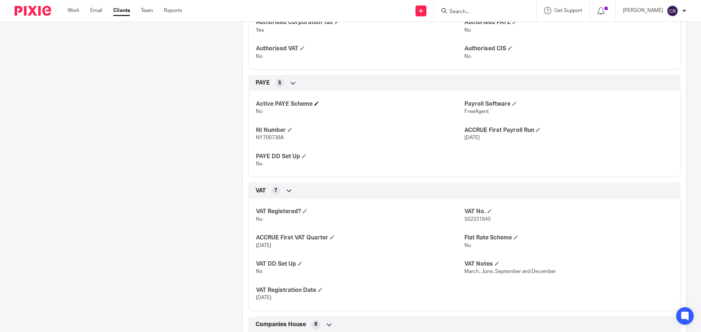
scroll to position [292, 0]
click at [464, 221] on span "502331645" at bounding box center [477, 218] width 26 height 5
copy span "502331645"
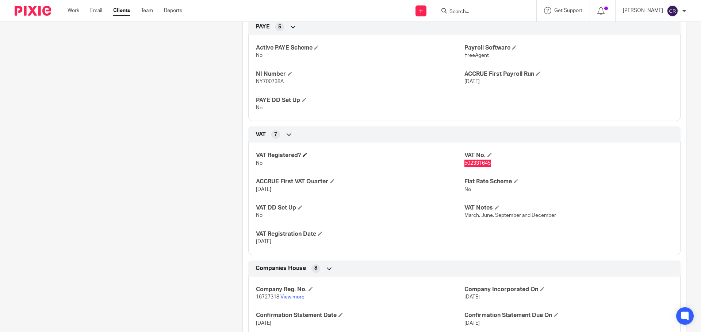
scroll to position [365, 0]
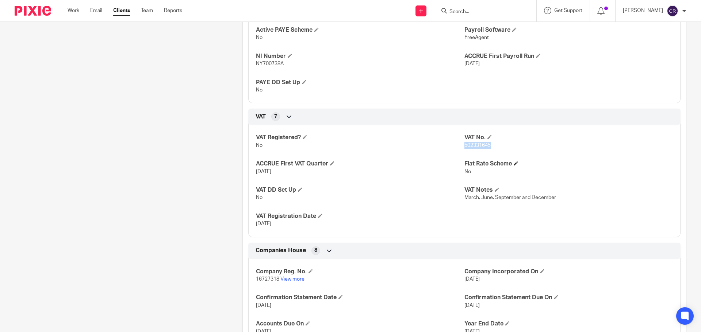
copy span "502331645"
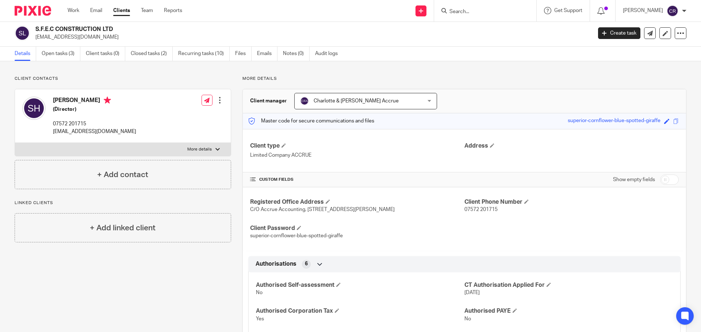
scroll to position [0, 0]
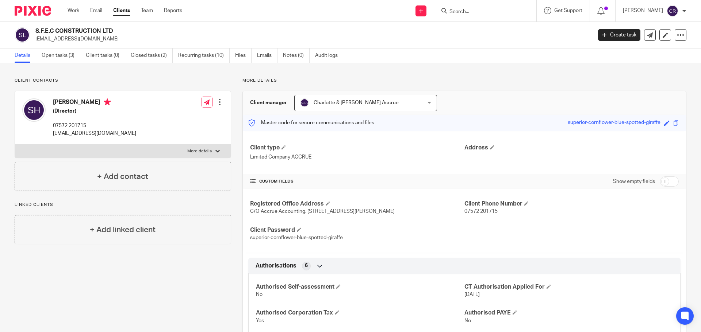
click at [200, 151] on p "More details" at bounding box center [199, 152] width 24 height 6
click at [15, 145] on input "More details" at bounding box center [15, 145] width 0 height 0
checkbox input "true"
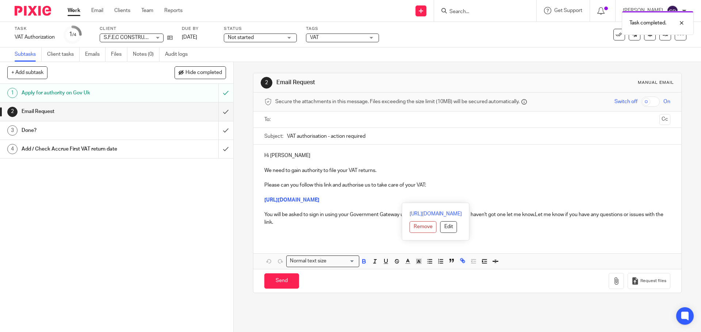
drag, startPoint x: 615, startPoint y: 199, endPoint x: 261, endPoint y: 202, distance: 354.7
click at [261, 202] on div "Hi Spencer We need to gain authority to file your VAT returns. Please can you f…" at bounding box center [466, 192] width 427 height 94
click at [349, 216] on p "You will be asked to sign in using your Government Gateway user ID for the comp…" at bounding box center [466, 218] width 405 height 15
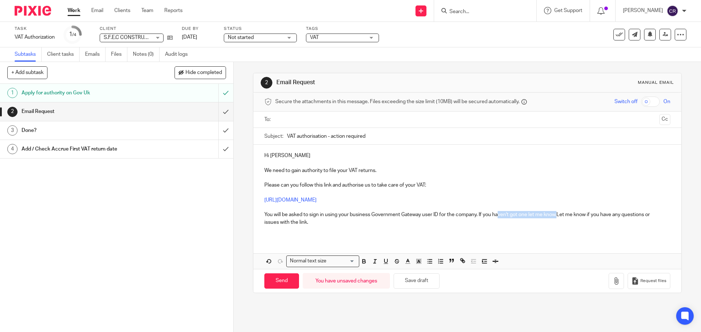
drag, startPoint x: 556, startPoint y: 214, endPoint x: 496, endPoint y: 215, distance: 59.5
click at [496, 215] on p "You will be asked to sign in using your business Government Gateway user ID for…" at bounding box center [466, 218] width 405 height 15
click at [554, 215] on p "You will be asked to sign in using your business Government Gateway user ID for…" at bounding box center [466, 218] width 405 height 15
click at [556, 215] on p "You will be asked to sign in using your business Government Gateway user ID for…" at bounding box center [466, 218] width 405 height 15
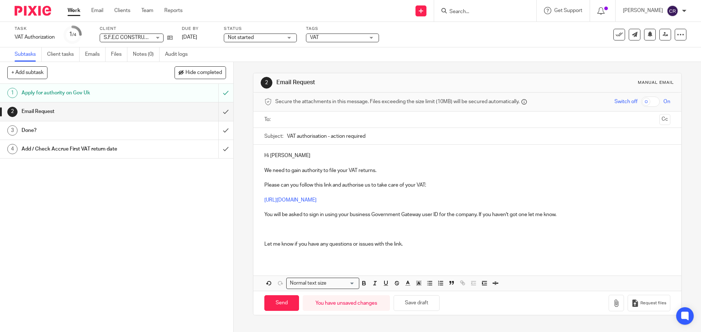
drag, startPoint x: 409, startPoint y: 226, endPoint x: 404, endPoint y: 228, distance: 5.7
click at [410, 227] on p at bounding box center [466, 229] width 405 height 7
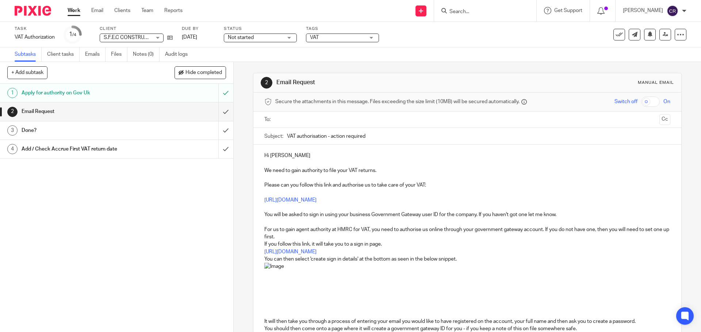
click at [298, 156] on p "Hi Spencer" at bounding box center [466, 155] width 405 height 7
drag, startPoint x: 297, startPoint y: 113, endPoint x: 300, endPoint y: 118, distance: 6.3
click at [297, 114] on div at bounding box center [467, 120] width 383 height 16
click at [301, 120] on input "text" at bounding box center [467, 120] width 378 height 8
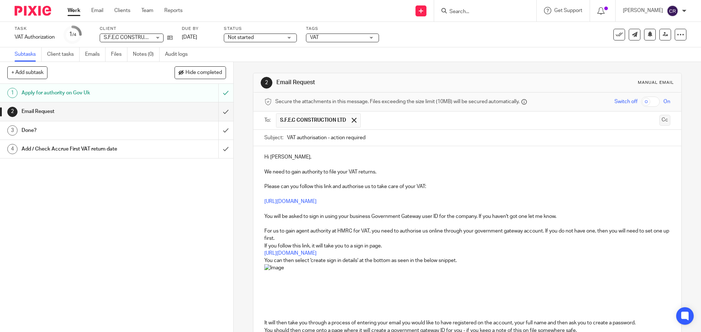
click at [659, 119] on button "Cc" at bounding box center [664, 120] width 11 height 11
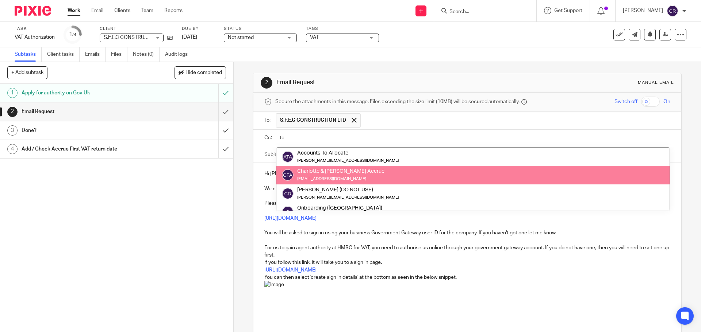
type input "te"
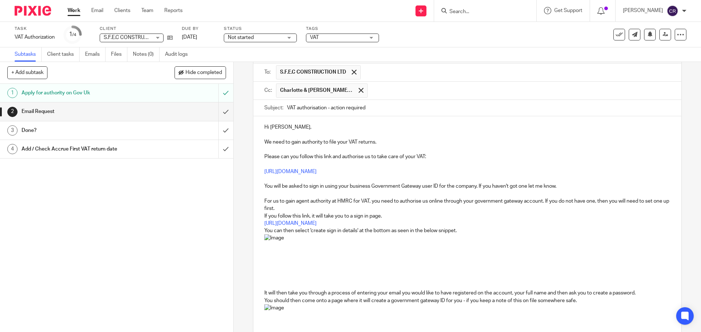
scroll to position [73, 0]
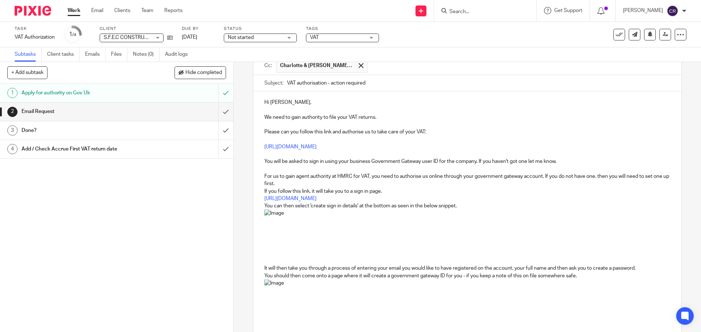
click at [319, 182] on p "For us to gain agent authority at HMRC for VAT, you need to authorise us online…" at bounding box center [466, 180] width 405 height 15
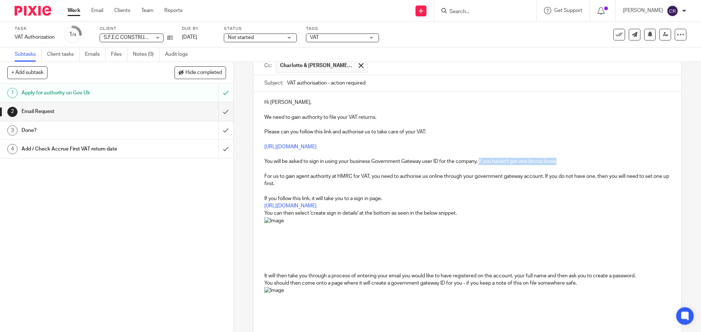
drag, startPoint x: 559, startPoint y: 161, endPoint x: 478, endPoint y: 164, distance: 81.8
click at [478, 164] on p "You will be asked to sign in using your business Government Gateway user ID for…" at bounding box center [466, 161] width 405 height 7
click at [474, 177] on p "For us to gain agent authority at HMRC for VAT, you need to authorise us online…" at bounding box center [466, 180] width 405 height 15
drag, startPoint x: 276, startPoint y: 169, endPoint x: 253, endPoint y: 157, distance: 25.7
click at [253, 157] on div "Hi Spencer, We need to gain authority to file your VAT returns. Please can you …" at bounding box center [466, 327] width 427 height 470
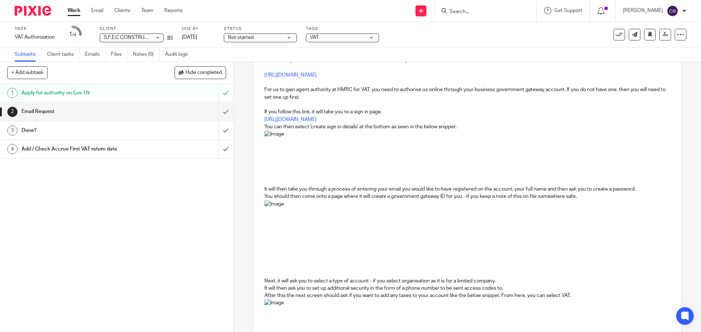
scroll to position [146, 0]
click at [415, 117] on p "https://www.access.service.gov.uk/login/signin/creds" at bounding box center [466, 118] width 405 height 7
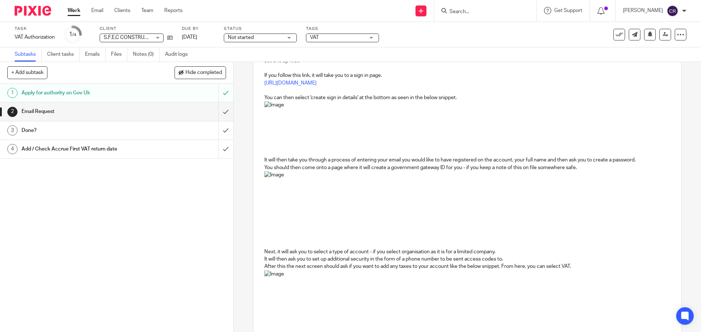
scroll to position [182, 0]
click at [584, 169] on p "You should then come onto a page where it will create a government gateway ID f…" at bounding box center [466, 166] width 405 height 7
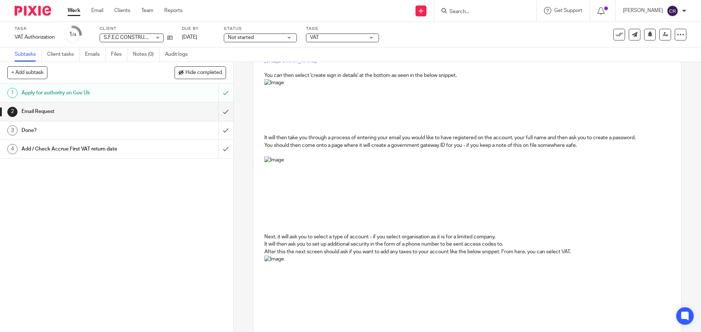
scroll to position [292, 0]
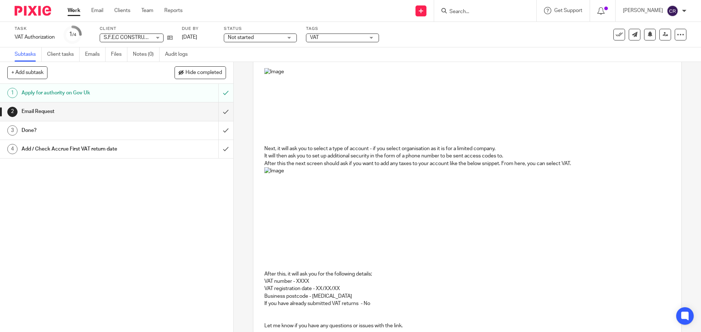
click at [558, 160] on p "It will then ask you to set up additional security in the form of a phone numbe…" at bounding box center [466, 156] width 405 height 7
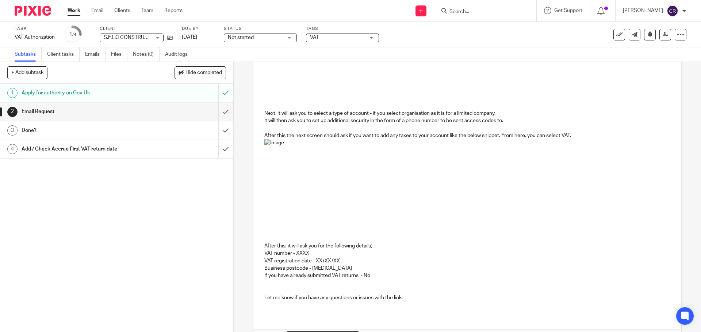
scroll to position [328, 0]
drag, startPoint x: 309, startPoint y: 260, endPoint x: 296, endPoint y: 260, distance: 13.1
click at [296, 256] on p "VAT number - XXXX" at bounding box center [466, 252] width 405 height 7
drag, startPoint x: 337, startPoint y: 267, endPoint x: 316, endPoint y: 267, distance: 20.4
click at [316, 264] on p "VAT registration date - XX/XX/XX" at bounding box center [466, 260] width 405 height 7
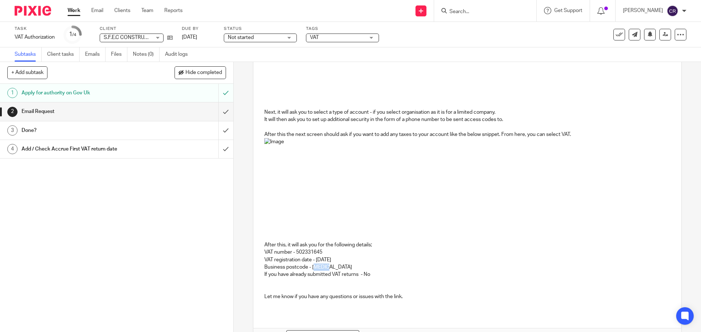
drag, startPoint x: 333, startPoint y: 274, endPoint x: 312, endPoint y: 273, distance: 20.8
click at [312, 271] on p "Business postcode - XXXXX" at bounding box center [466, 267] width 405 height 7
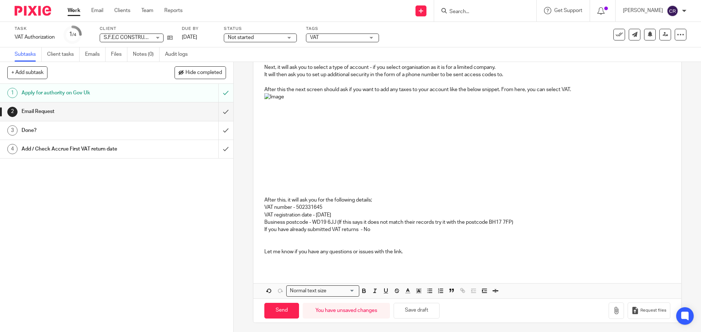
scroll to position [374, 0]
click at [345, 248] on p at bounding box center [466, 243] width 405 height 7
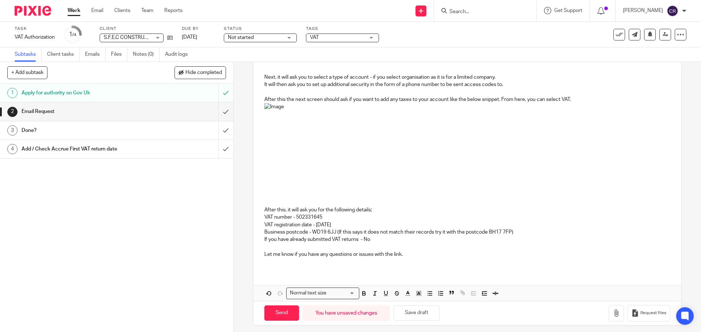
scroll to position [374, 0]
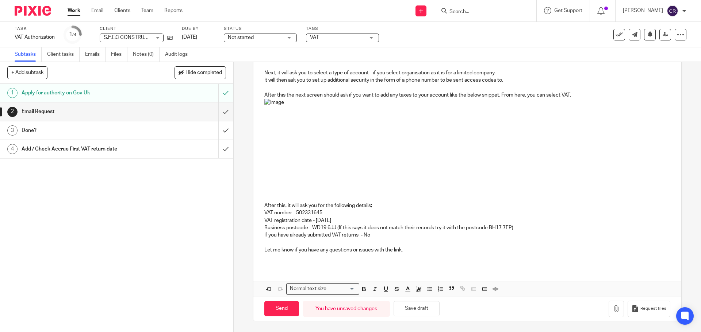
click at [422, 246] on p at bounding box center [466, 242] width 405 height 7
click at [422, 247] on p "Let me know if you have any questions or issues with the link." at bounding box center [466, 250] width 405 height 7
drag, startPoint x: 276, startPoint y: 313, endPoint x: 279, endPoint y: 311, distance: 4.1
click at [275, 312] on input "Send" at bounding box center [281, 309] width 35 height 16
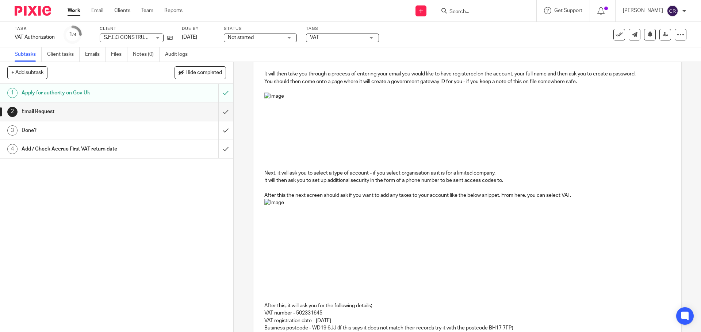
scroll to position [155, 0]
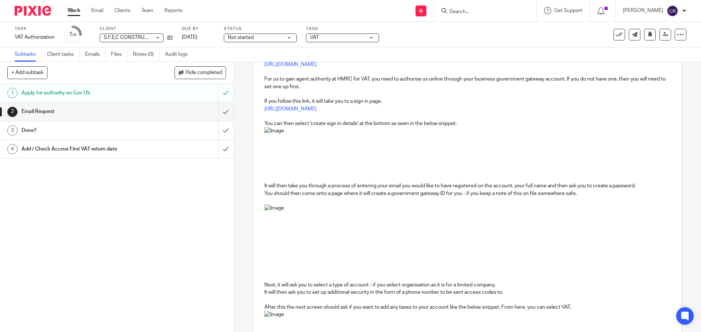
type input "Sent"
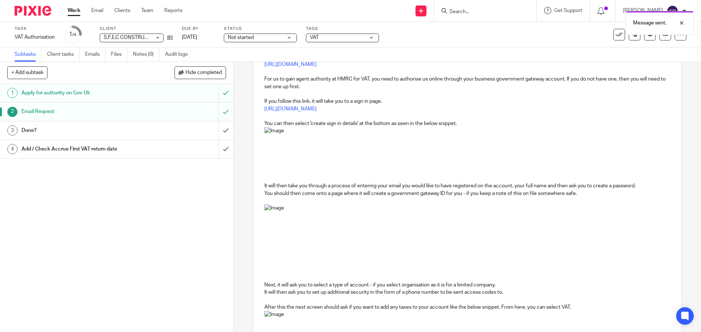
click at [259, 35] on span "Not started" at bounding box center [255, 38] width 55 height 8
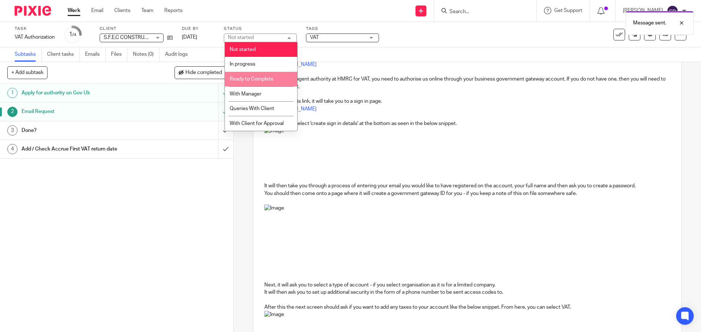
click at [258, 72] on li "Ready to Complete" at bounding box center [261, 79] width 72 height 15
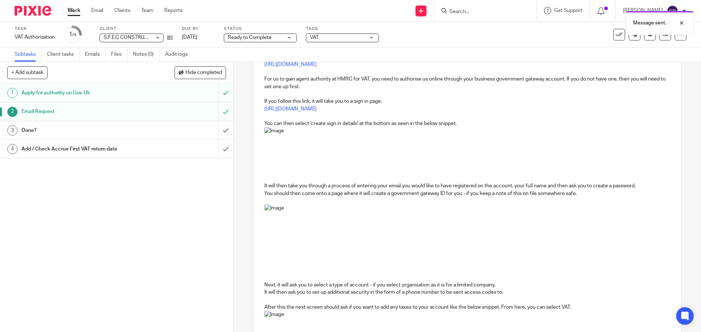
drag, startPoint x: 257, startPoint y: 38, endPoint x: 257, endPoint y: 47, distance: 8.4
click at [257, 39] on span "Ready to Complete" at bounding box center [250, 37] width 44 height 5
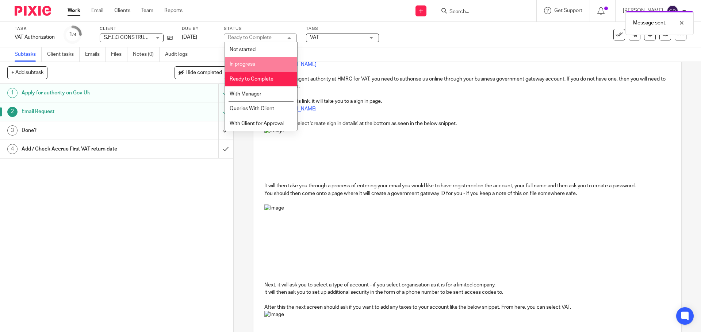
drag, startPoint x: 254, startPoint y: 61, endPoint x: 339, endPoint y: 46, distance: 86.5
click at [255, 61] on li "In progress" at bounding box center [261, 64] width 72 height 15
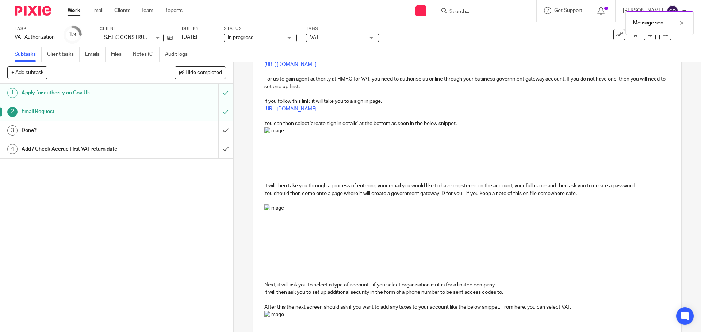
click at [346, 39] on span "VAT" at bounding box center [337, 38] width 55 height 8
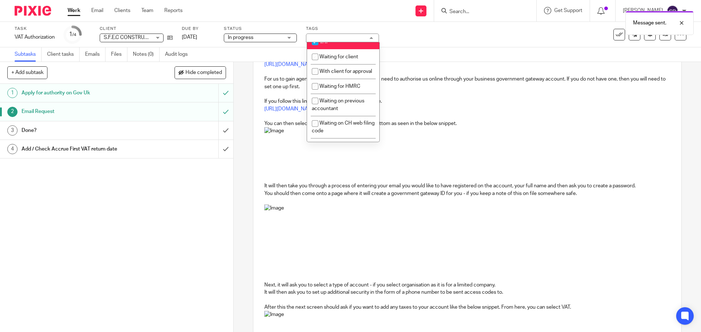
scroll to position [401, 0]
click at [341, 58] on span "Waiting for client" at bounding box center [338, 55] width 39 height 5
checkbox input "true"
drag, startPoint x: 424, startPoint y: 92, endPoint x: 381, endPoint y: 110, distance: 47.0
click at [424, 93] on p at bounding box center [466, 93] width 405 height 7
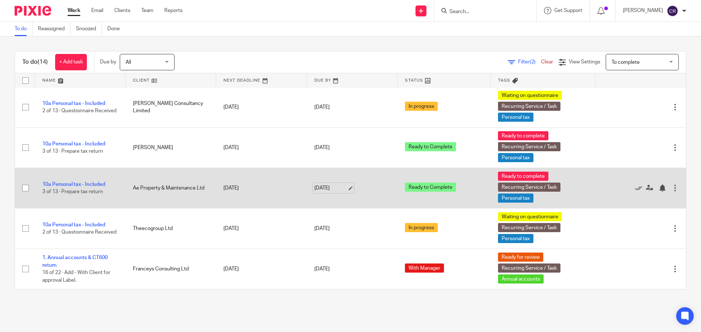
scroll to position [348, 0]
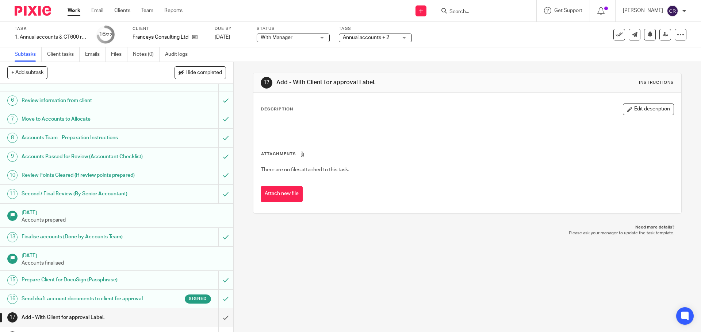
scroll to position [208, 0]
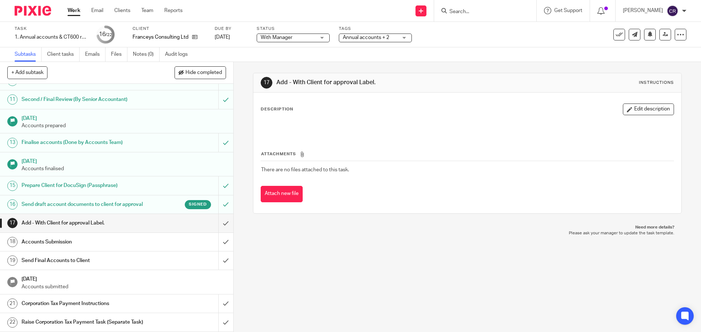
click at [111, 199] on h1 "Send draft account documents to client for approval" at bounding box center [85, 204] width 126 height 11
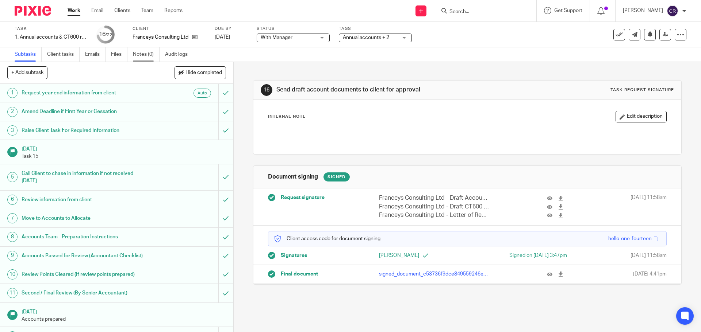
click at [144, 55] on link "Notes (0)" at bounding box center [146, 54] width 27 height 14
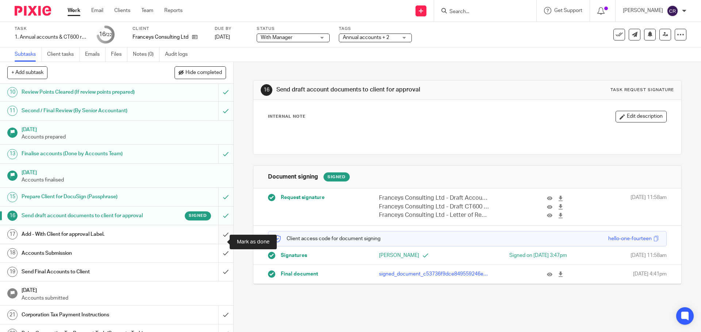
click at [216, 243] on input "submit" at bounding box center [116, 235] width 233 height 18
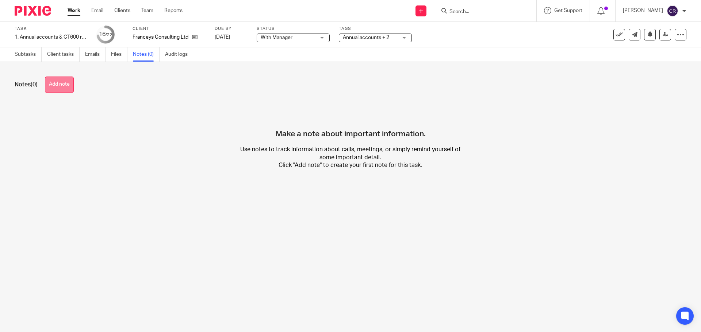
click at [61, 89] on button "Add note" at bounding box center [59, 85] width 29 height 16
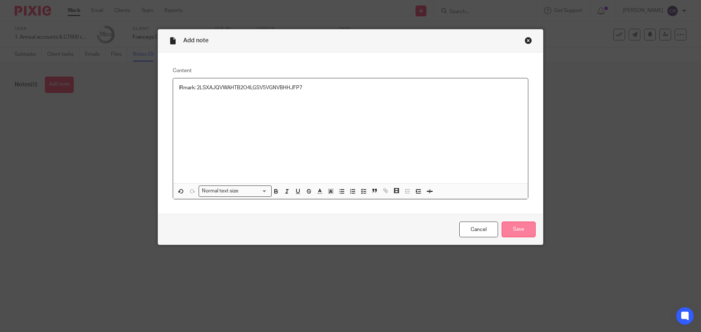
click at [516, 229] on input "Save" at bounding box center [518, 230] width 34 height 16
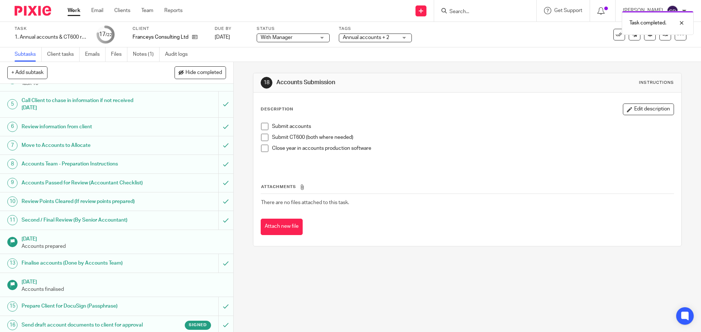
scroll to position [208, 0]
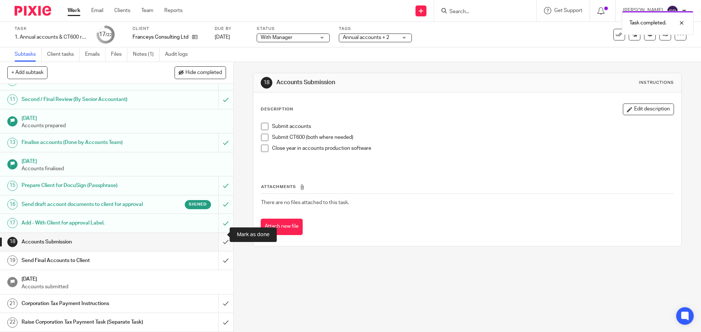
click at [219, 234] on input "submit" at bounding box center [116, 242] width 233 height 18
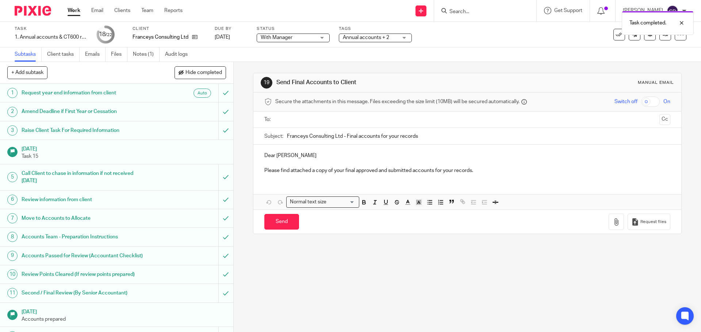
click at [327, 117] on input "text" at bounding box center [467, 120] width 378 height 8
click at [612, 226] on icon "button" at bounding box center [615, 223] width 7 height 7
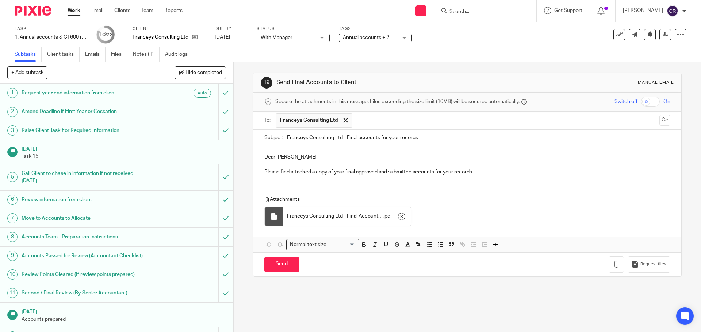
click at [641, 100] on input "checkbox" at bounding box center [650, 102] width 19 height 10
checkbox input "true"
click at [659, 124] on button "Cc" at bounding box center [664, 120] width 11 height 11
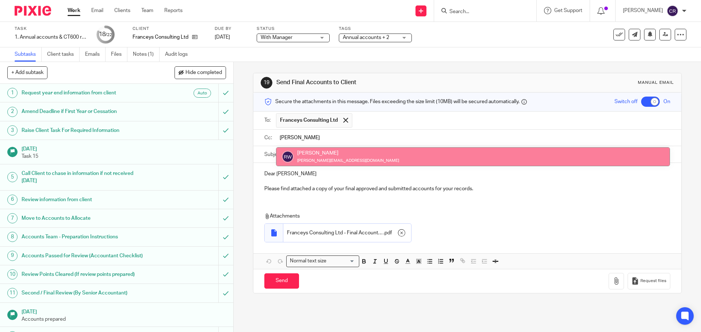
type input "rick"
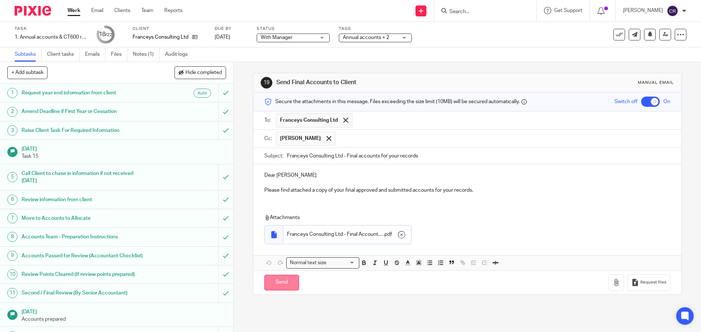
click at [280, 288] on input "Send" at bounding box center [281, 283] width 35 height 16
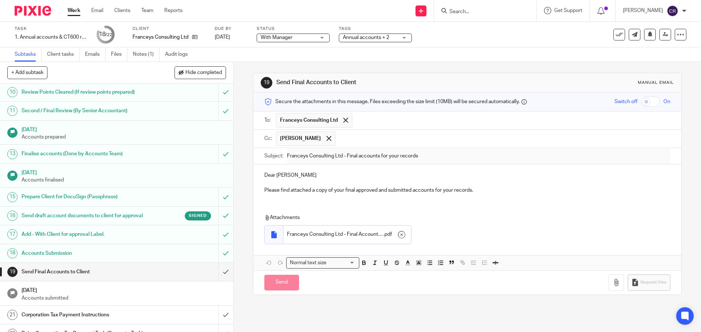
checkbox input "false"
type input "Sent"
click at [153, 320] on div "Corporation Tax Payment Instructions" at bounding box center [116, 315] width 189 height 11
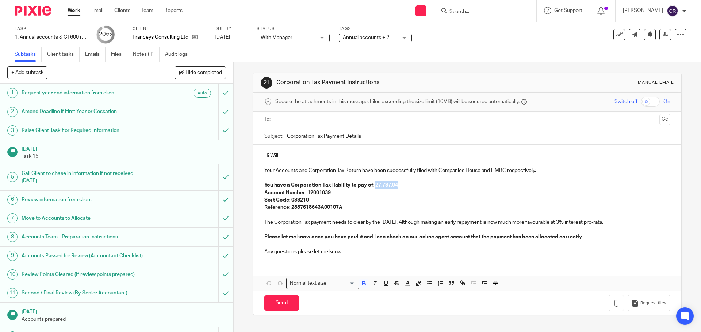
drag, startPoint x: 394, startPoint y: 184, endPoint x: 370, endPoint y: 185, distance: 24.1
click at [370, 185] on p "You have a Corporation Tax liability to pay of: 27,737.04" at bounding box center [466, 185] width 405 height 7
click at [373, 185] on p "You have a Corporation Tax liability to pay of: 28,011.58" at bounding box center [466, 185] width 405 height 7
drag, startPoint x: 402, startPoint y: 187, endPoint x: 371, endPoint y: 187, distance: 31.0
click at [371, 187] on p "You have a Corporation Tax liability to pay of: 28,011.58" at bounding box center [466, 185] width 405 height 7
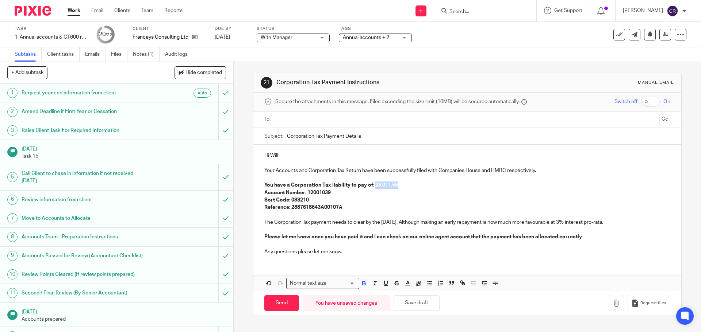
click at [370, 186] on strong "You have a Corporation Tax liability to pay of: 28,011.58" at bounding box center [331, 185] width 134 height 5
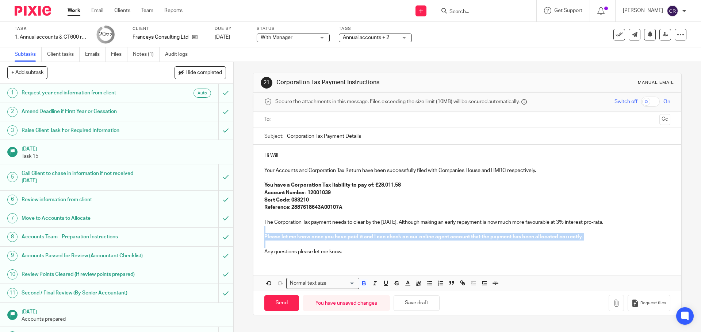
drag, startPoint x: 276, startPoint y: 245, endPoint x: 258, endPoint y: 229, distance: 24.1
click at [258, 229] on div "Hi Will Your Accounts and Corporation Tax Return have been successfully filed w…" at bounding box center [466, 203] width 427 height 116
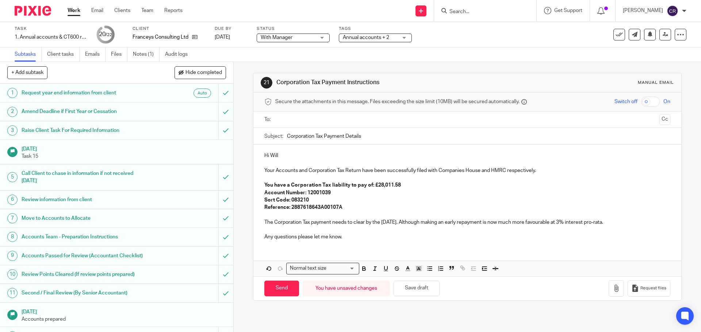
click at [315, 122] on input "text" at bounding box center [467, 120] width 378 height 8
click at [659, 119] on button "Cc" at bounding box center [664, 120] width 11 height 11
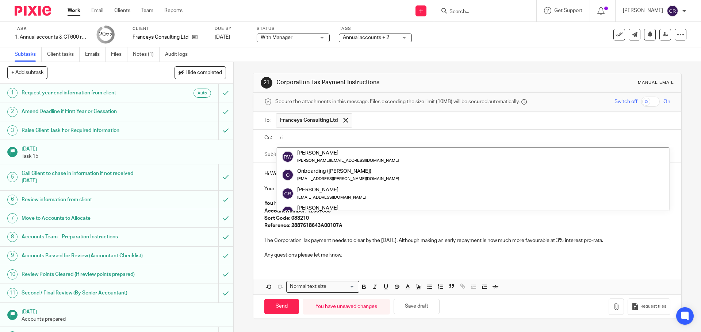
type input "ri"
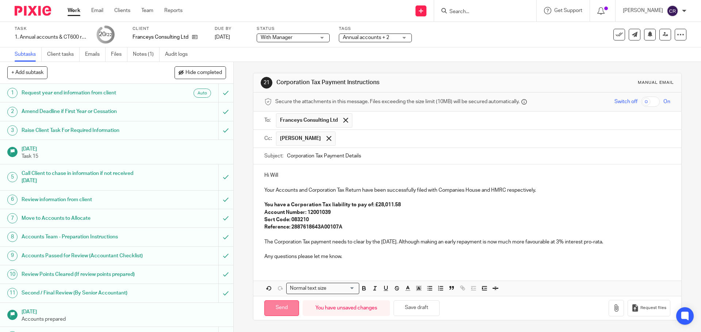
click at [285, 308] on input "Send" at bounding box center [281, 309] width 35 height 16
click at [192, 42] on div "Client Franceys Consulting Ltd" at bounding box center [168, 35] width 73 height 18
type input "Sent"
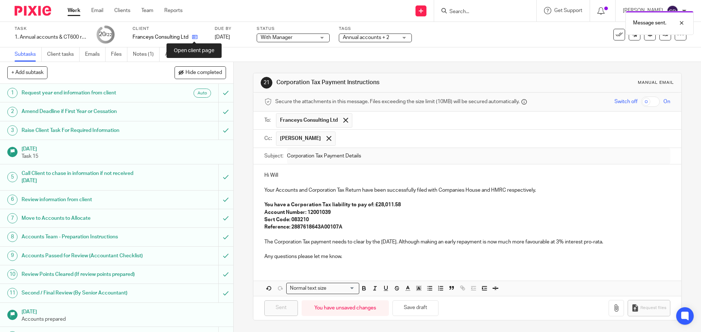
click at [193, 40] on link at bounding box center [192, 37] width 9 height 7
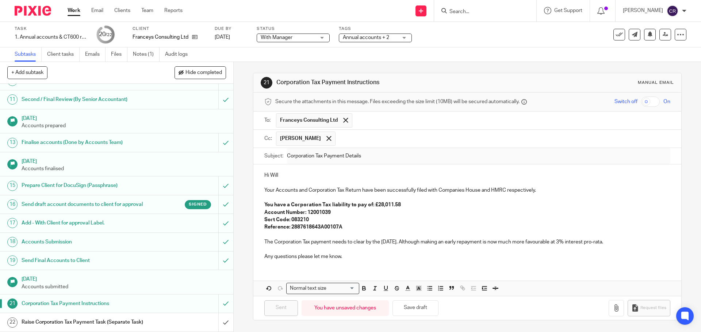
scroll to position [208, 0]
click at [218, 321] on input "submit" at bounding box center [116, 322] width 233 height 18
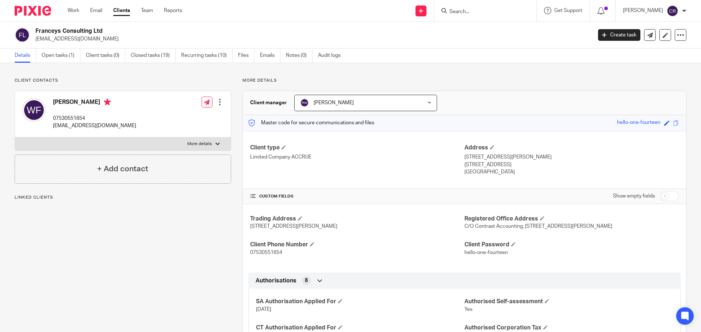
click at [668, 197] on input "checkbox" at bounding box center [669, 196] width 19 height 10
checkbox input "true"
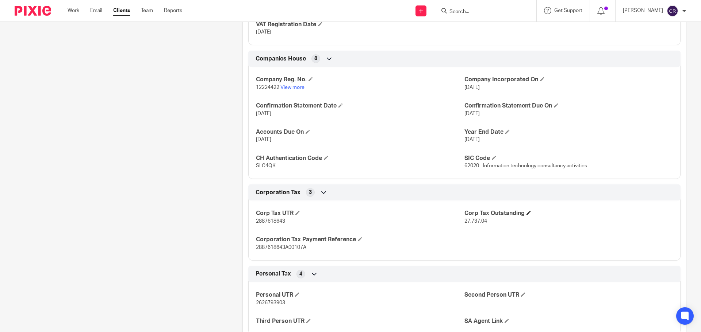
scroll to position [876, 0]
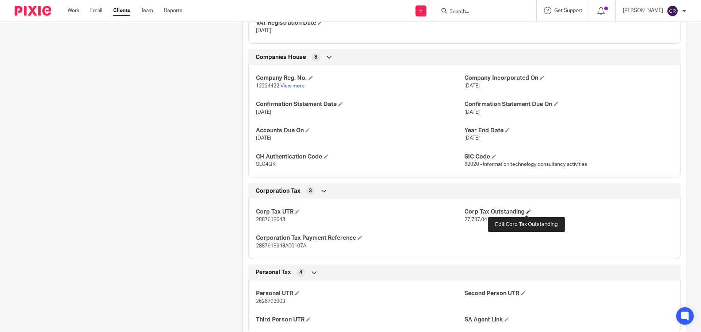
click at [528, 211] on span at bounding box center [528, 211] width 4 height 4
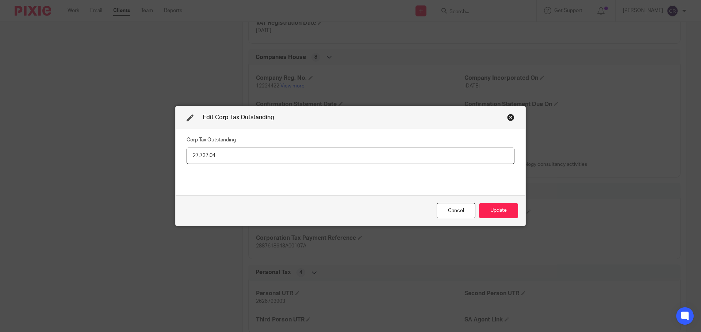
click at [225, 154] on input "27,737.04" at bounding box center [350, 156] width 328 height 16
type input "28,011.58"
click at [492, 212] on button "Update" at bounding box center [498, 211] width 39 height 16
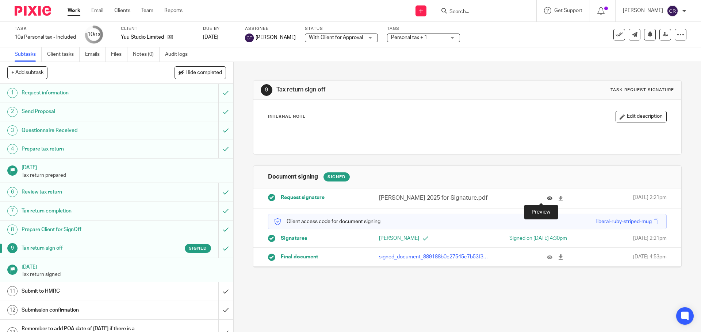
click at [547, 200] on icon at bounding box center [549, 198] width 5 height 5
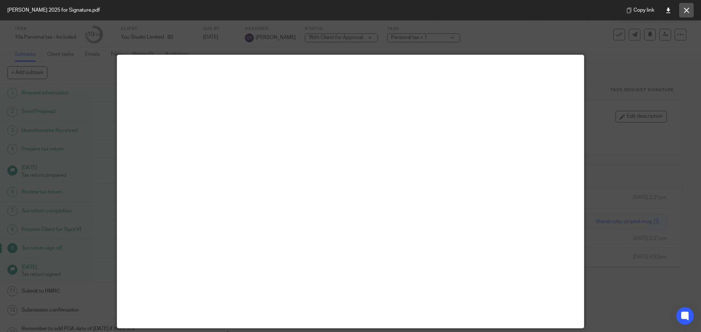
click at [688, 15] on button at bounding box center [686, 10] width 15 height 15
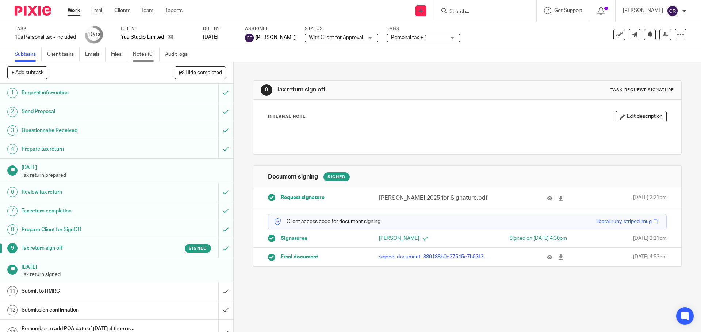
click at [143, 55] on link "Notes (0)" at bounding box center [146, 54] width 27 height 14
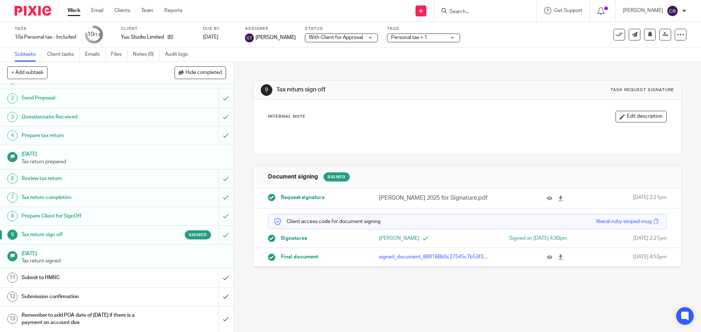
scroll to position [14, 0]
click at [216, 275] on input "submit" at bounding box center [116, 278] width 233 height 18
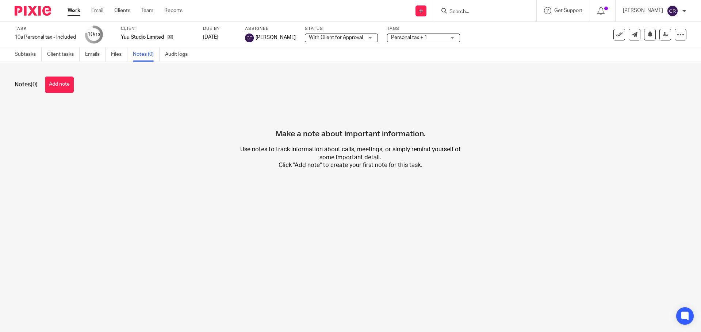
click at [72, 92] on button "Add note" at bounding box center [59, 85] width 29 height 16
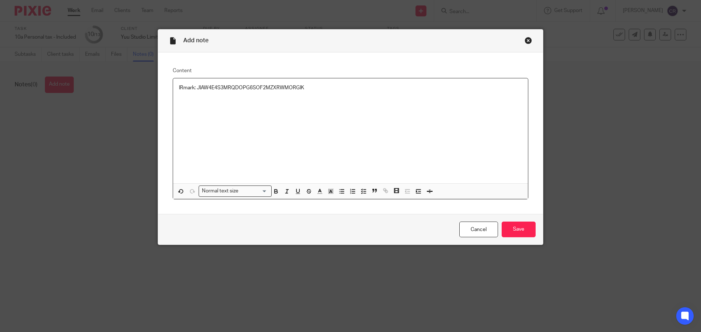
click at [515, 220] on div "Cancel Save" at bounding box center [350, 229] width 385 height 31
click at [512, 228] on input "Save" at bounding box center [518, 230] width 34 height 16
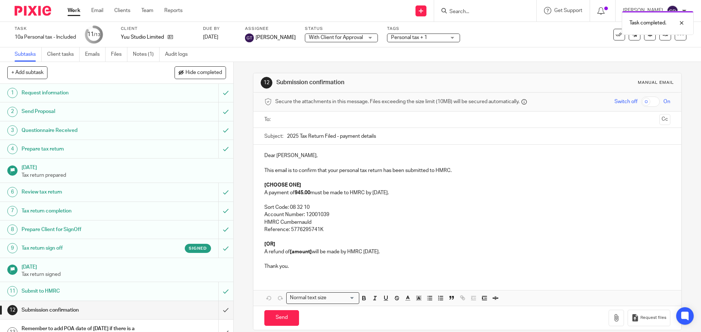
click at [292, 195] on p "A payment of 945.00 must be made to HMRC by 31 January." at bounding box center [466, 192] width 405 height 7
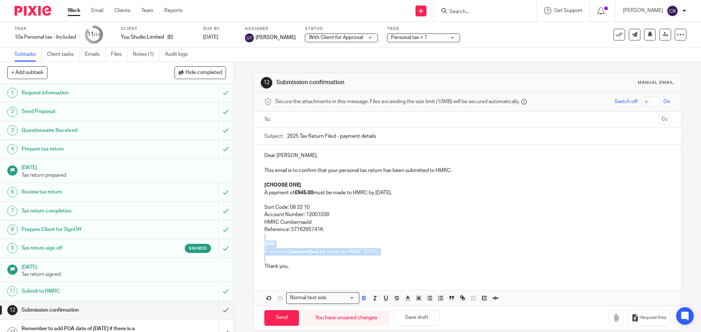
drag, startPoint x: 264, startPoint y: 259, endPoint x: 258, endPoint y: 237, distance: 22.8
click at [258, 237] on div "Dear Shauna, This email is to confirm that your personal tax return has been su…" at bounding box center [466, 210] width 427 height 131
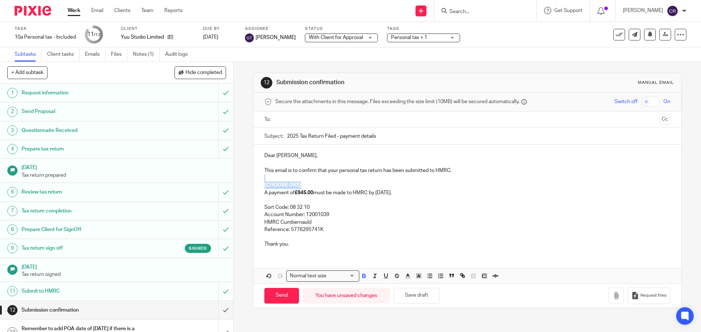
drag, startPoint x: 322, startPoint y: 183, endPoint x: 308, endPoint y: 186, distance: 14.5
click at [308, 186] on div "Dear Shauna, This email is to confirm that your personal tax return has been su…" at bounding box center [466, 199] width 427 height 109
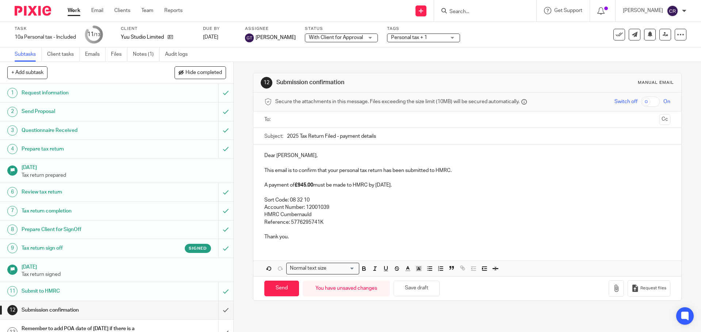
click at [312, 120] on input "text" at bounding box center [467, 120] width 378 height 8
click at [659, 120] on button "Cc" at bounding box center [664, 120] width 11 height 11
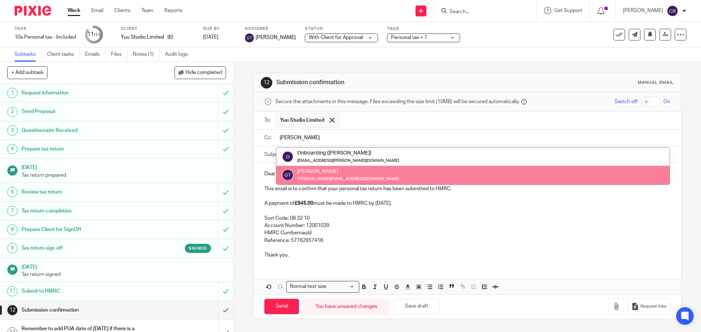
type input "greg"
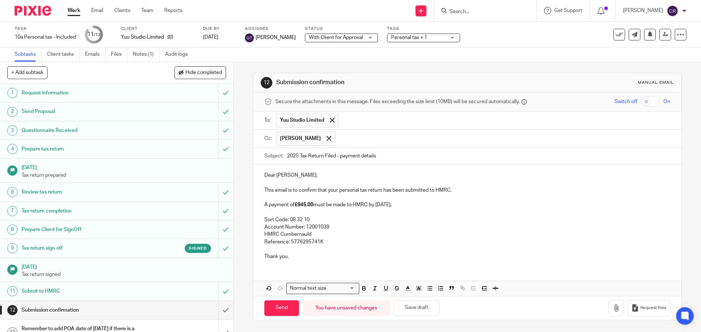
click at [280, 304] on input "Send" at bounding box center [281, 309] width 35 height 16
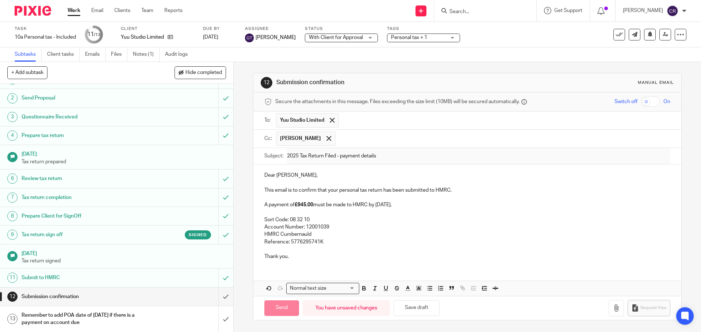
scroll to position [14, 0]
type input "Sent"
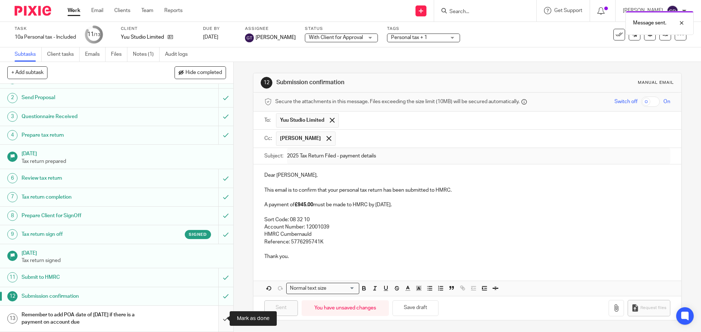
click at [217, 318] on input "submit" at bounding box center [116, 319] width 233 height 26
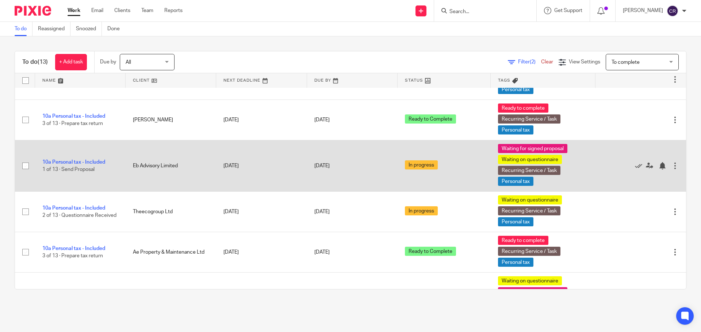
scroll to position [308, 0]
